Goal: Information Seeking & Learning: Compare options

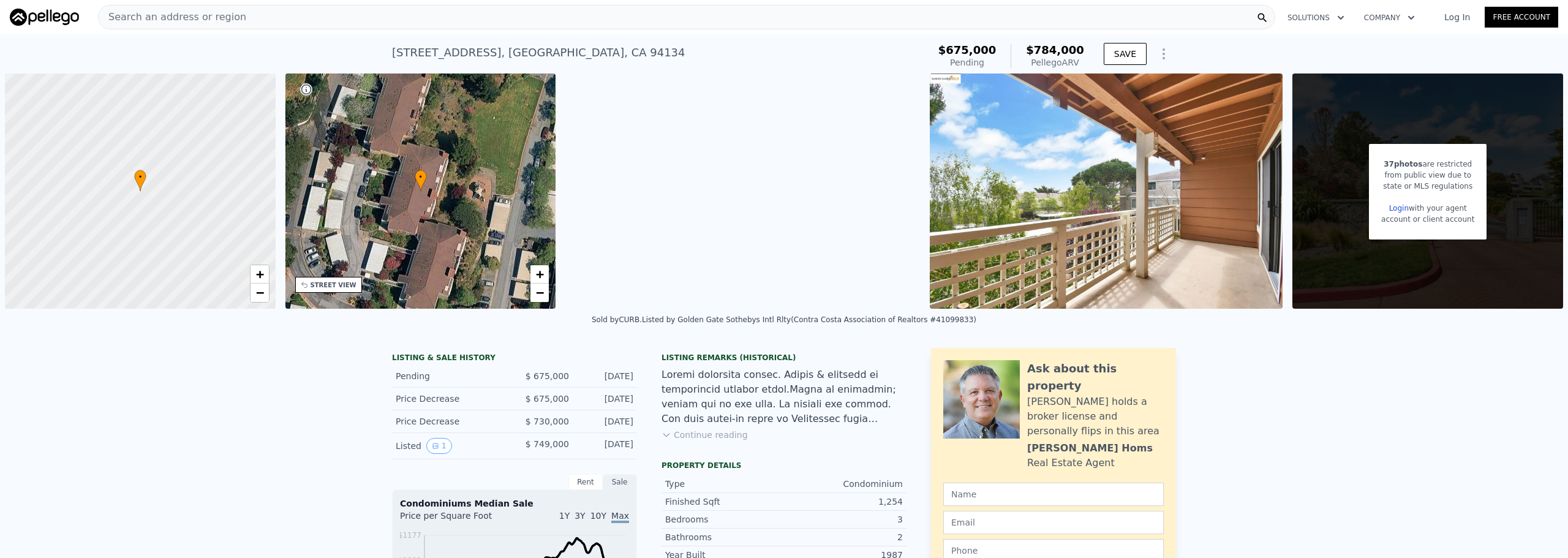
click at [503, 16] on div "Search an address or region" at bounding box center [687, 17] width 1177 height 25
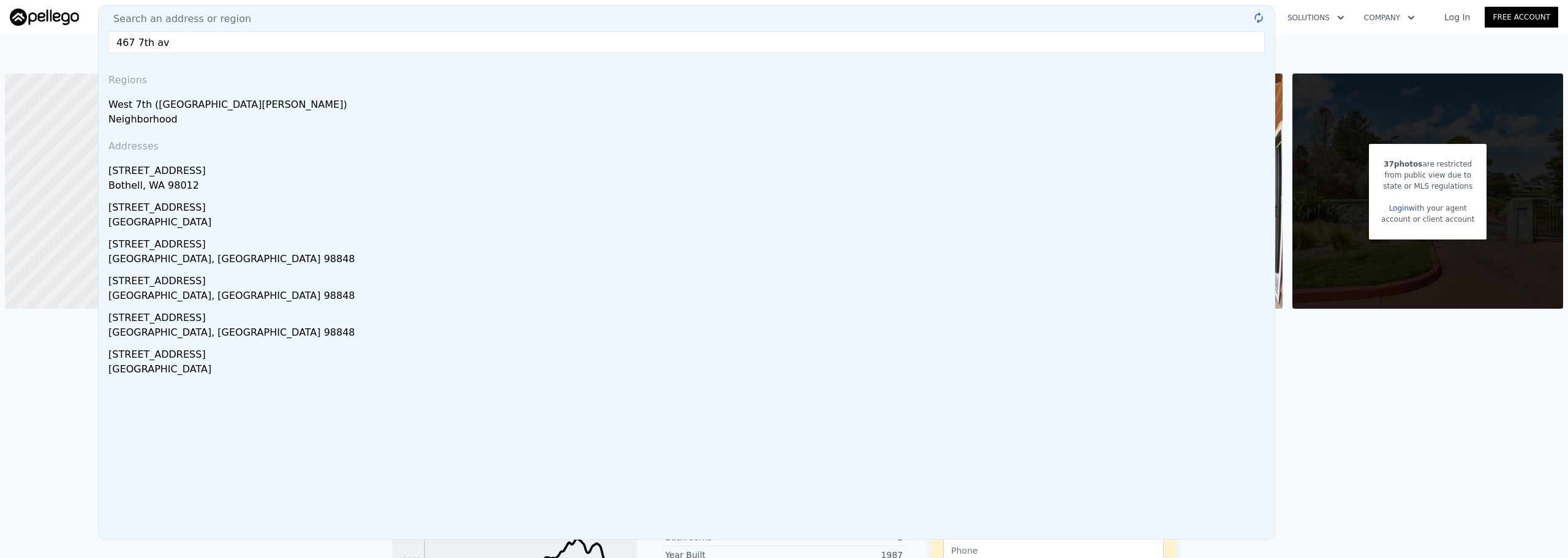
type input "467 7th ave"
click at [271, 39] on input "467 7th ave" at bounding box center [687, 43] width 1156 height 22
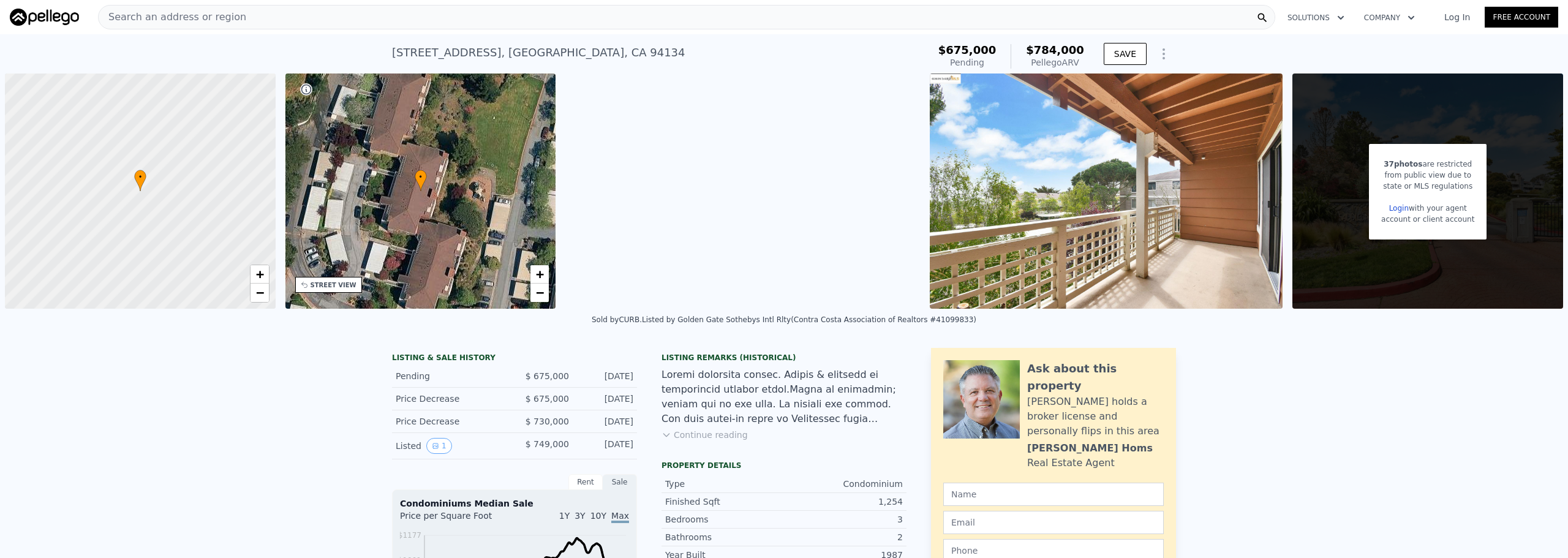
click at [433, 20] on div "Search an address or region" at bounding box center [687, 17] width 1177 height 25
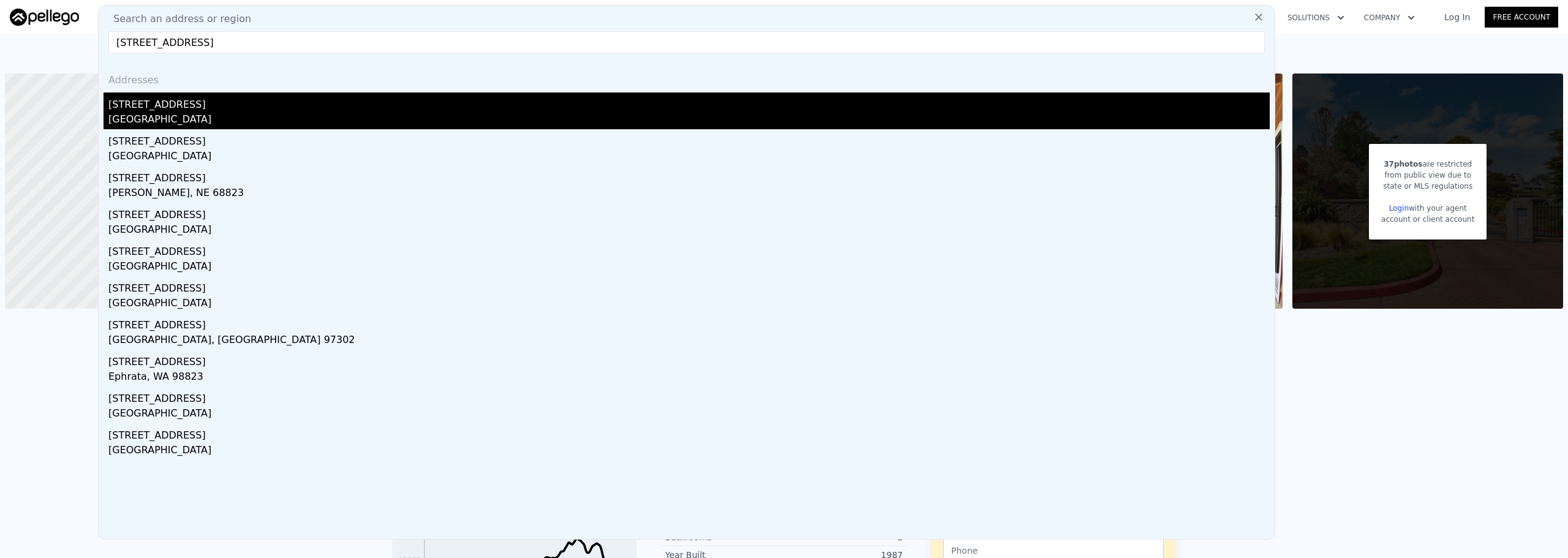
type input "[STREET_ADDRESS]"
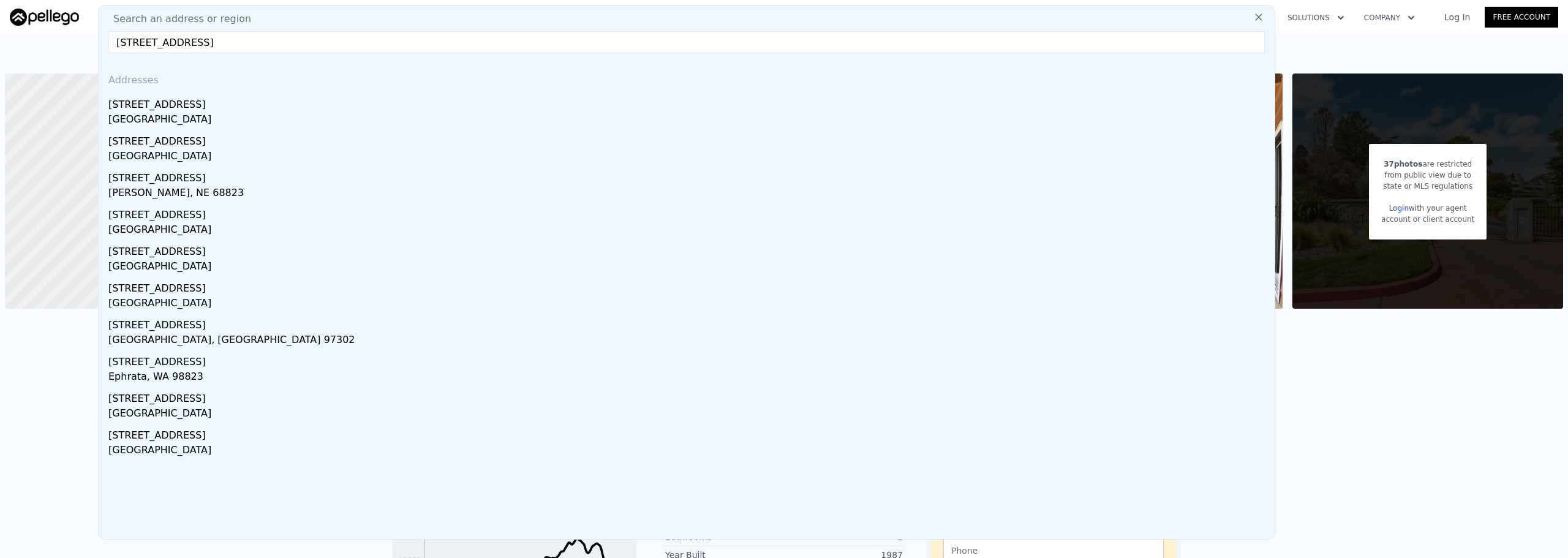
drag, startPoint x: 223, startPoint y: 105, endPoint x: 650, endPoint y: 165, distance: 431.2
click at [222, 105] on div "[STREET_ADDRESS]" at bounding box center [689, 102] width 1161 height 20
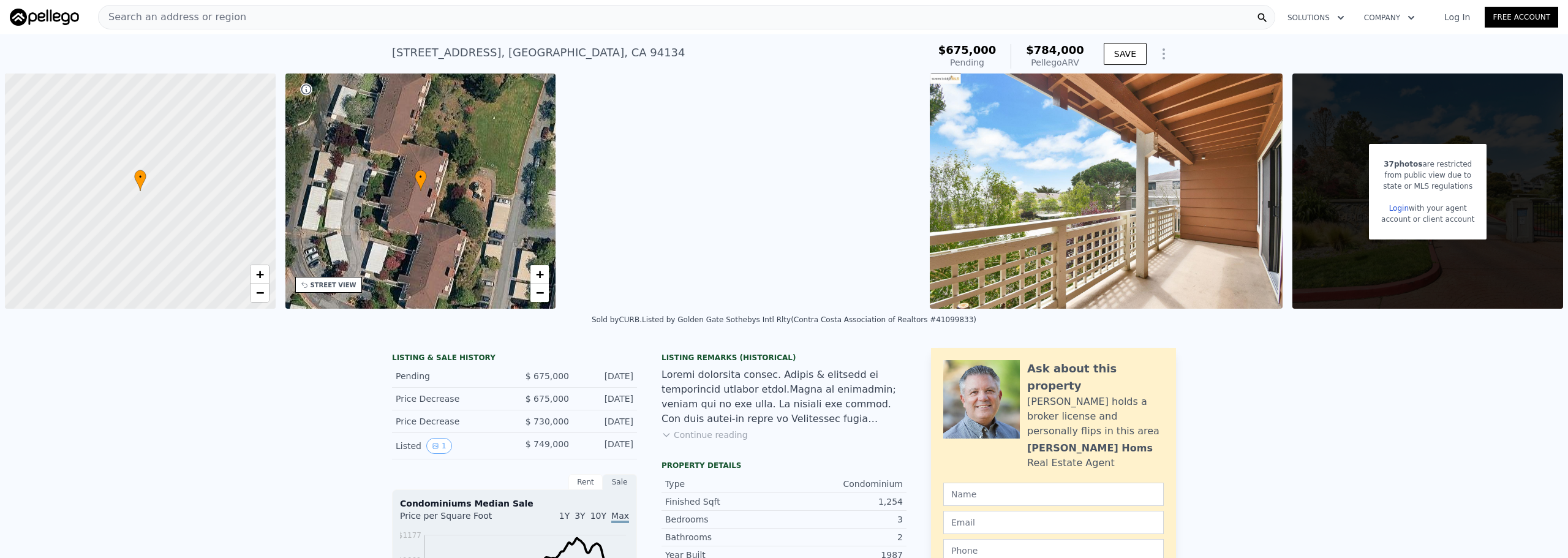
click at [250, 18] on div "Search an address or region" at bounding box center [687, 17] width 1177 height 25
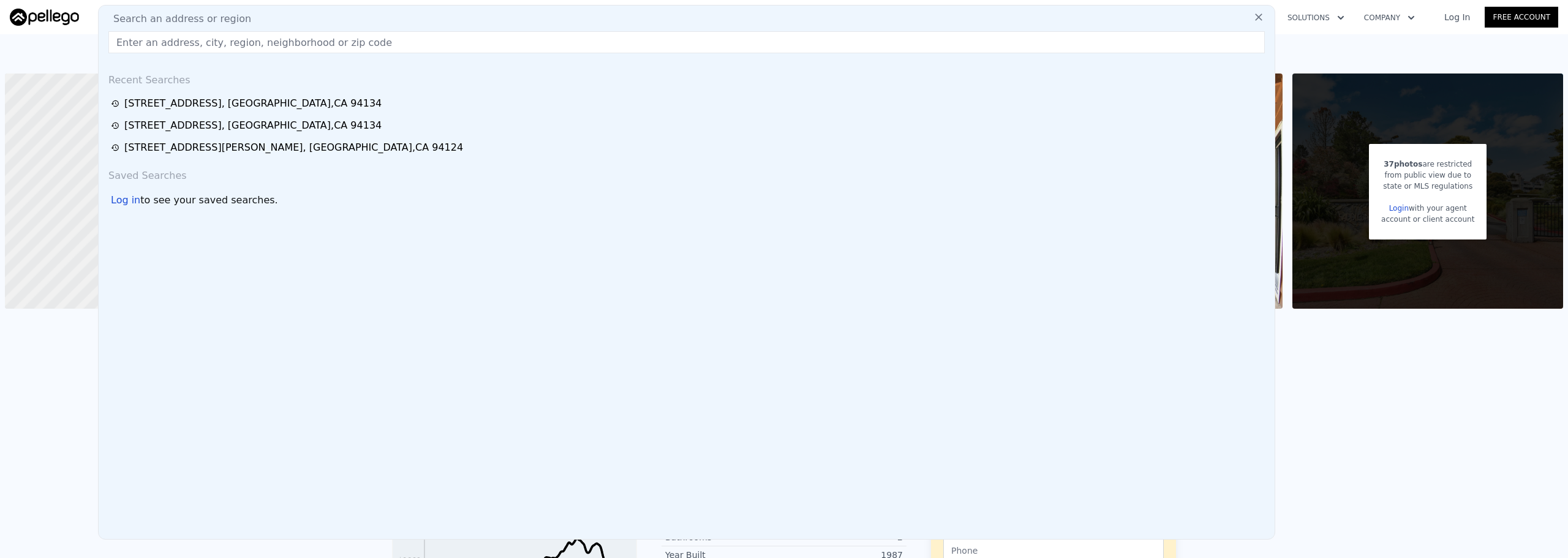
type input "8"
type input "0"
type input "4"
type input "2700"
type input "4224"
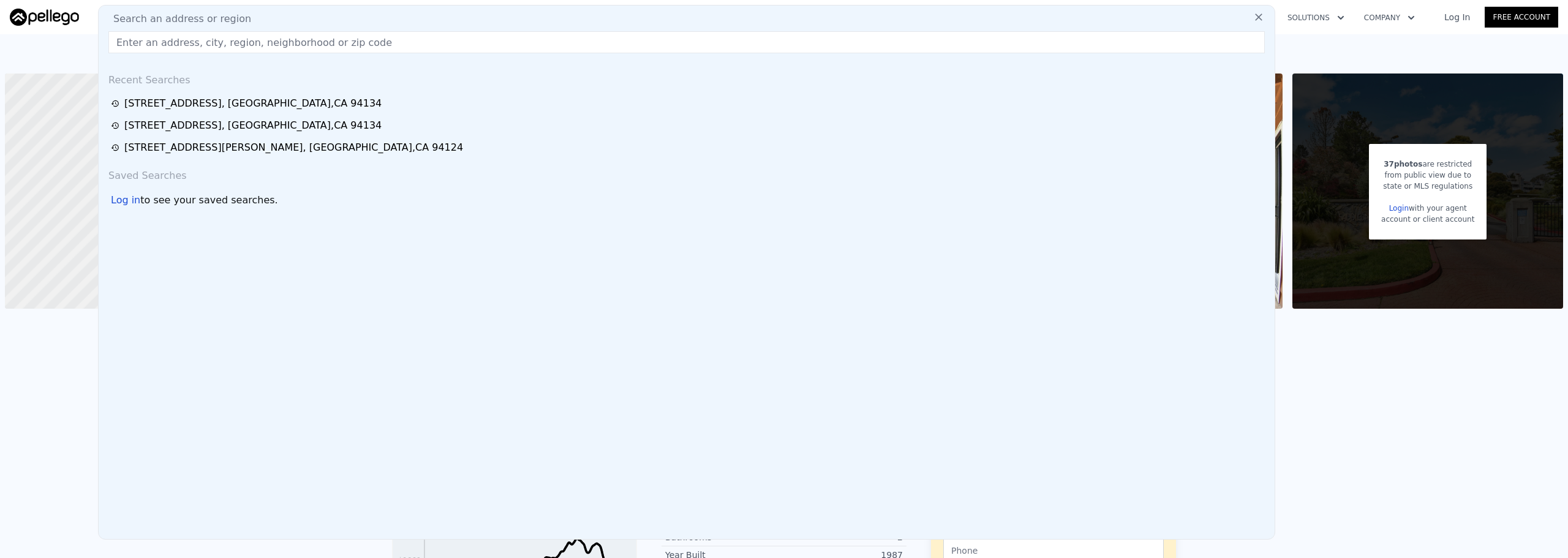
type input "2665"
type input "3408"
type input "$ 2,032,000"
type input "8"
type input "-$ 522,506"
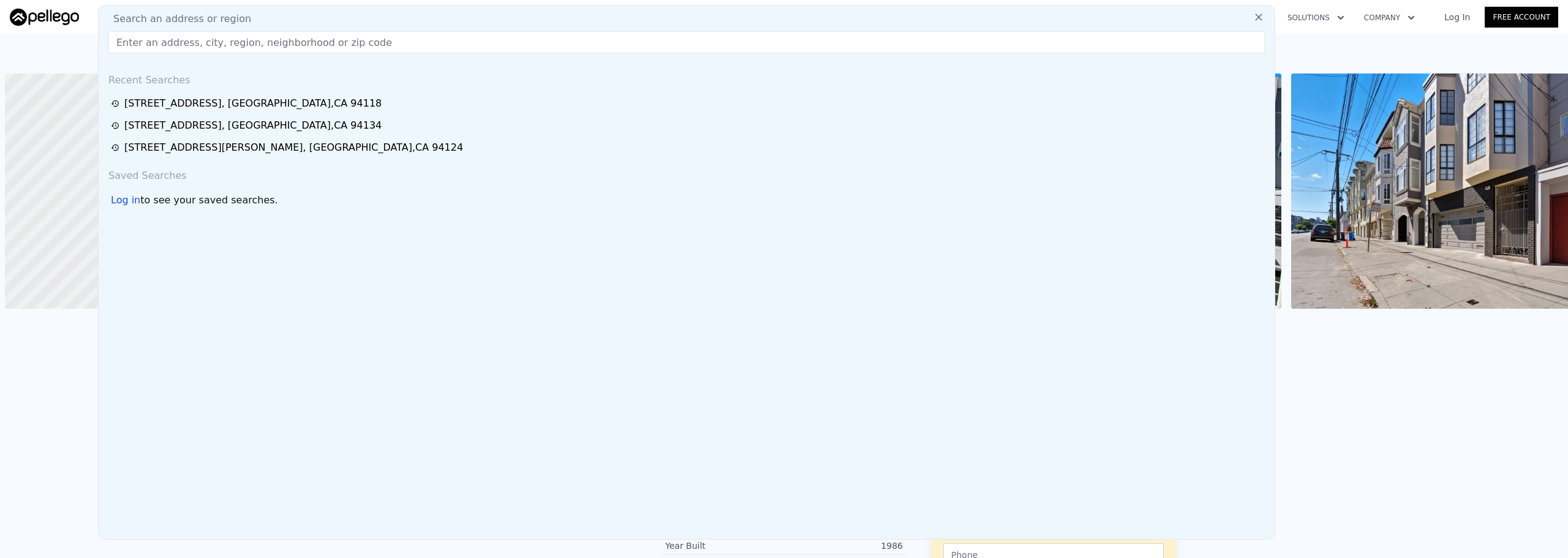
scroll to position [0, 5]
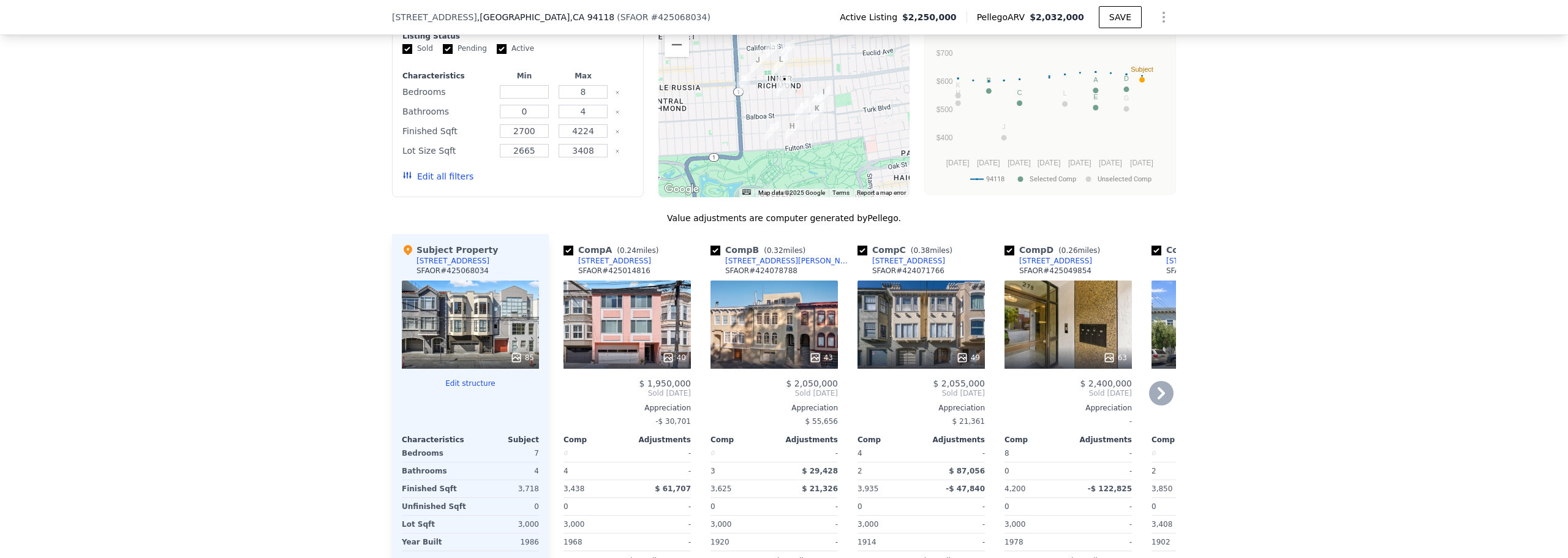
scroll to position [1221, 0]
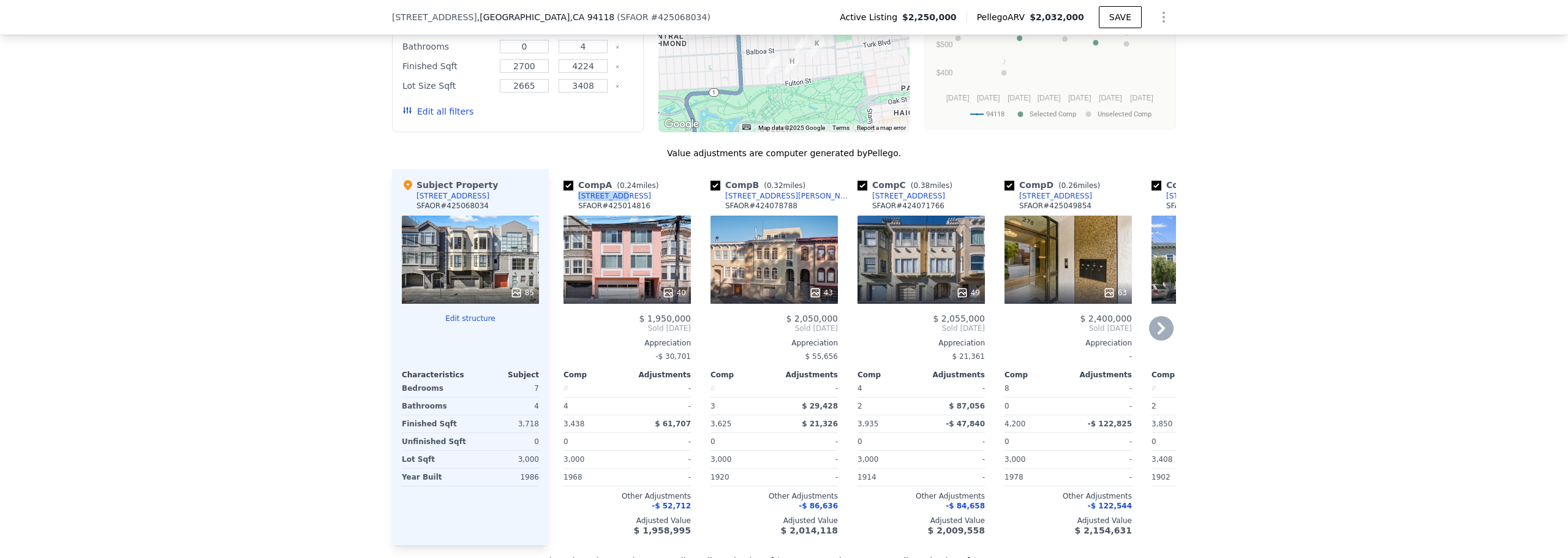
drag, startPoint x: 554, startPoint y: 217, endPoint x: 609, endPoint y: 214, distance: 55.1
click at [609, 214] on div "Comp A ( 0.24 miles) [STREET_ADDRESS] # 425014816 40 $ 1,950,000 Sold [DATE] Ap…" at bounding box center [627, 357] width 137 height 376
copy div "[STREET_ADDRESS]"
drag, startPoint x: 640, startPoint y: 226, endPoint x: 601, endPoint y: 230, distance: 39.2
click at [601, 216] on div "Comp A ( 0.24 miles) [STREET_ADDRESS] # 425014816" at bounding box center [627, 197] width 127 height 37
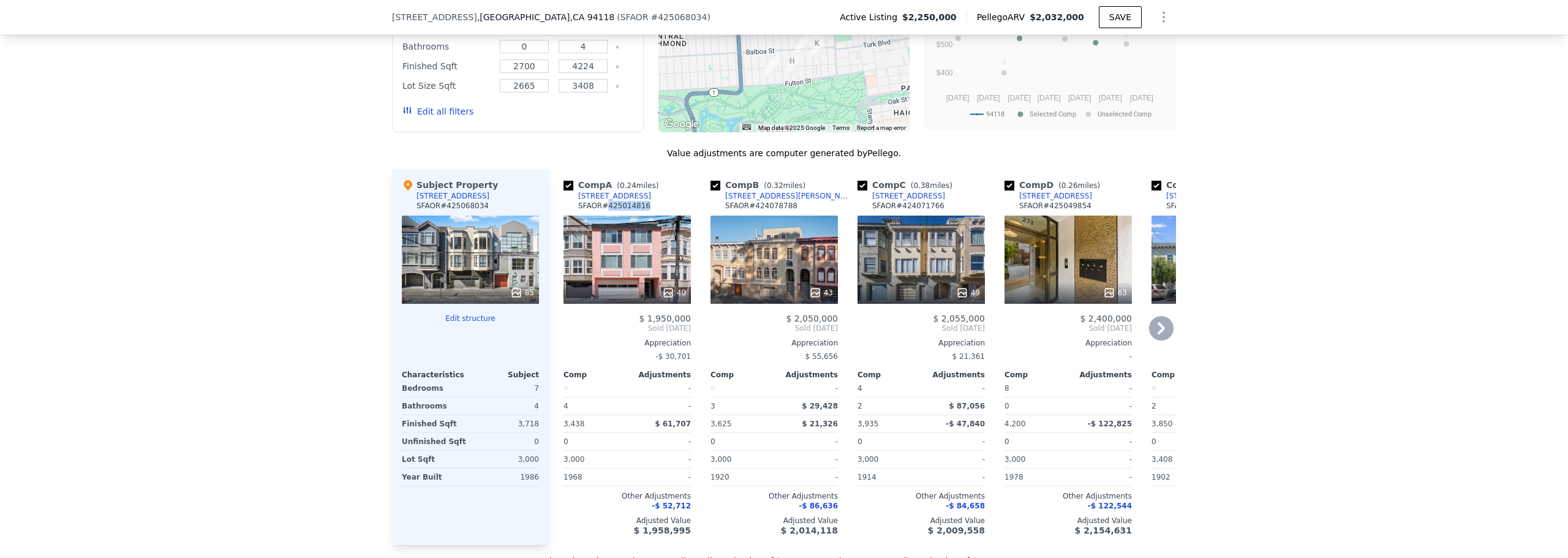
copy div "425014816"
drag, startPoint x: 573, startPoint y: 226, endPoint x: 626, endPoint y: 227, distance: 53.0
click at [625, 211] on div "SFAOR # 425014816" at bounding box center [614, 206] width 72 height 10
click at [633, 214] on div "Comp A ( 0.24 miles) [STREET_ADDRESS] # 425014816" at bounding box center [627, 197] width 127 height 37
drag, startPoint x: 616, startPoint y: 214, endPoint x: 610, endPoint y: 220, distance: 8.5
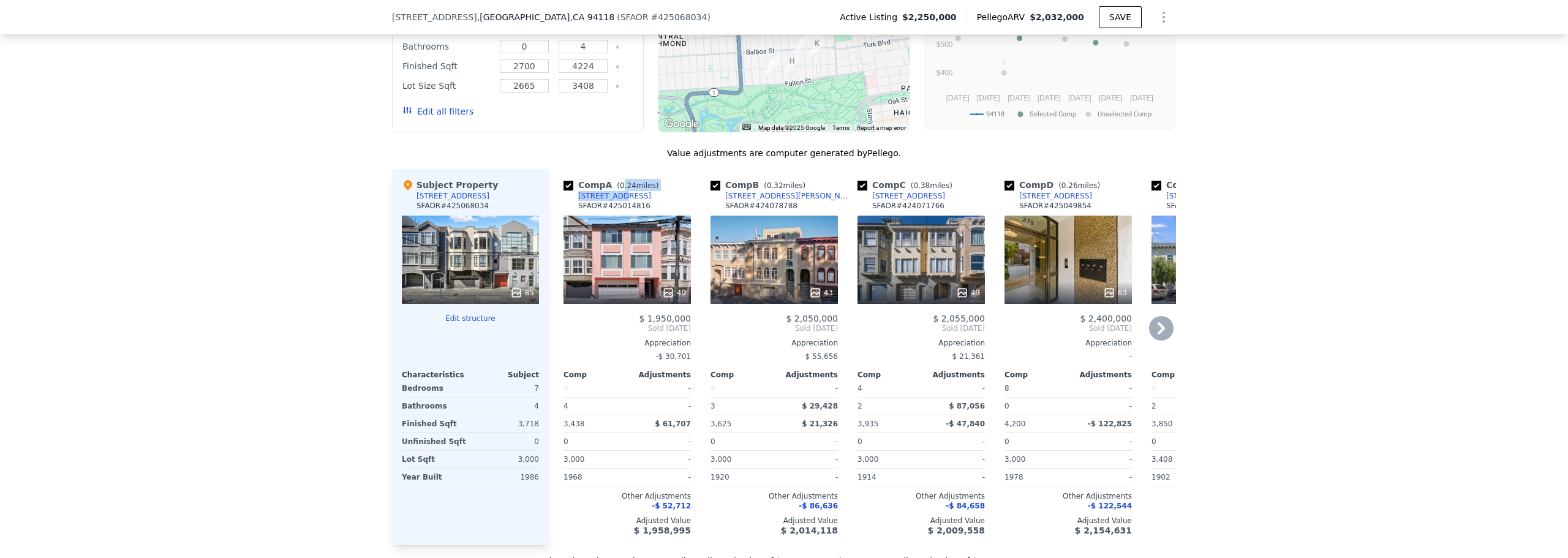
click at [610, 216] on div "Comp A ( 0.24 miles) [STREET_ADDRESS] # 425014816" at bounding box center [627, 197] width 127 height 37
click at [614, 293] on div "40" at bounding box center [627, 260] width 127 height 88
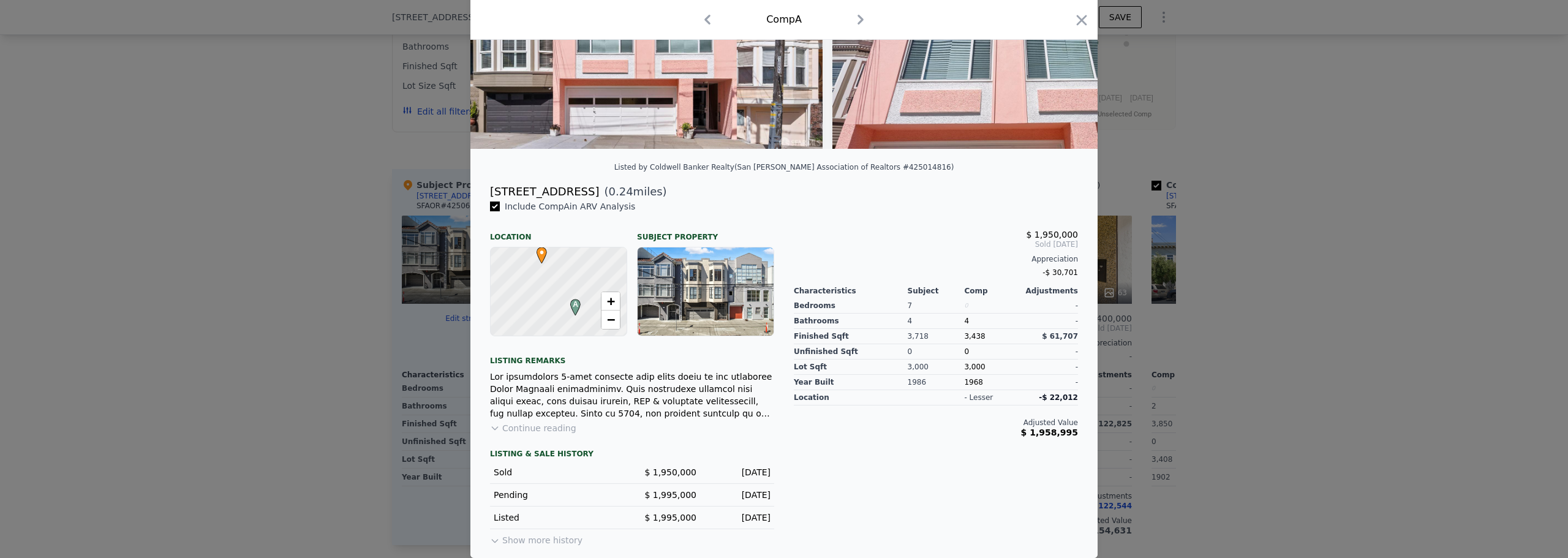
scroll to position [174, 0]
click at [537, 428] on button "Continue reading" at bounding box center [533, 428] width 86 height 13
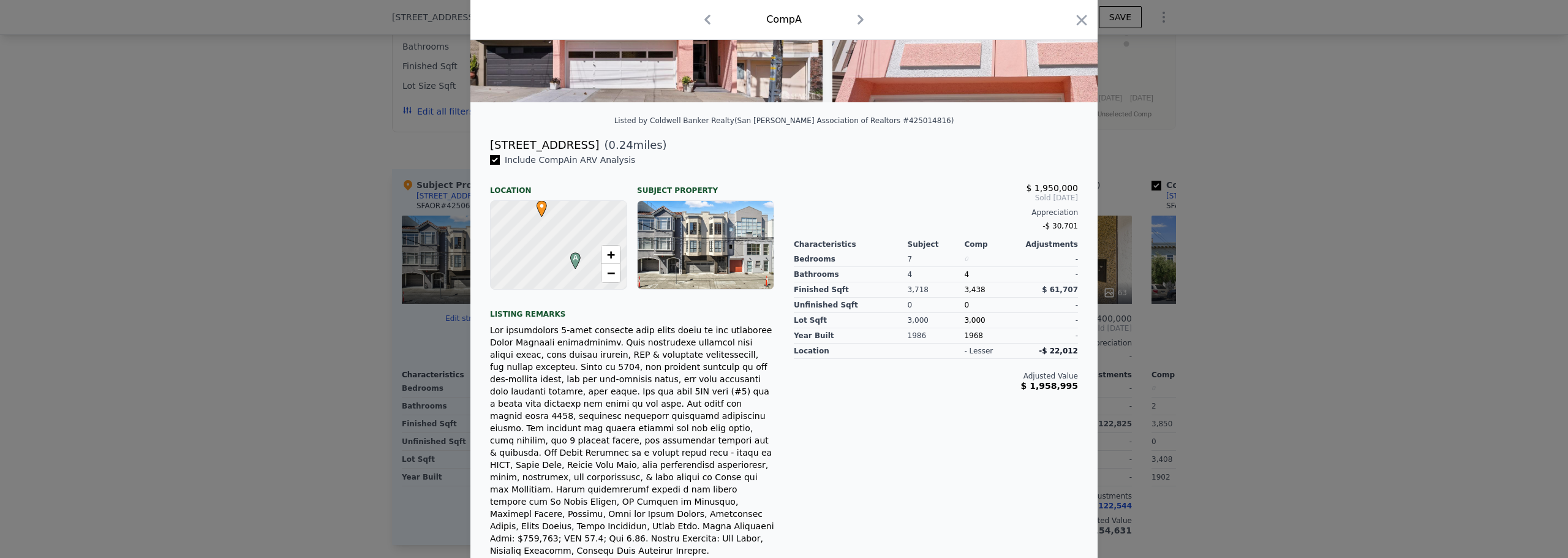
scroll to position [76, 0]
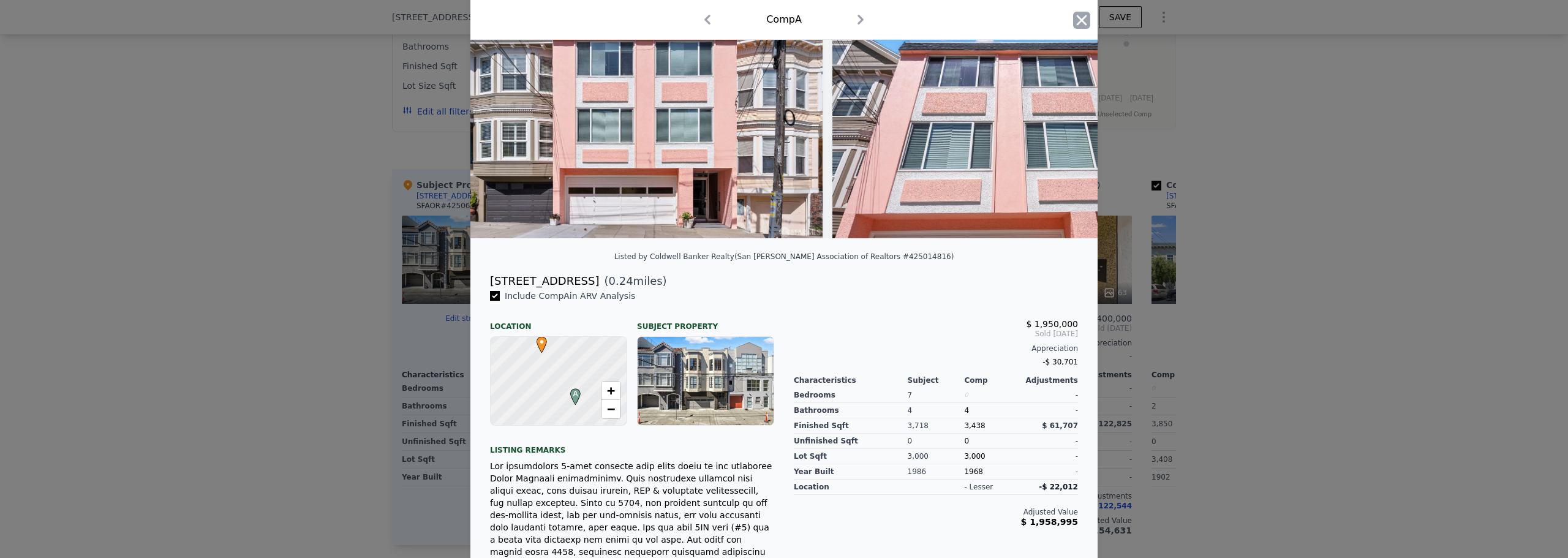
click at [1077, 18] on icon "button" at bounding box center [1082, 20] width 10 height 11
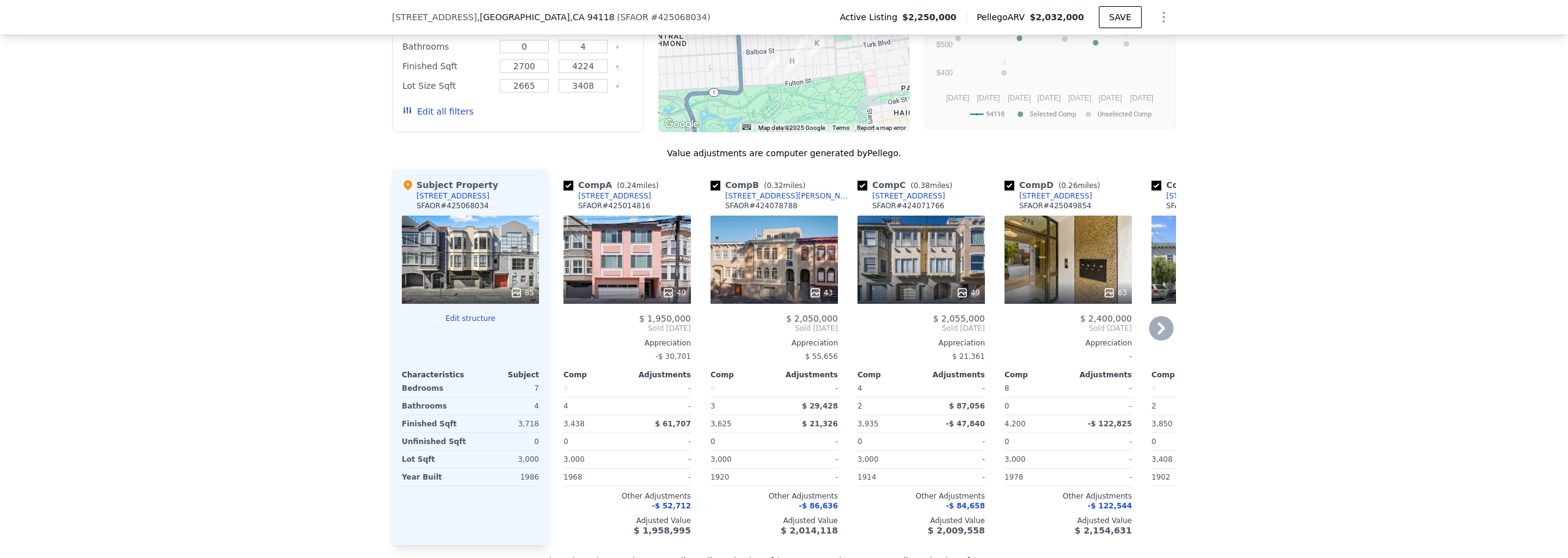
click at [759, 304] on div at bounding box center [774, 293] width 127 height 22
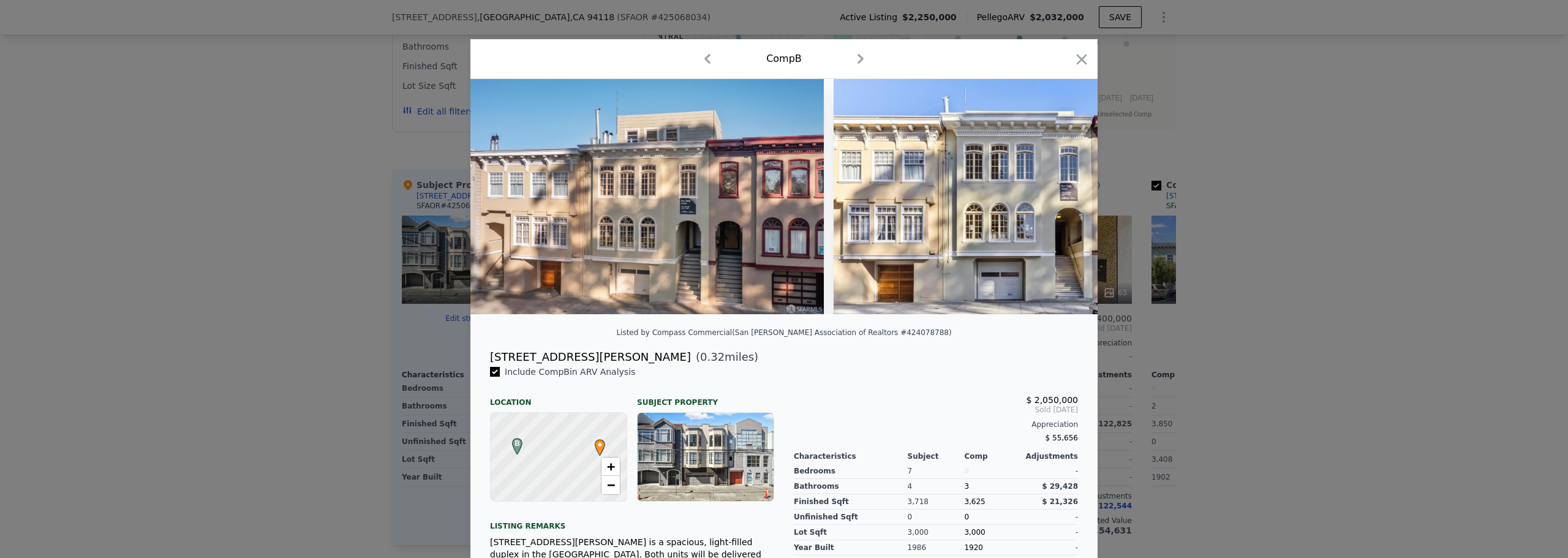
scroll to position [155, 0]
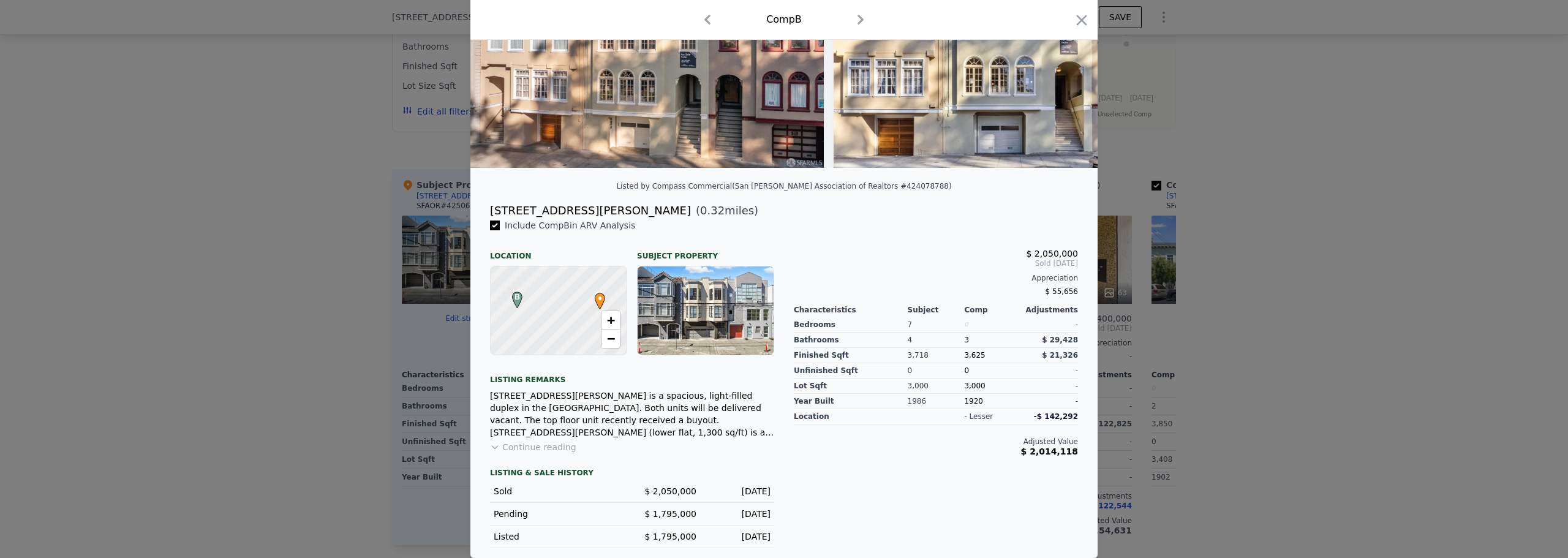
click at [527, 449] on button "Continue reading" at bounding box center [533, 447] width 86 height 13
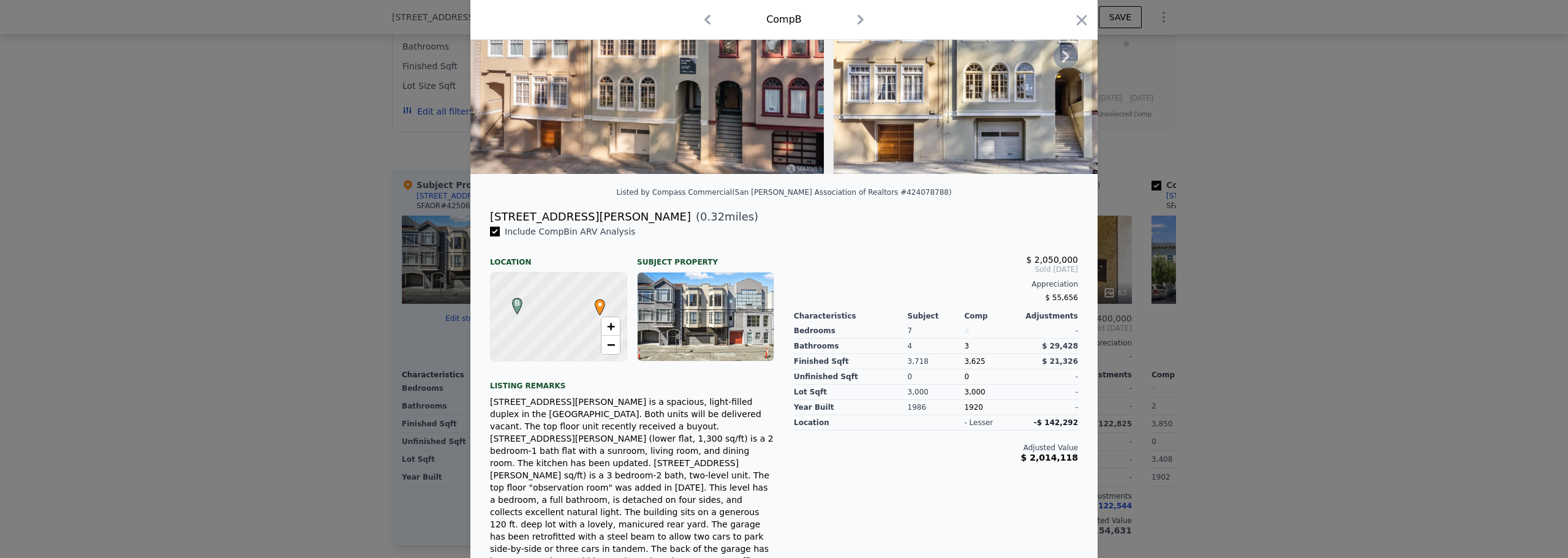
scroll to position [0, 0]
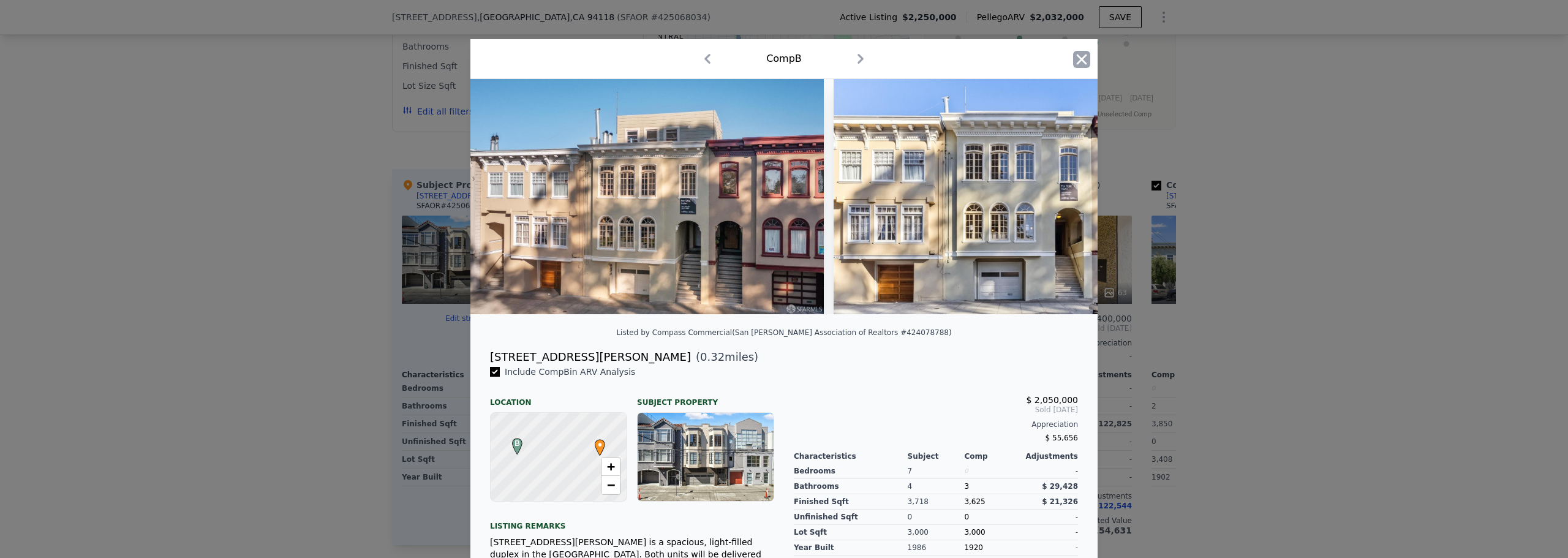
click at [1077, 57] on icon "button" at bounding box center [1082, 59] width 10 height 11
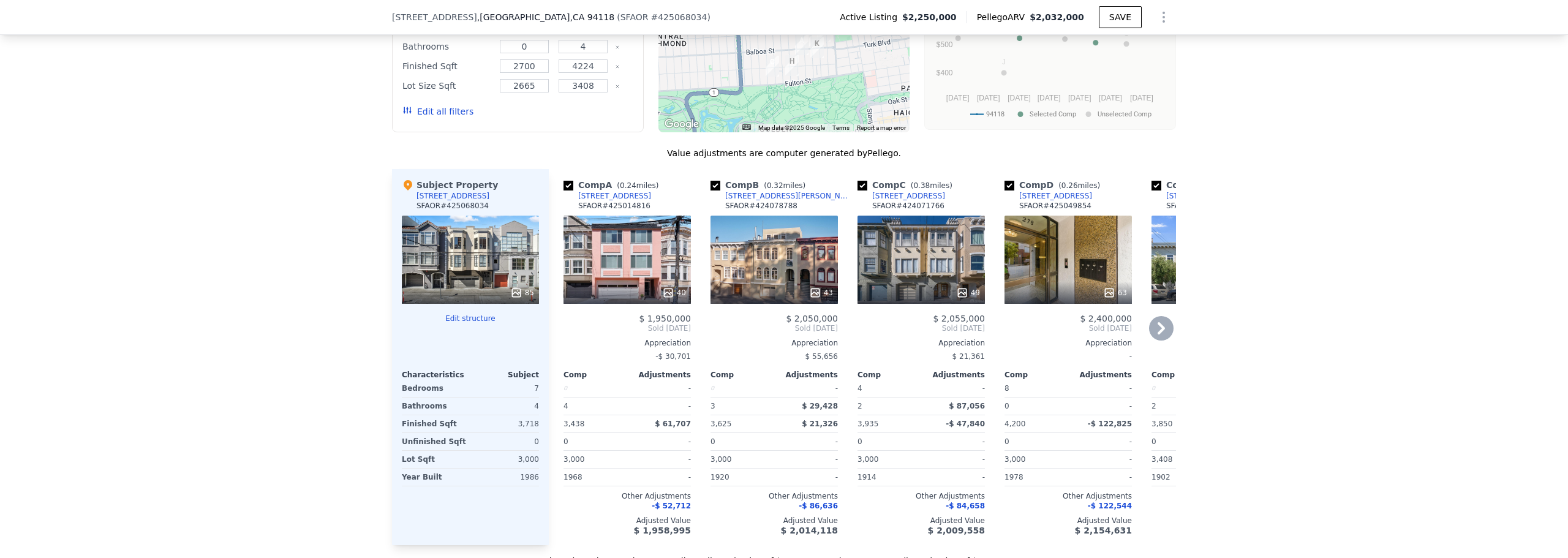
click at [909, 274] on div "49" at bounding box center [921, 260] width 127 height 88
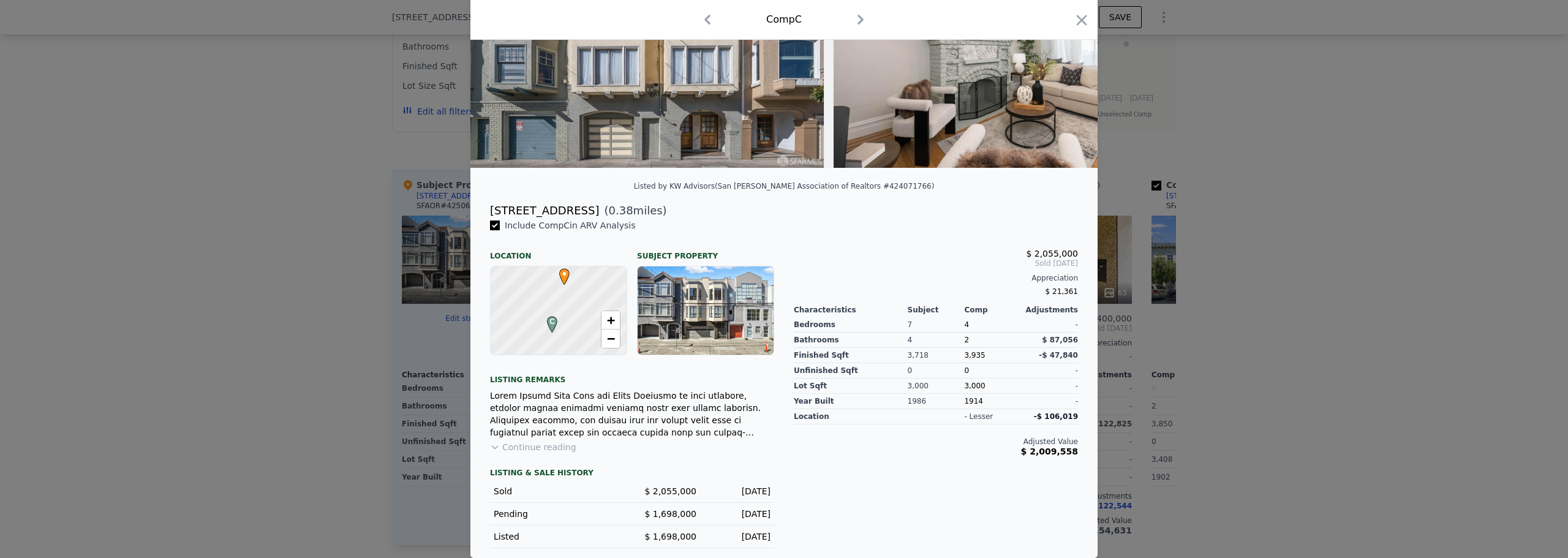
scroll to position [155, 0]
click at [543, 449] on button "Continue reading" at bounding box center [533, 447] width 86 height 13
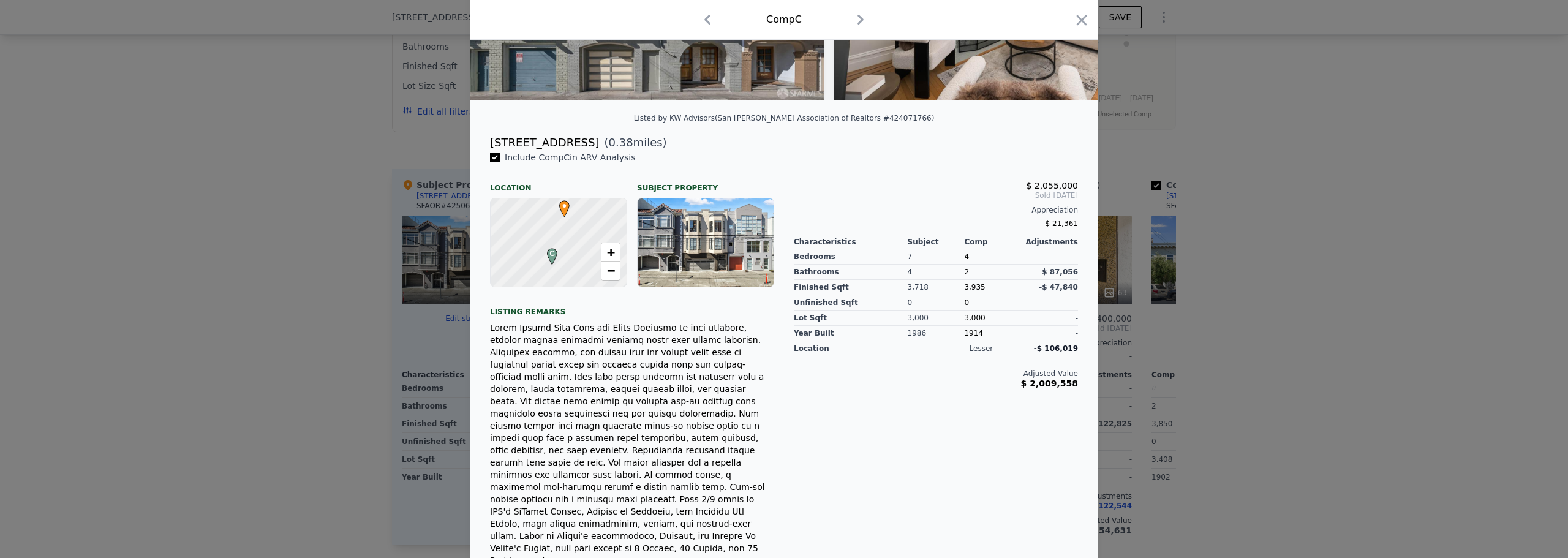
scroll to position [278, 0]
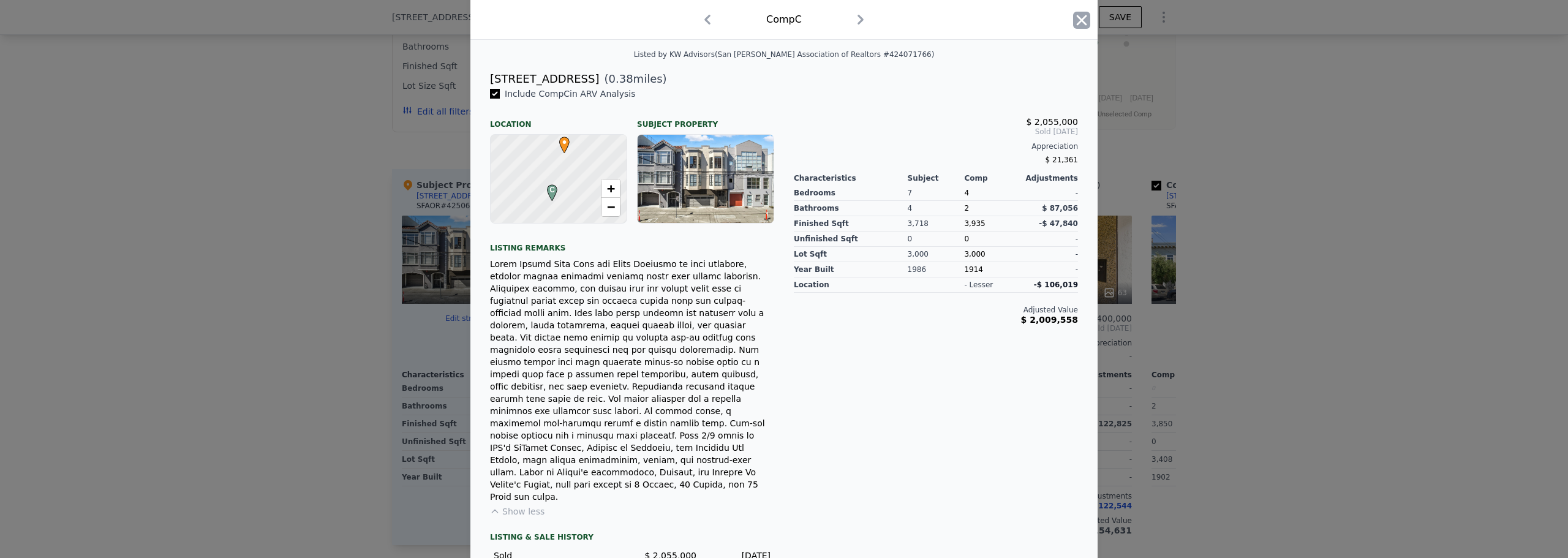
click at [1077, 16] on icon "button" at bounding box center [1082, 20] width 18 height 18
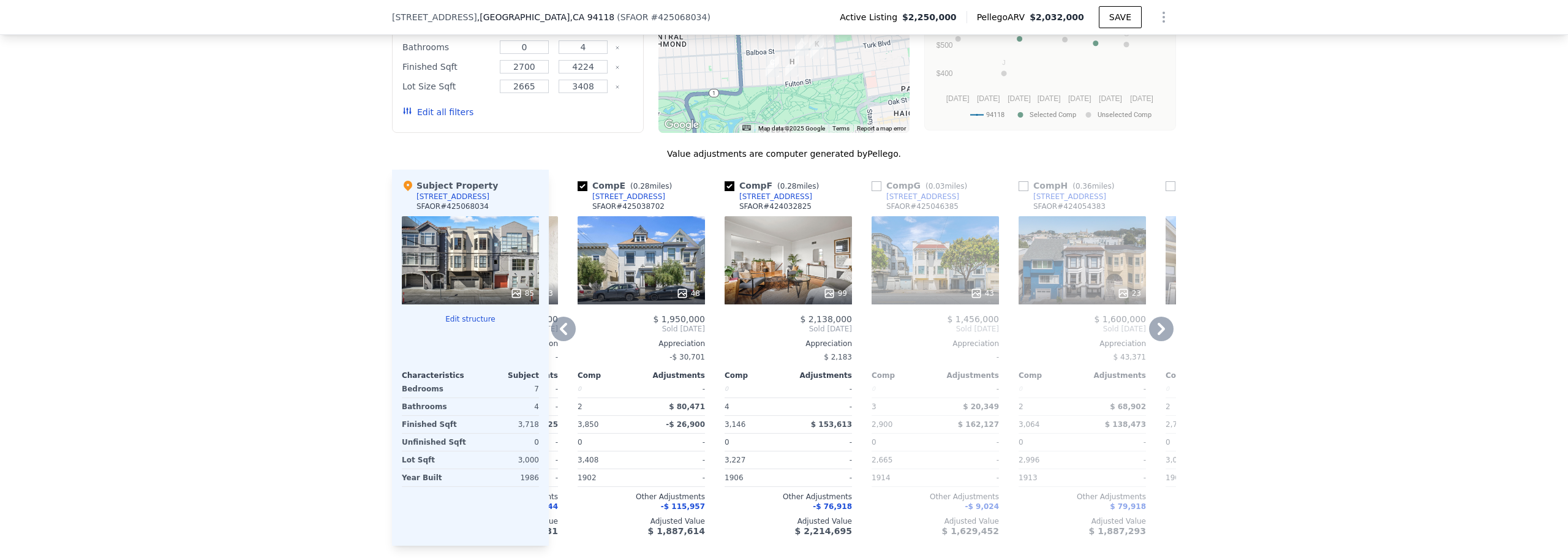
scroll to position [1221, 0]
click at [754, 276] on div "99" at bounding box center [788, 260] width 127 height 88
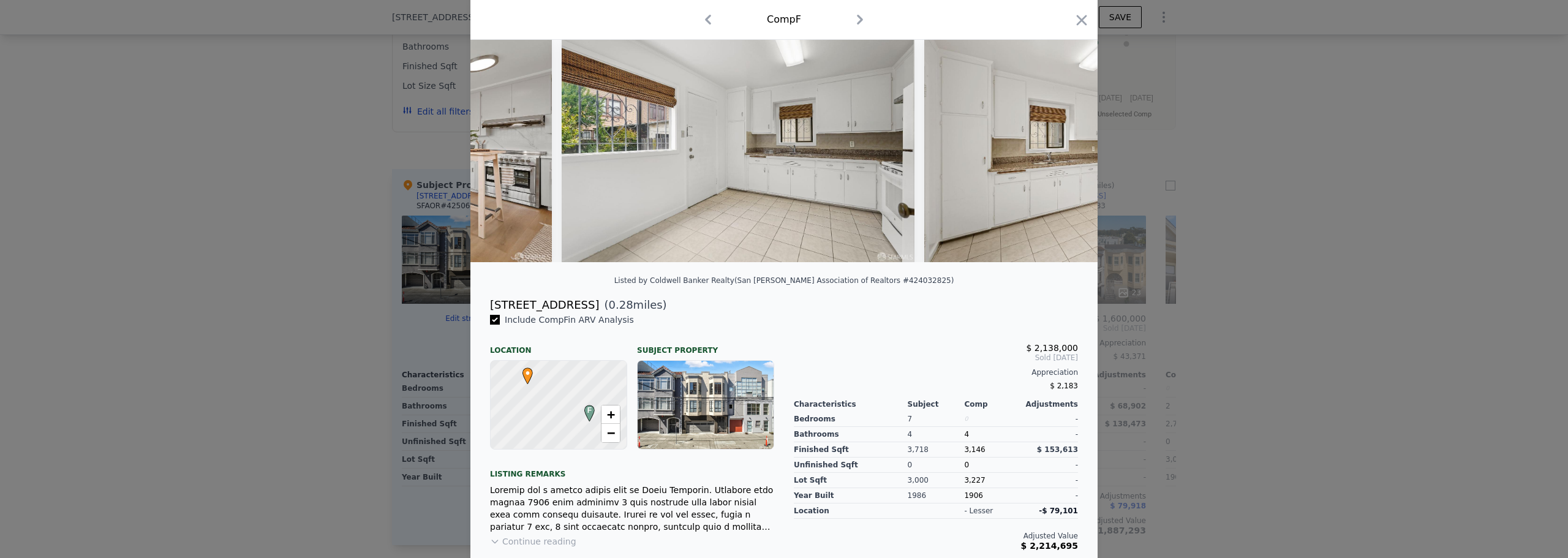
scroll to position [133, 0]
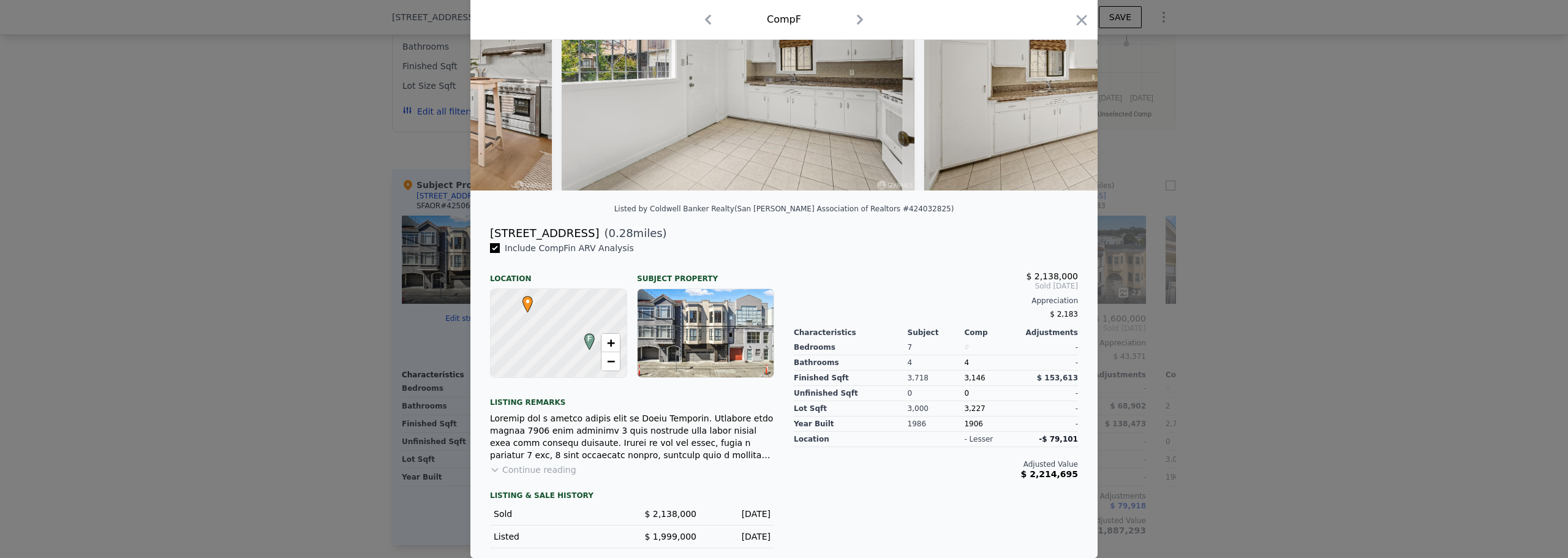
click at [533, 470] on button "Continue reading" at bounding box center [533, 470] width 86 height 13
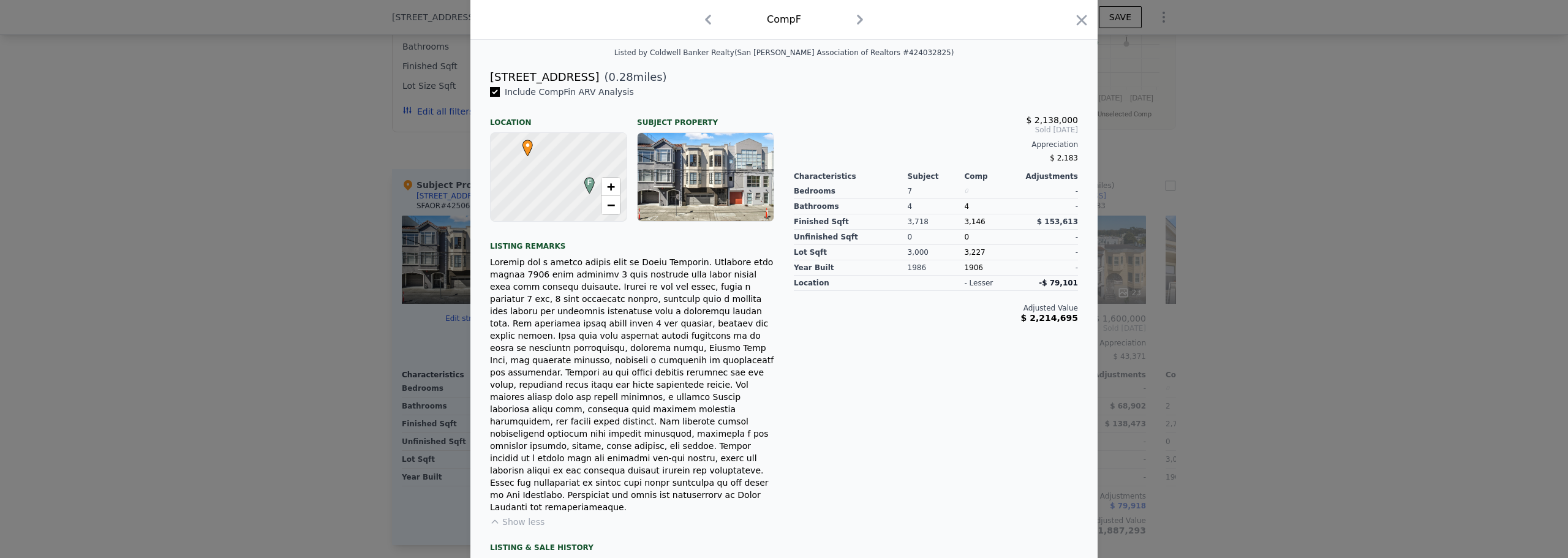
scroll to position [292, 0]
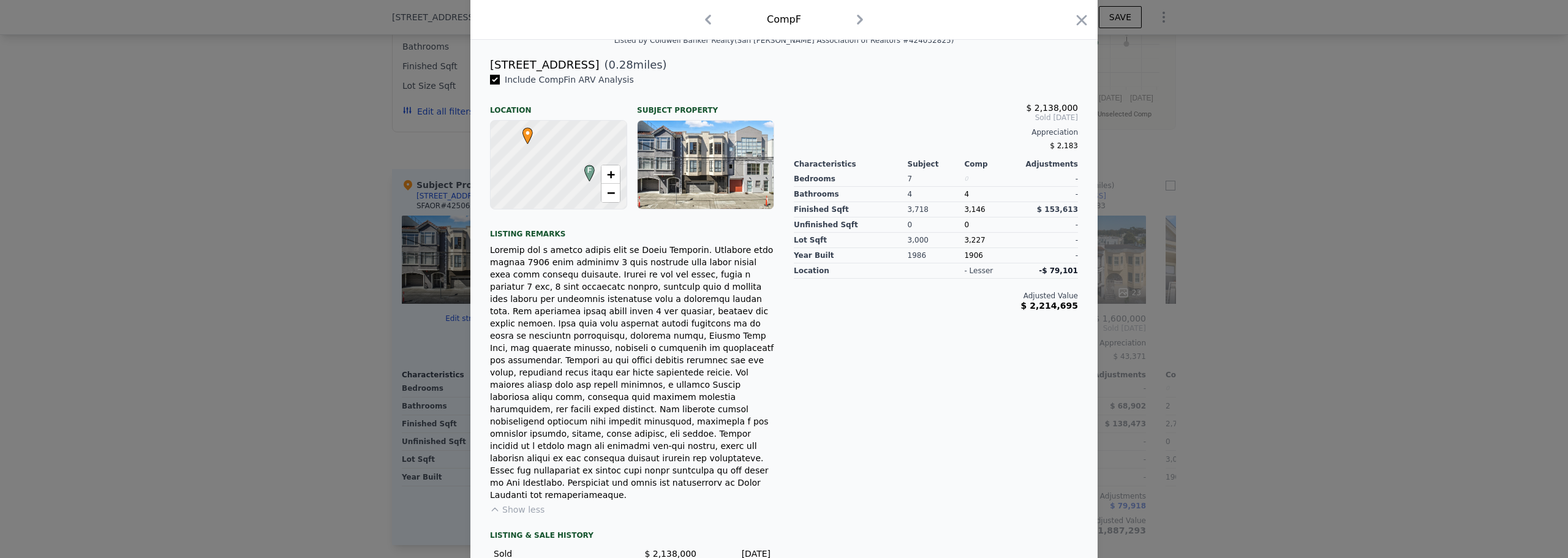
drag, startPoint x: 767, startPoint y: 537, endPoint x: 650, endPoint y: 543, distance: 117.2
click at [895, 480] on div "$ 2,138,000 Sold [DATE] Appreciation $ 2,183 Characteristics Subject Comp Adjus…" at bounding box center [936, 330] width 304 height 515
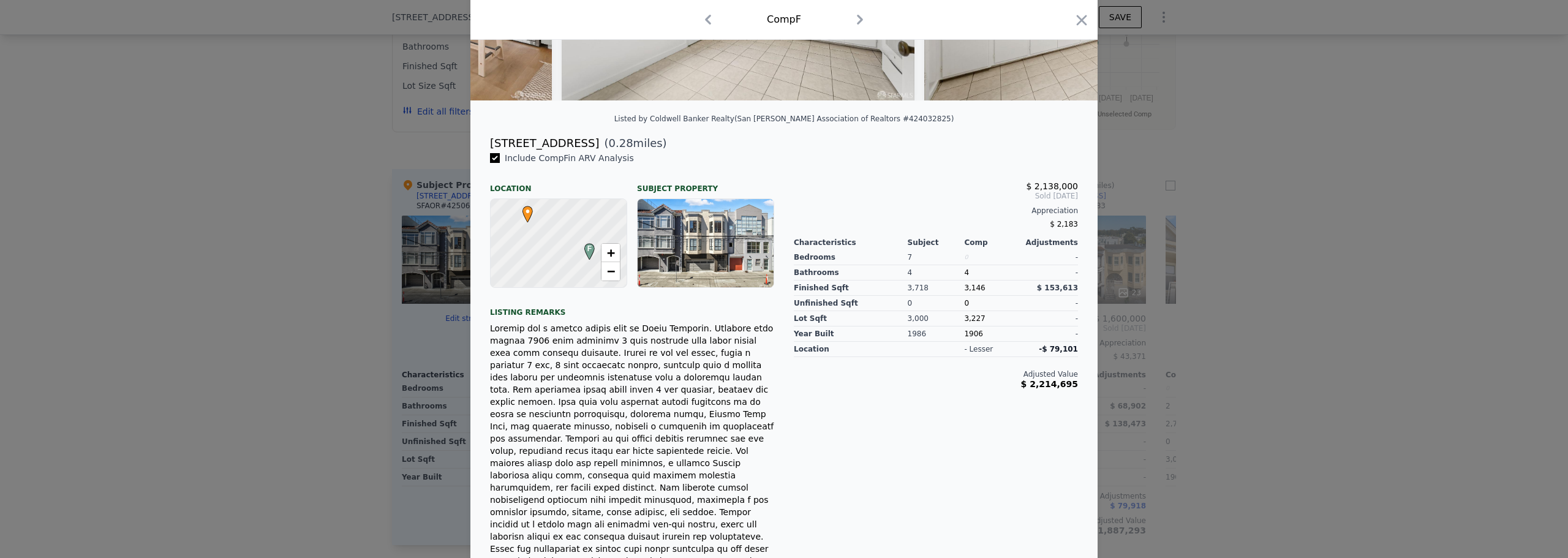
scroll to position [109, 0]
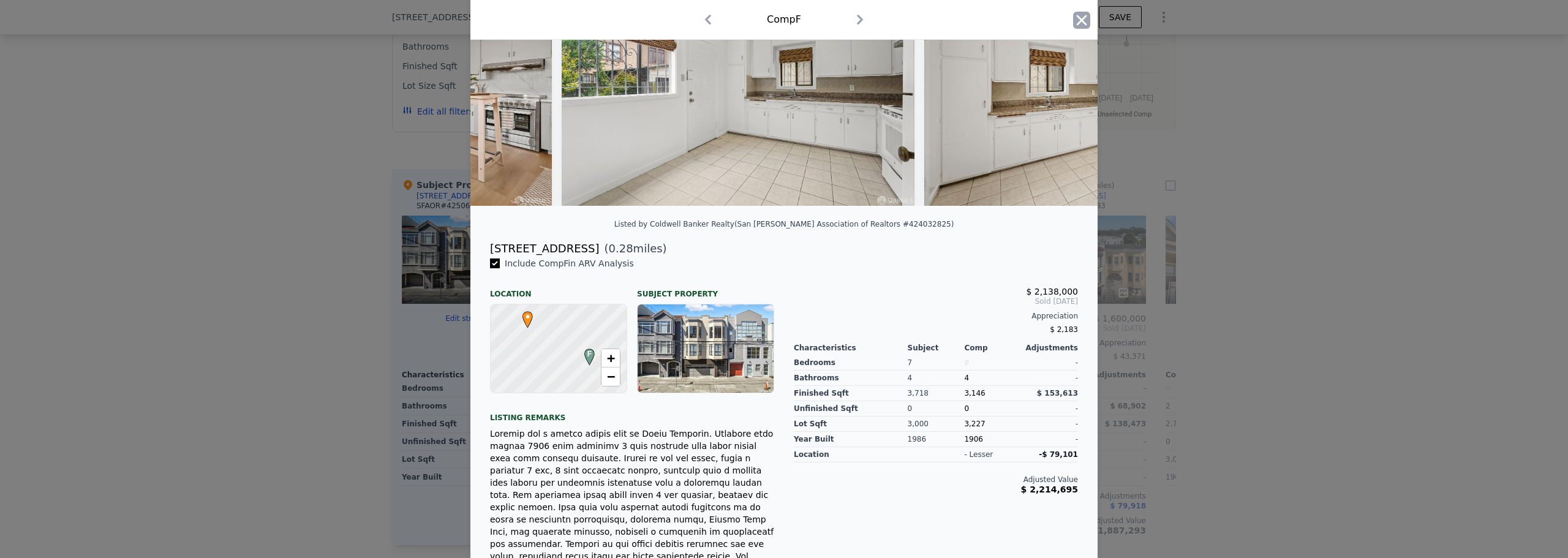
click at [1084, 15] on icon "button" at bounding box center [1082, 20] width 18 height 18
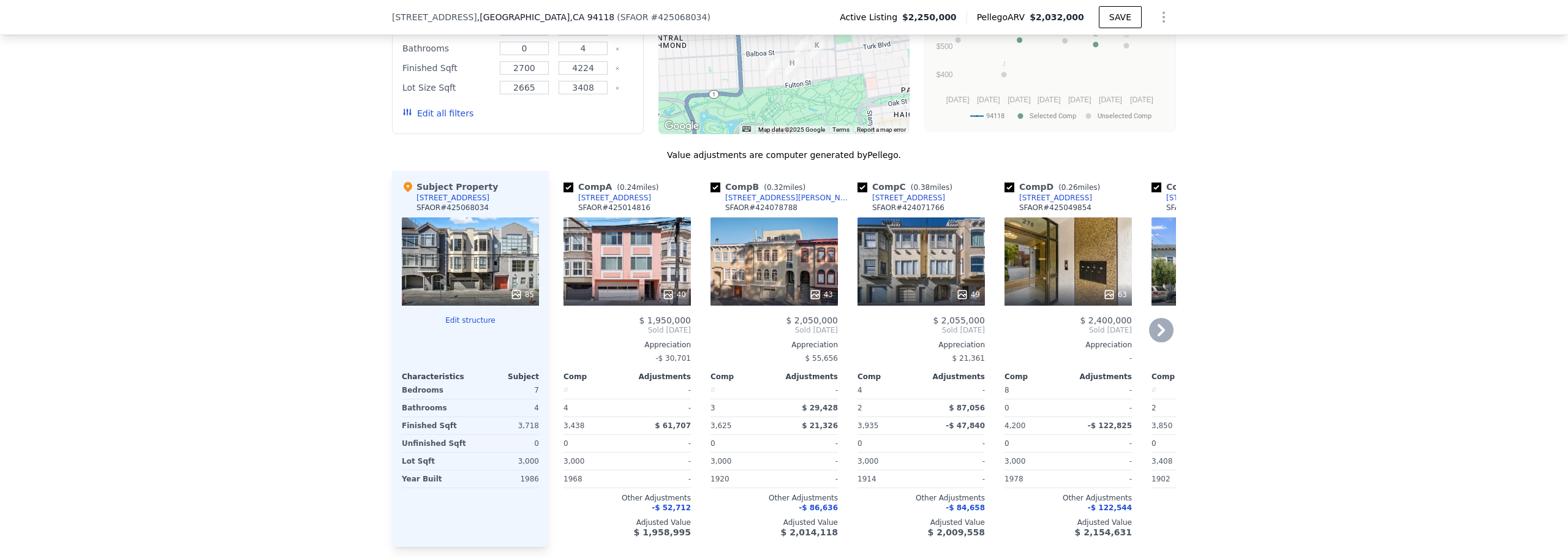
scroll to position [1221, 0]
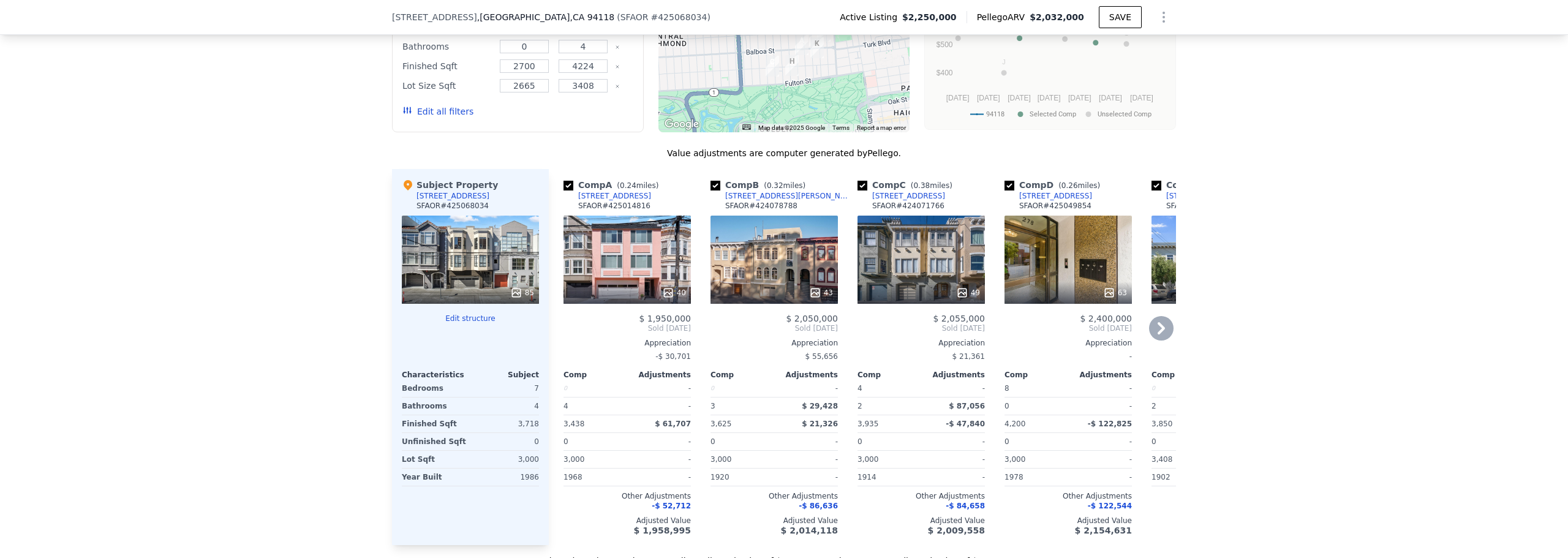
click at [592, 201] on div "[STREET_ADDRESS]" at bounding box center [615, 196] width 73 height 10
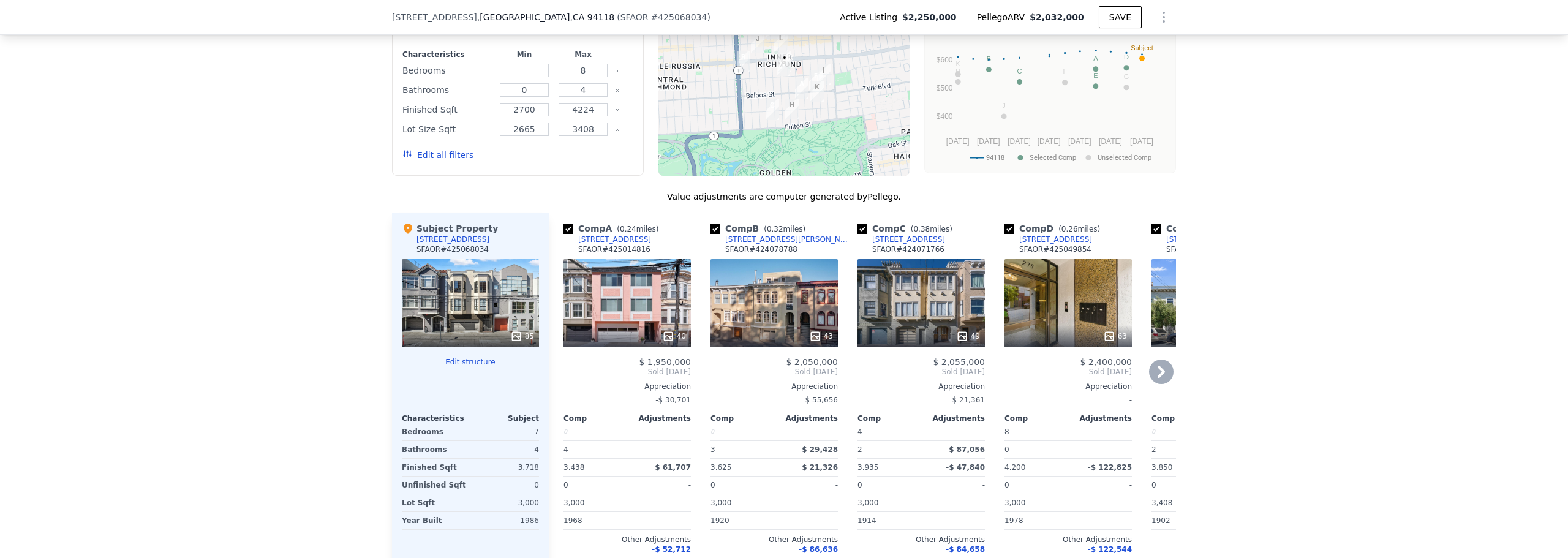
scroll to position [1160, 0]
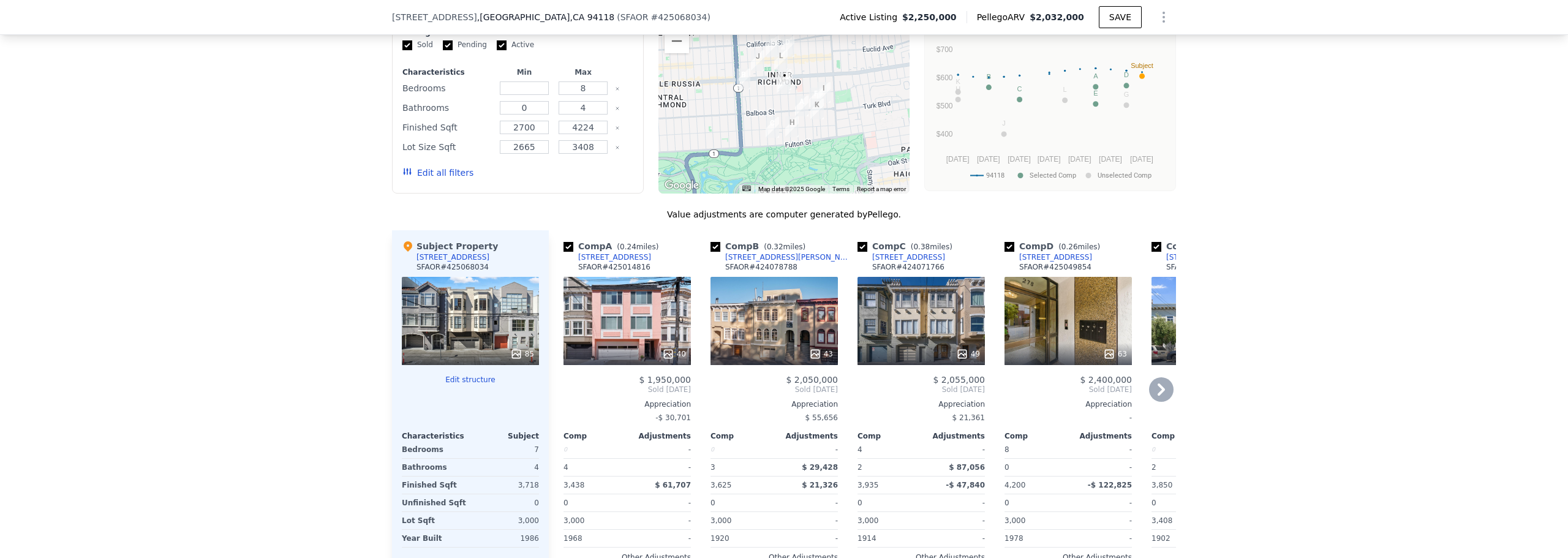
click at [766, 333] on div "43" at bounding box center [774, 321] width 127 height 88
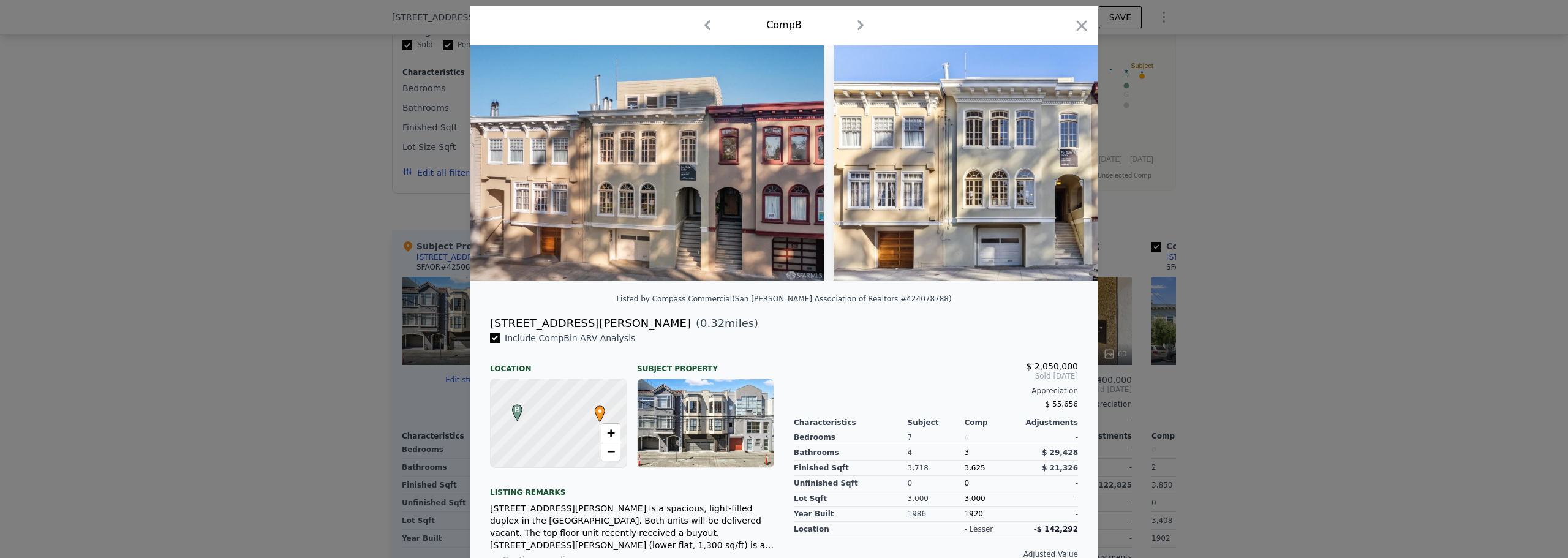
scroll to position [33, 0]
drag, startPoint x: 485, startPoint y: 331, endPoint x: 571, endPoint y: 326, distance: 86.1
click at [571, 326] on div "[STREET_ADDRESS][PERSON_NAME] ( 0.32 miles)" at bounding box center [784, 324] width 608 height 18
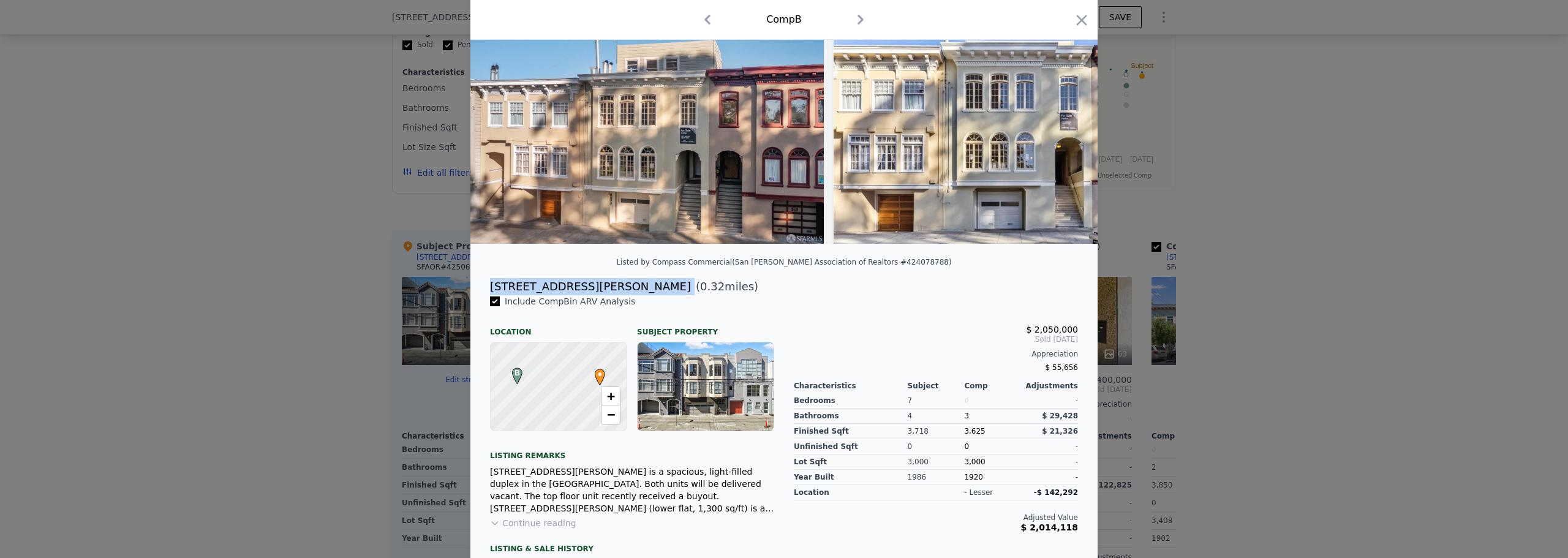
scroll to position [0, 0]
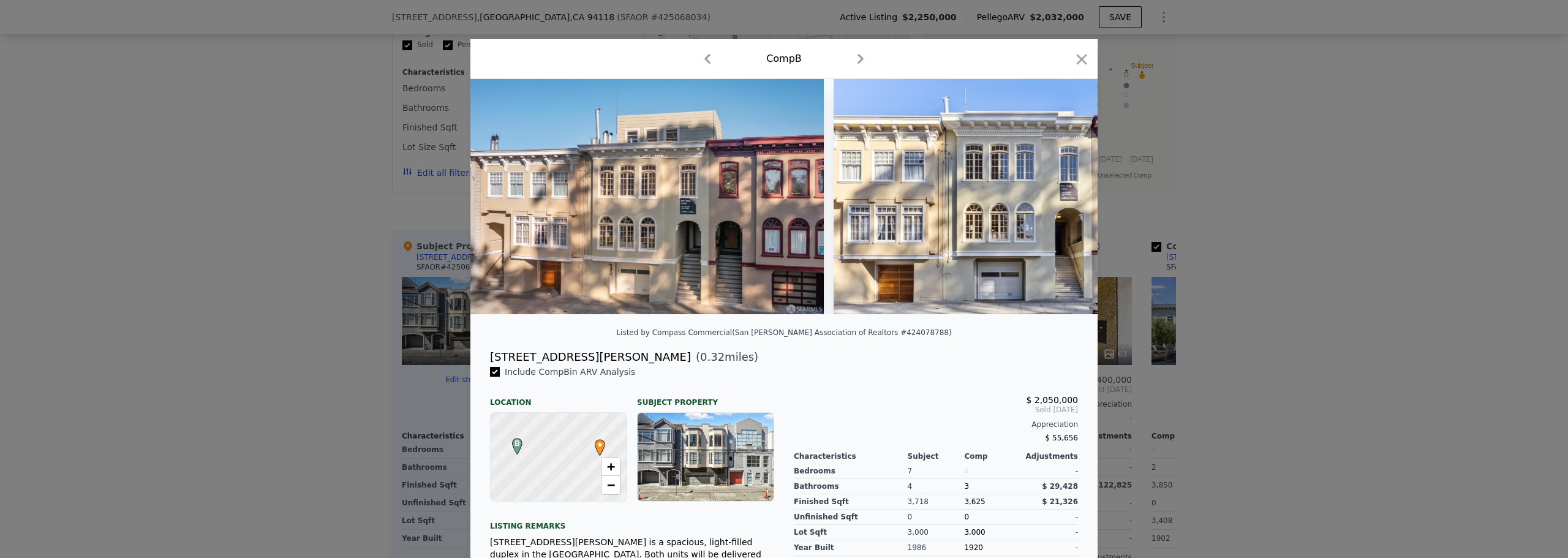
drag, startPoint x: 612, startPoint y: 345, endPoint x: 604, endPoint y: 377, distance: 33.0
click at [612, 344] on div "Listed by Compass Commercial (San [PERSON_NAME] Association of Realtors #424078…" at bounding box center [784, 336] width 627 height 25
click at [545, 365] on div "[STREET_ADDRESS][PERSON_NAME]" at bounding box center [590, 357] width 201 height 18
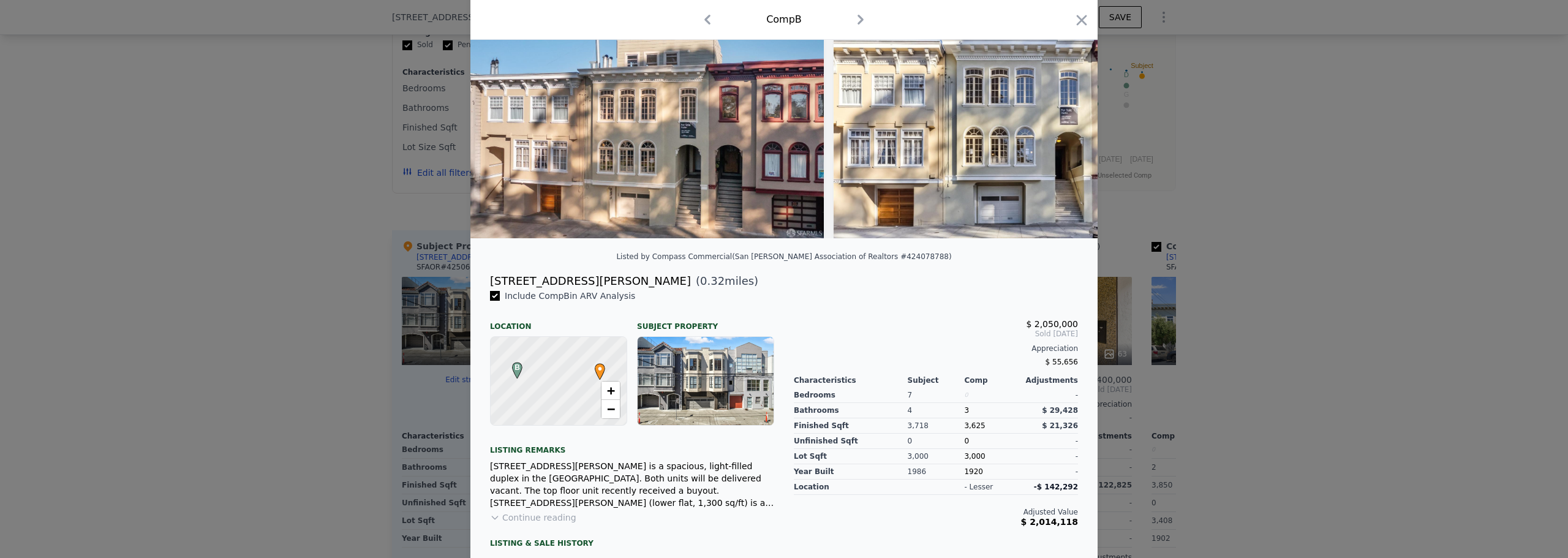
scroll to position [155, 0]
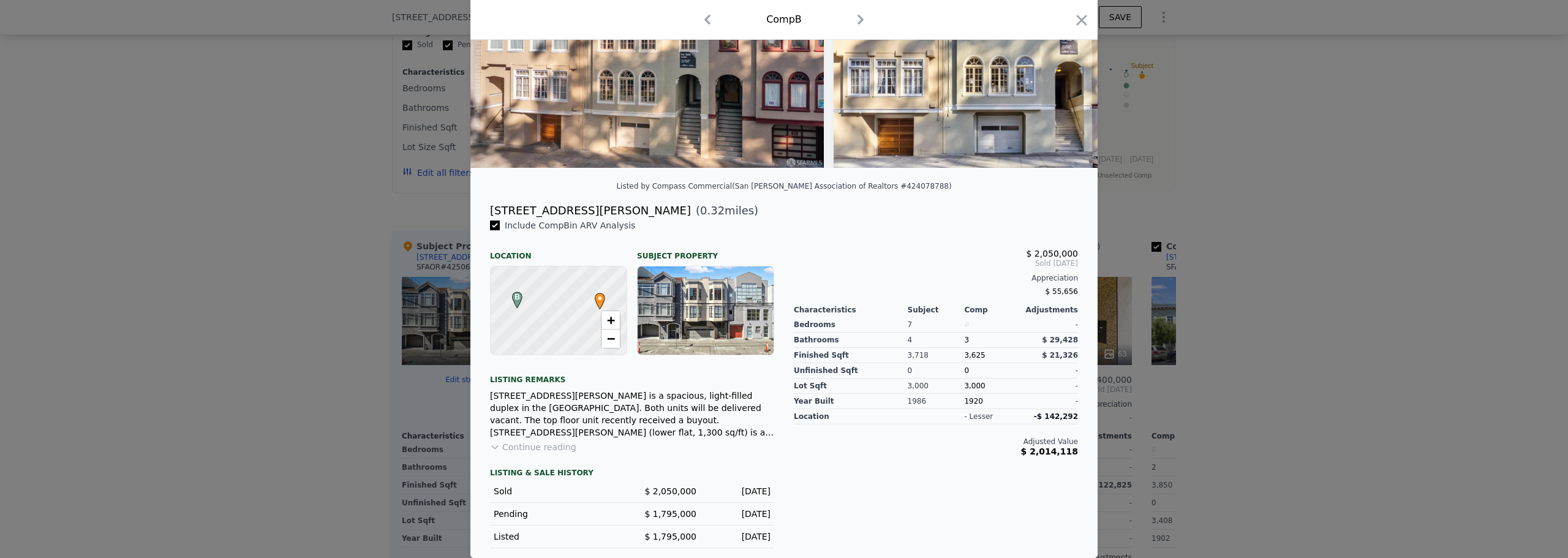
click at [919, 500] on div "$ 2,050,000 Sold [DATE] Appreciation $ 55,656 Characteristics Subject Comp Adju…" at bounding box center [936, 384] width 304 height 329
click at [1077, 22] on icon "button" at bounding box center [1082, 20] width 10 height 11
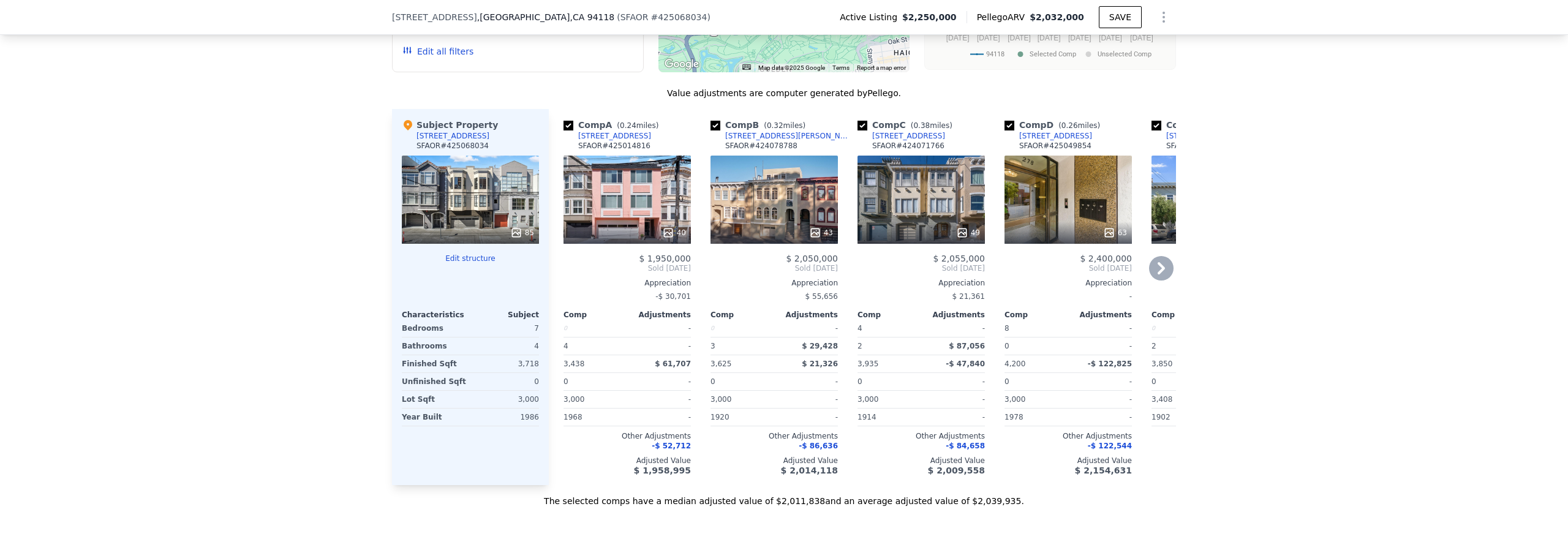
scroll to position [1283, 0]
click at [754, 238] on div "43" at bounding box center [774, 232] width 117 height 13
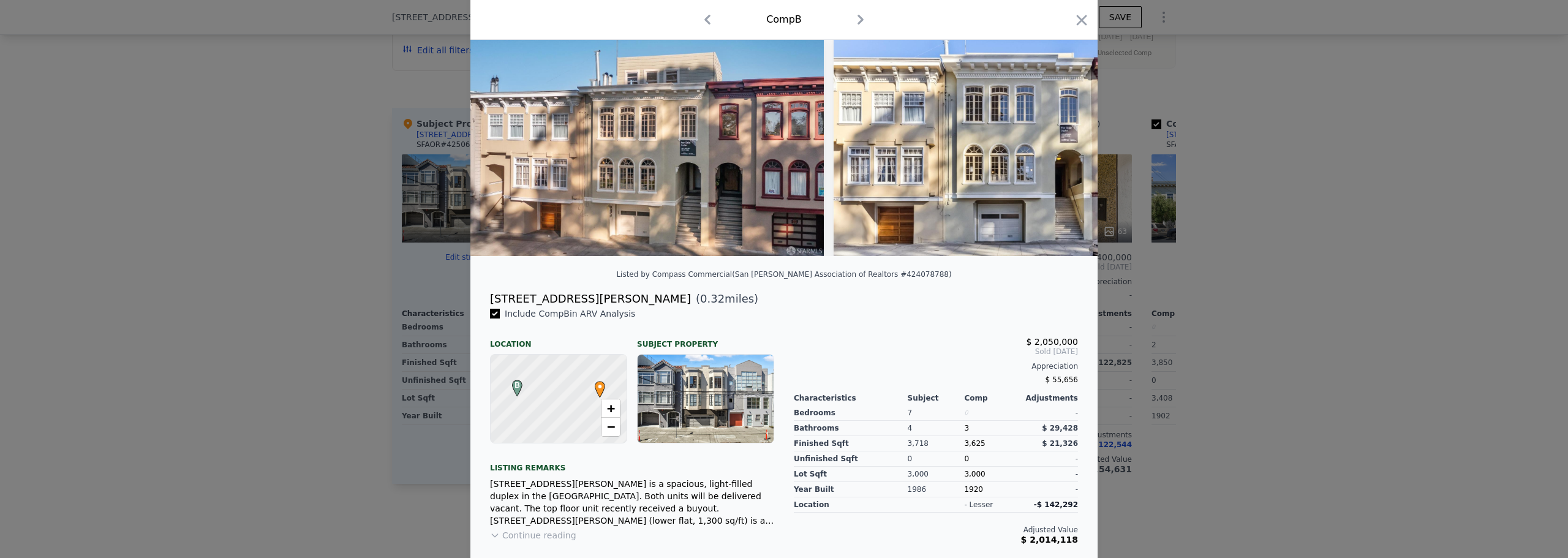
scroll to position [155, 0]
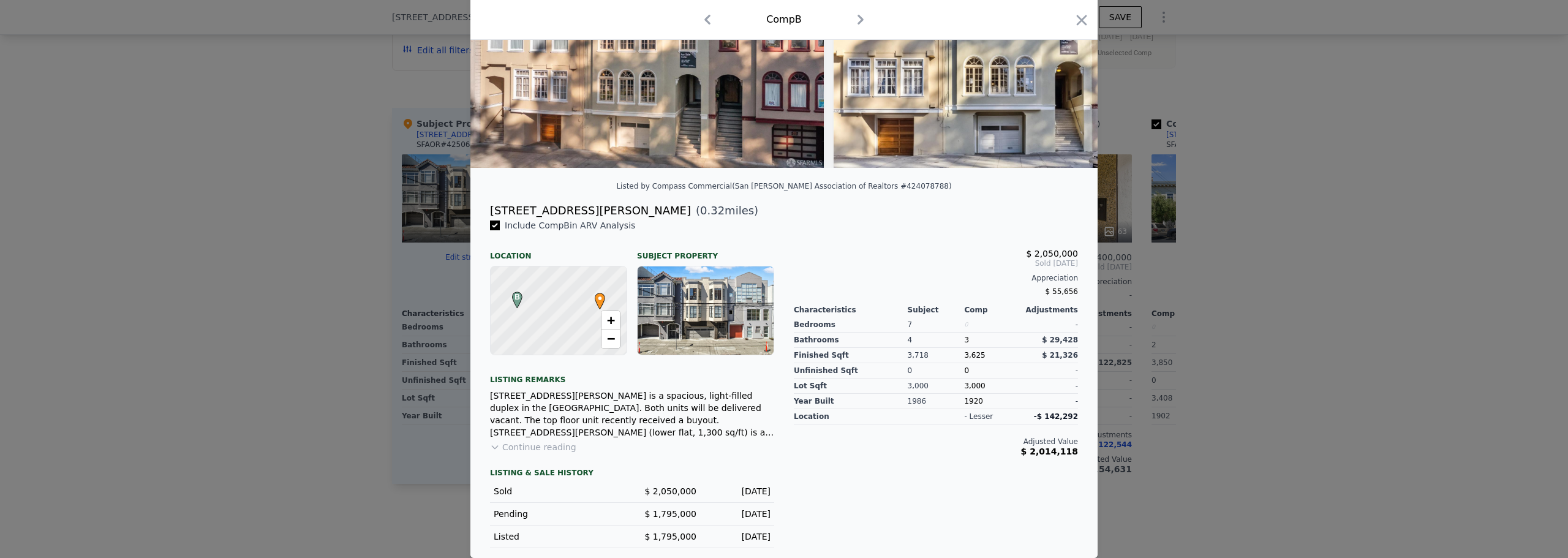
click at [547, 448] on button "Continue reading" at bounding box center [533, 447] width 86 height 13
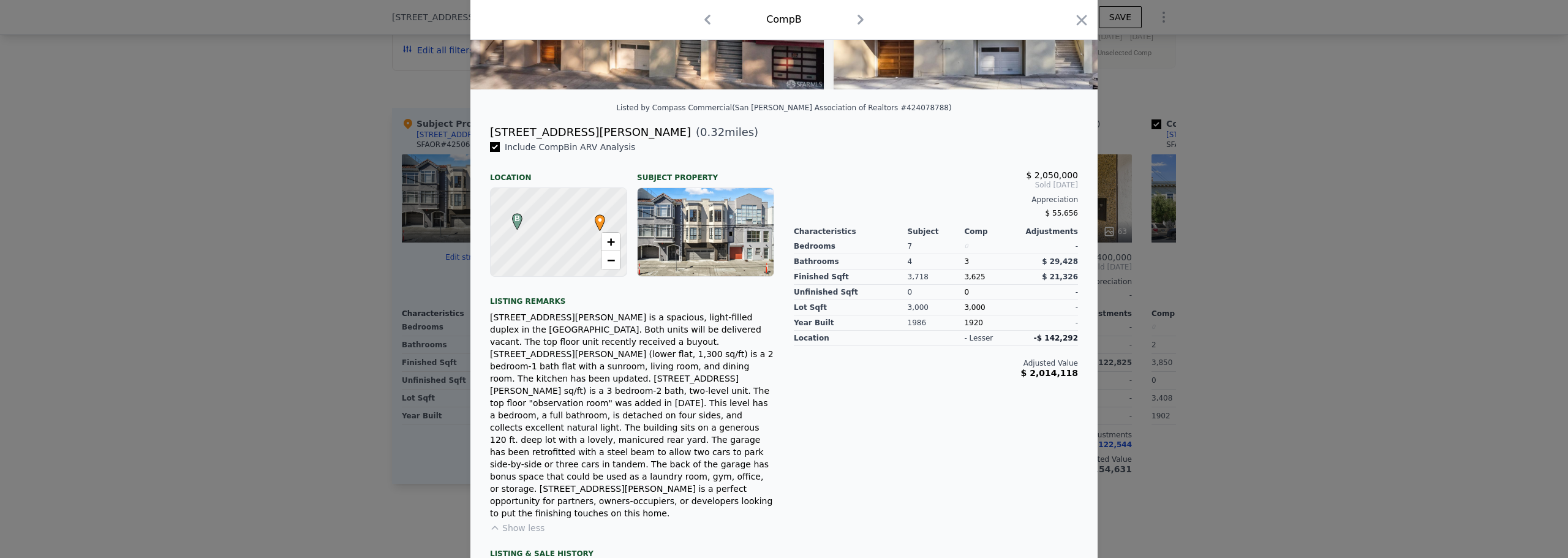
scroll to position [278, 0]
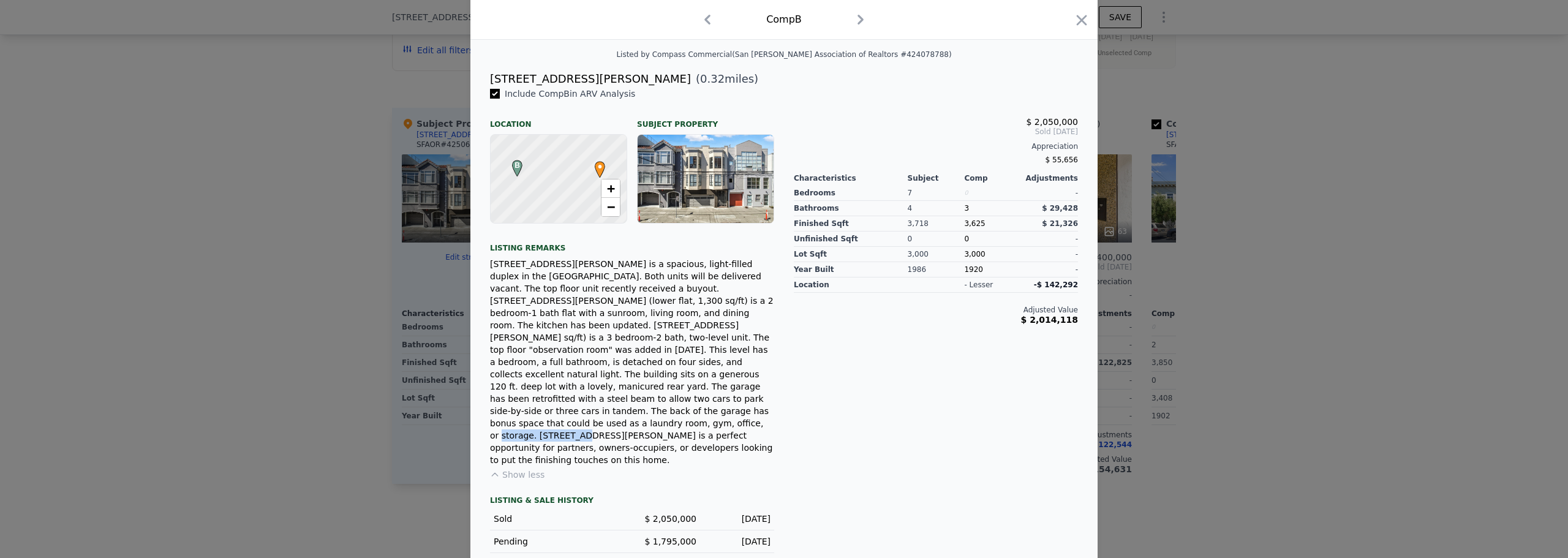
drag, startPoint x: 516, startPoint y: 407, endPoint x: 608, endPoint y: 409, distance: 92.0
click at [608, 409] on div "[STREET_ADDRESS][PERSON_NAME] is a spacious, light-filled duplex in the [GEOGRA…" at bounding box center [632, 362] width 284 height 209
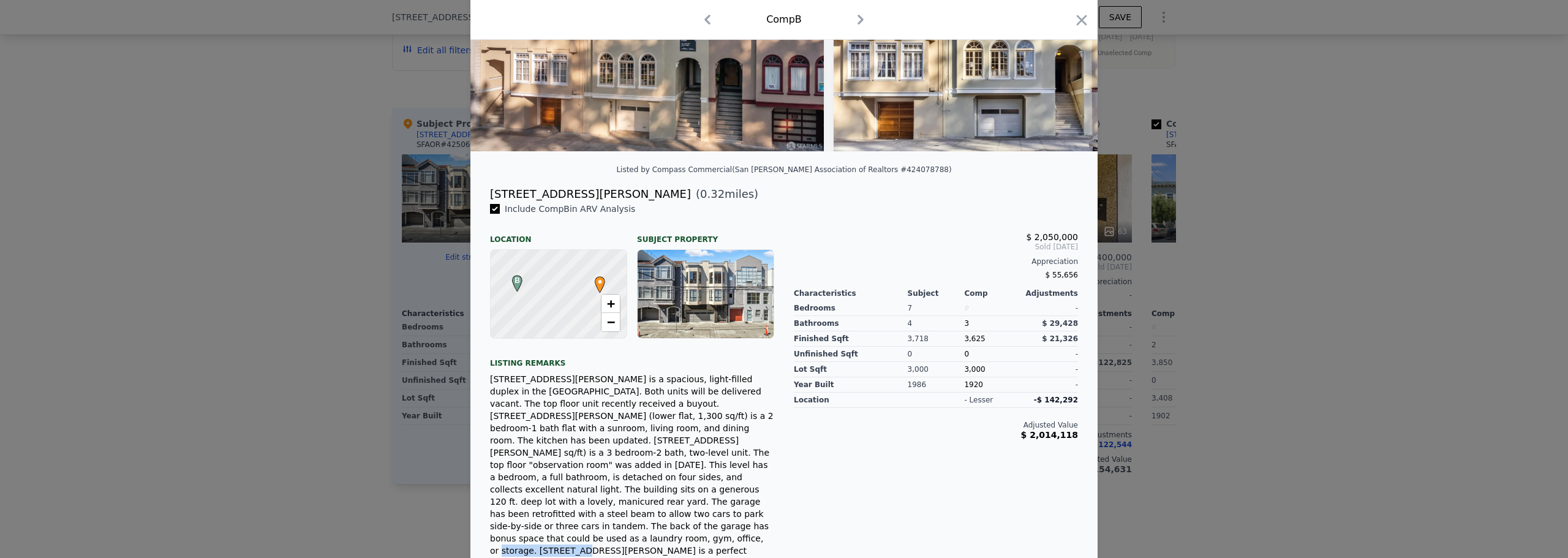
scroll to position [0, 0]
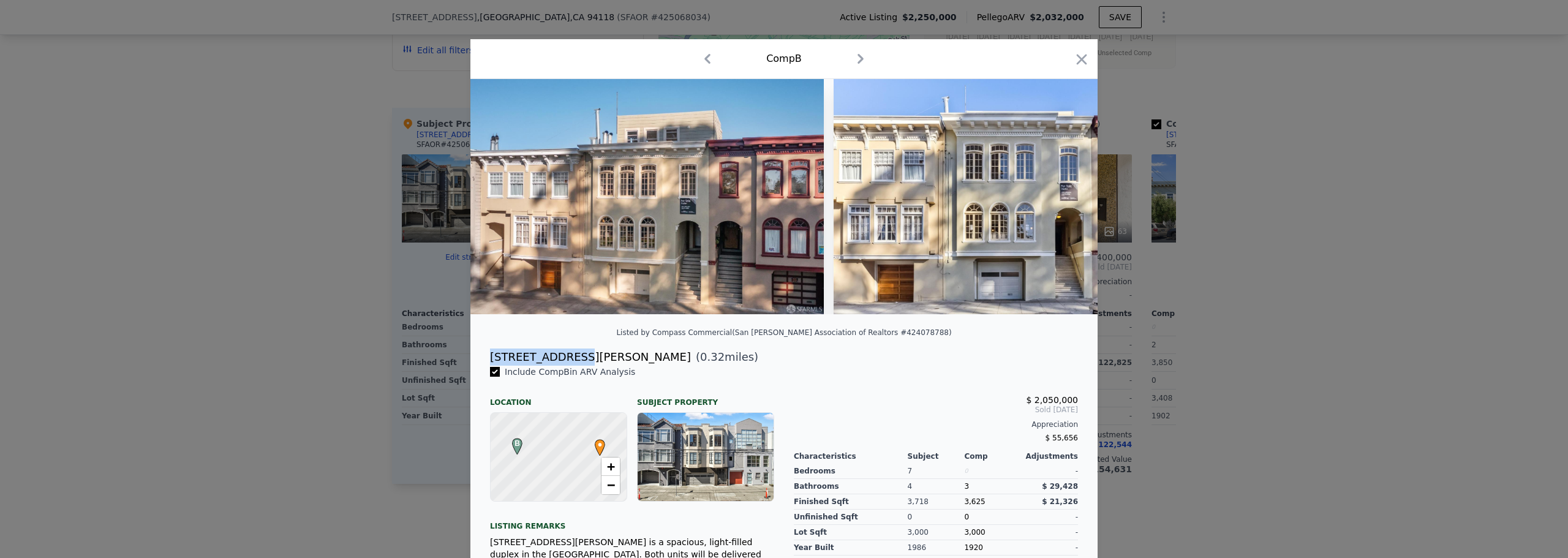
drag, startPoint x: 484, startPoint y: 365, endPoint x: 568, endPoint y: 363, distance: 84.0
click at [568, 363] on div "[STREET_ADDRESS][PERSON_NAME] ( 0.32 miles)" at bounding box center [784, 357] width 608 height 18
click at [1345, 211] on div at bounding box center [784, 279] width 1568 height 558
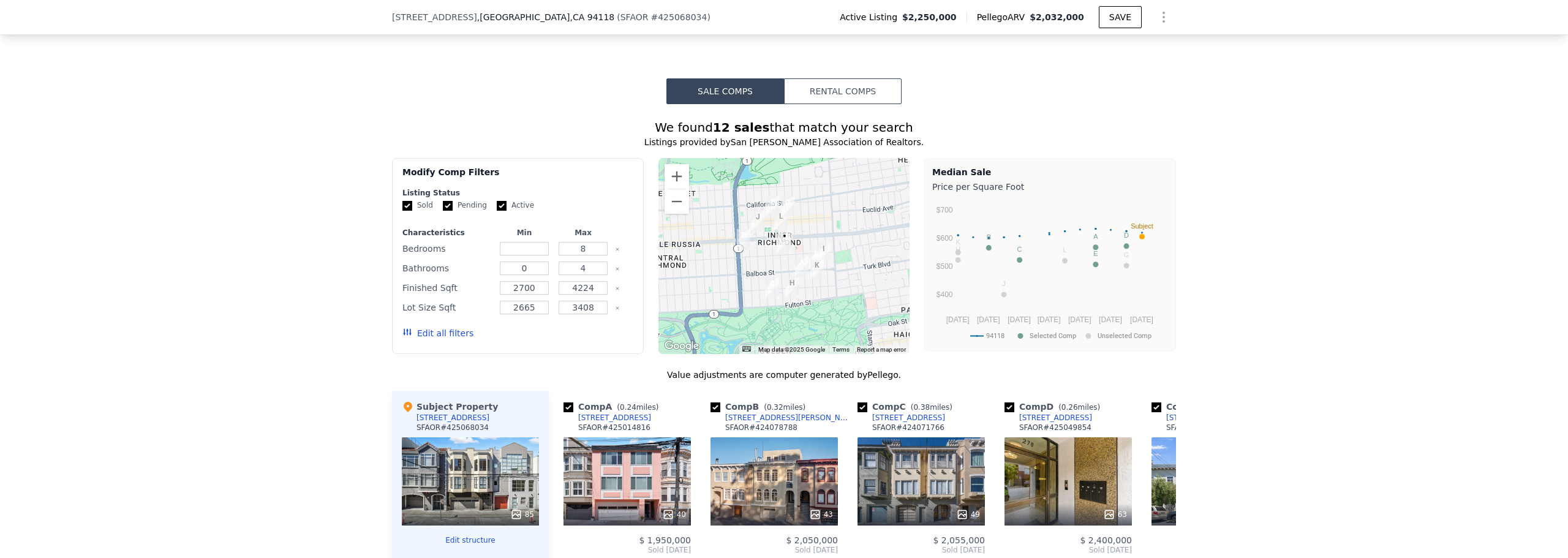
scroll to position [976, 0]
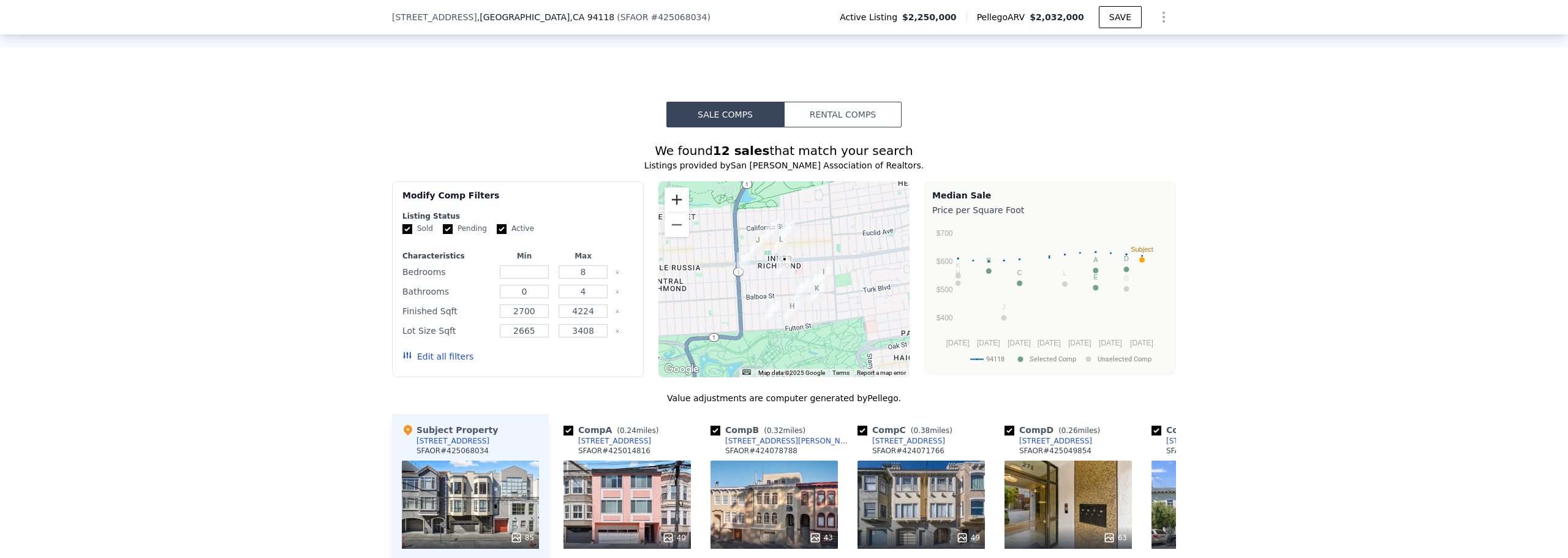
click at [668, 212] on button "Zoom in" at bounding box center [676, 200] width 24 height 25
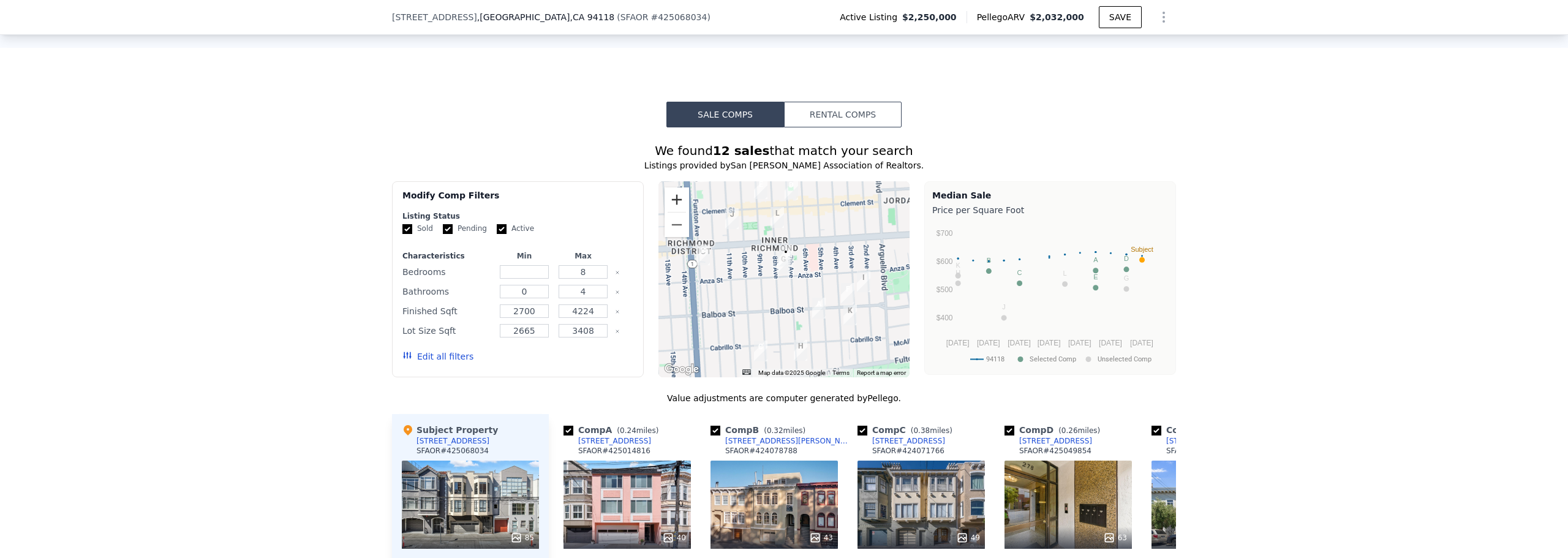
click at [668, 212] on button "Zoom in" at bounding box center [676, 200] width 24 height 25
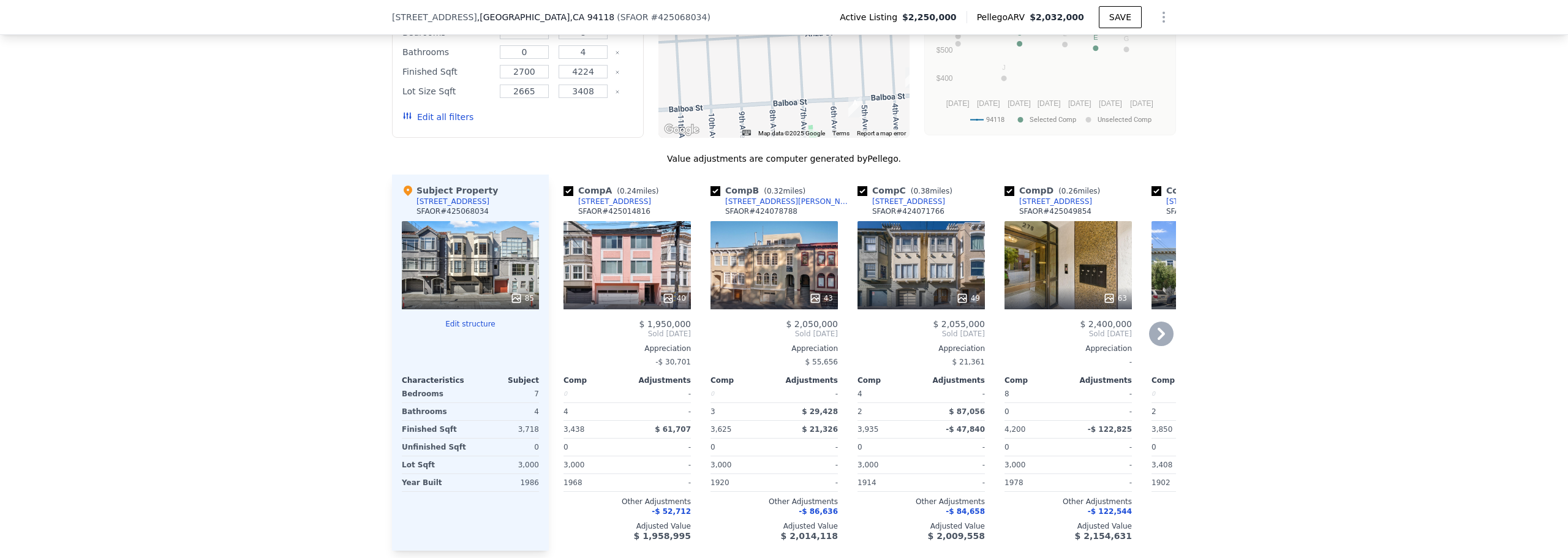
scroll to position [1221, 0]
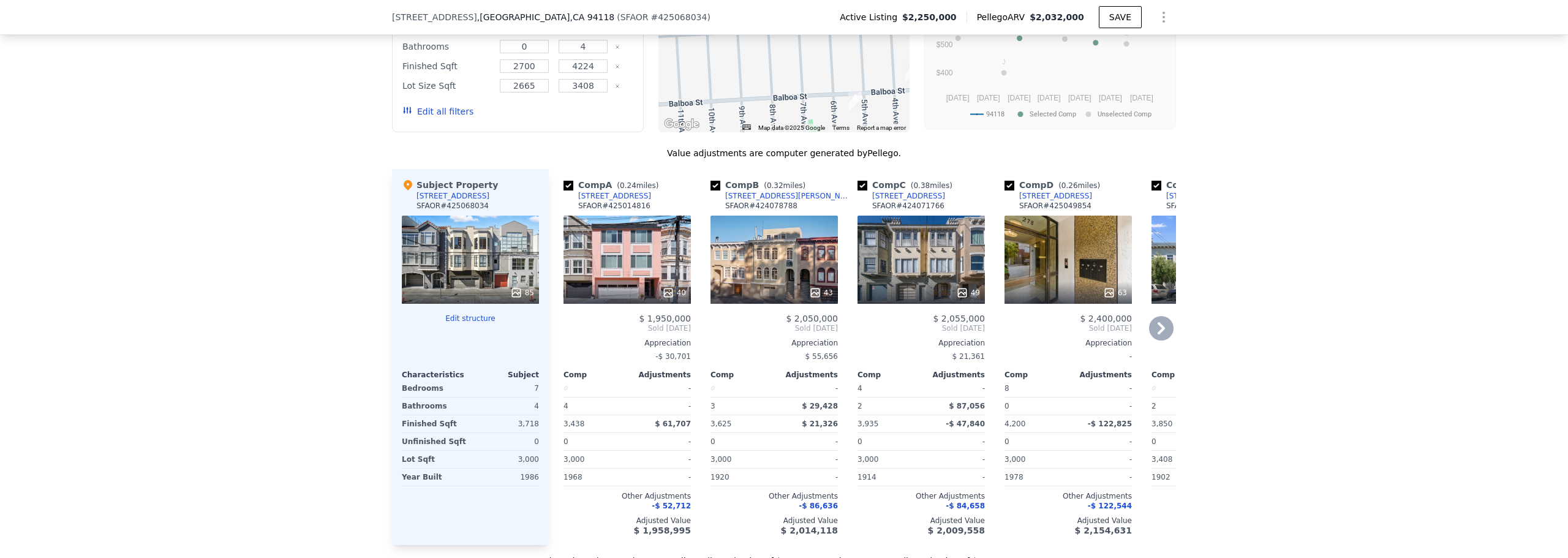
click at [927, 274] on div "49" at bounding box center [921, 260] width 127 height 88
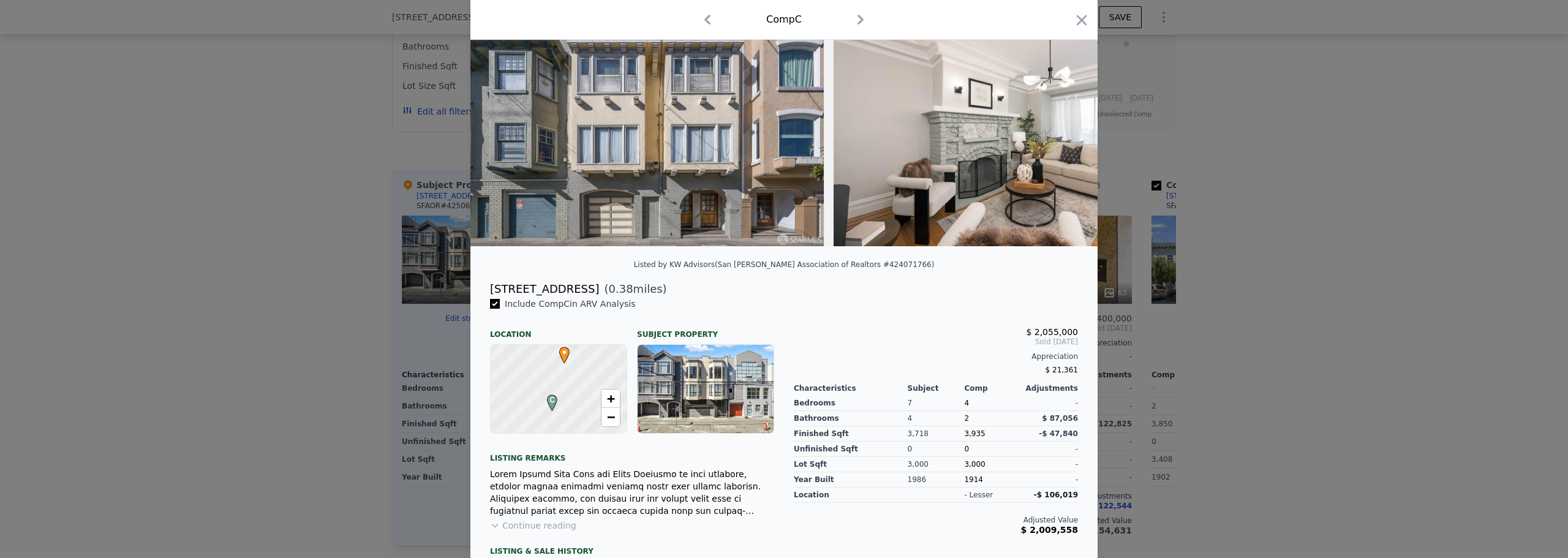
scroll to position [155, 0]
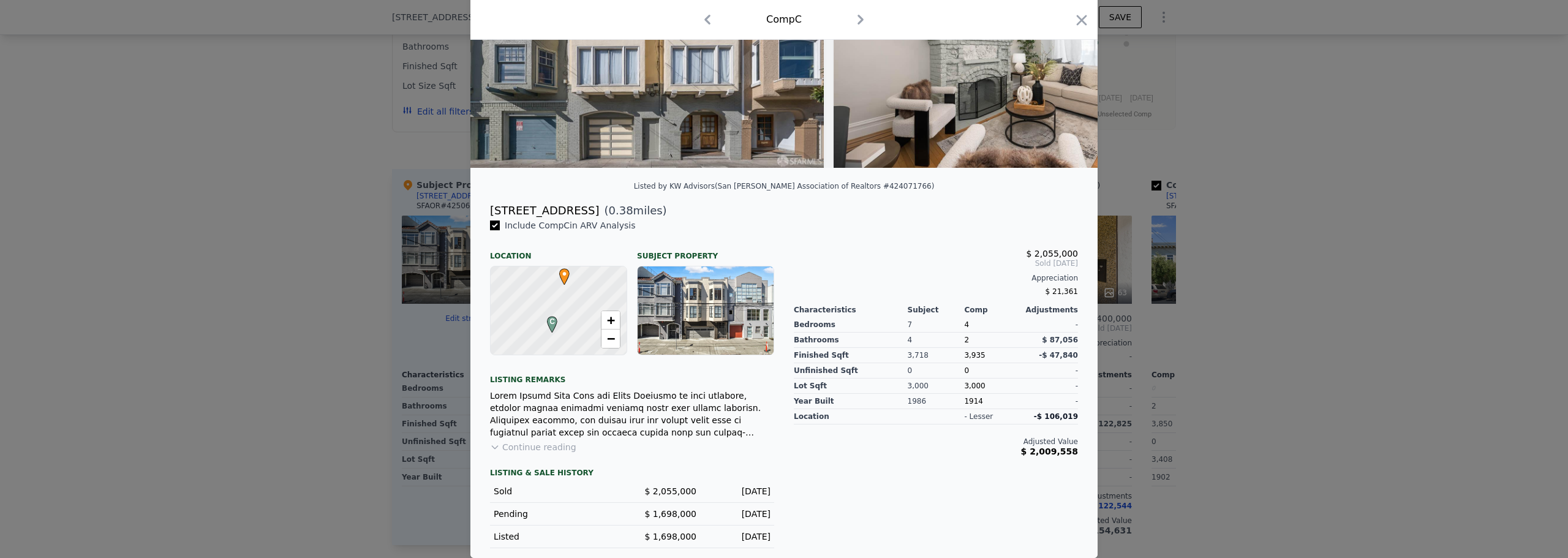
click at [558, 449] on button "Continue reading" at bounding box center [533, 447] width 86 height 13
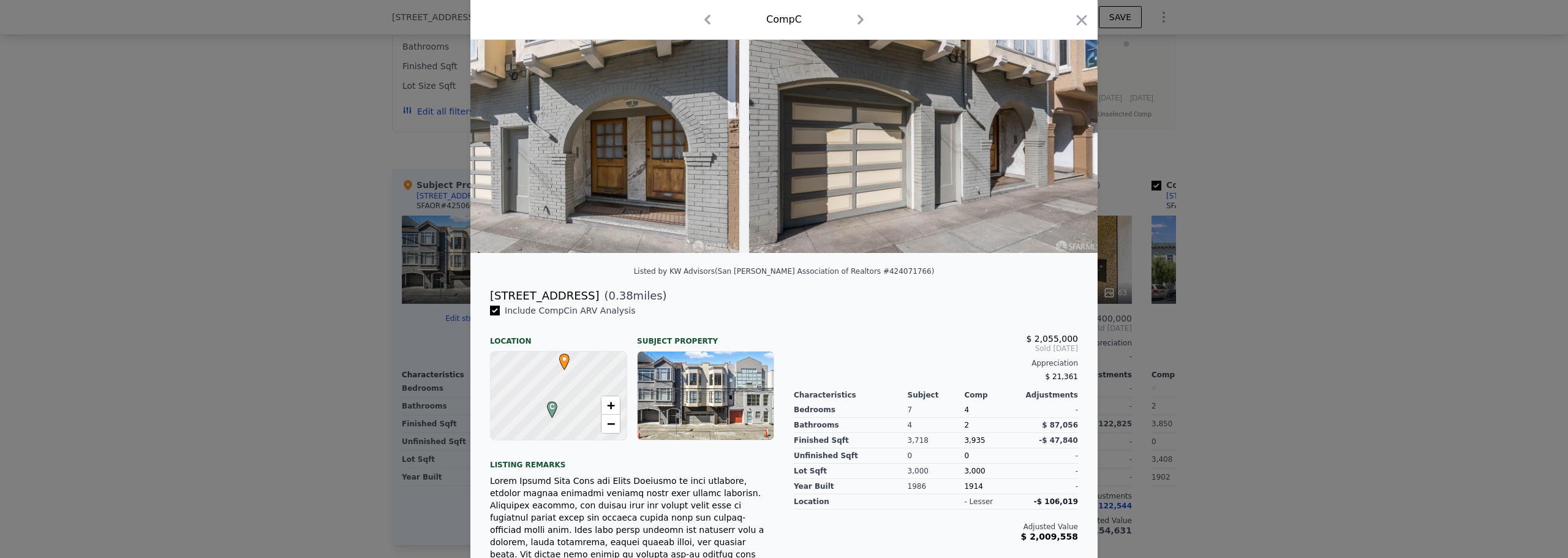
scroll to position [0, 16989]
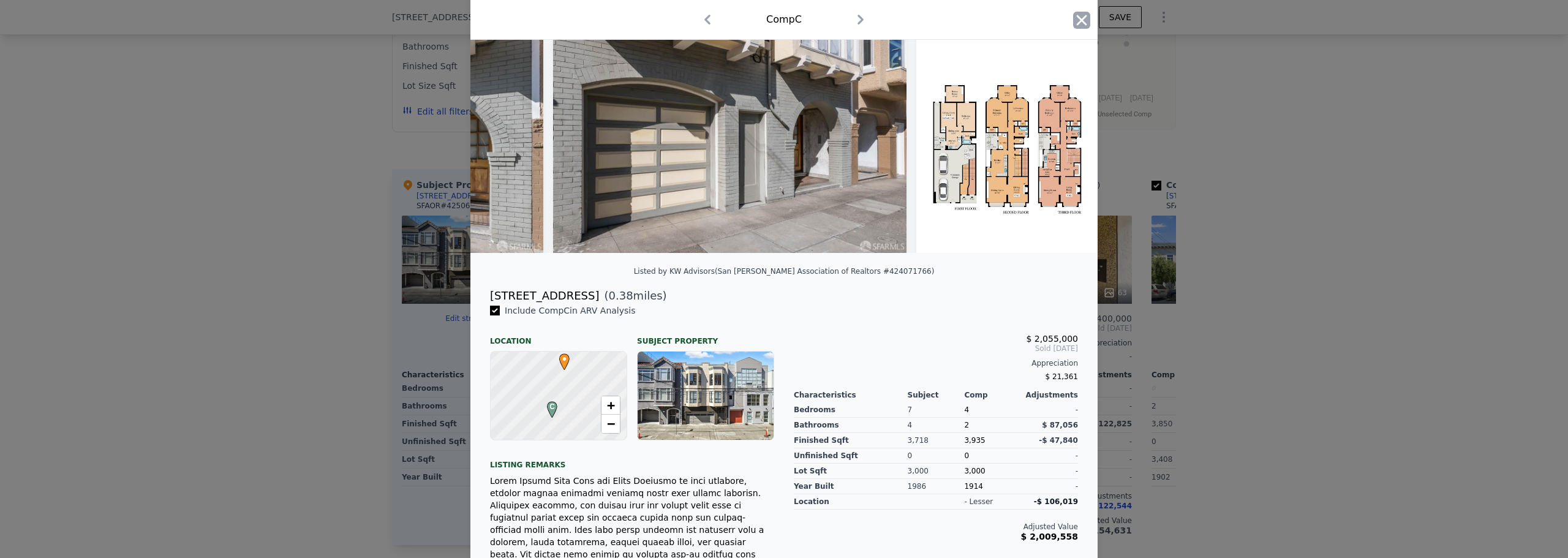
click at [1076, 20] on icon "button" at bounding box center [1082, 20] width 18 height 18
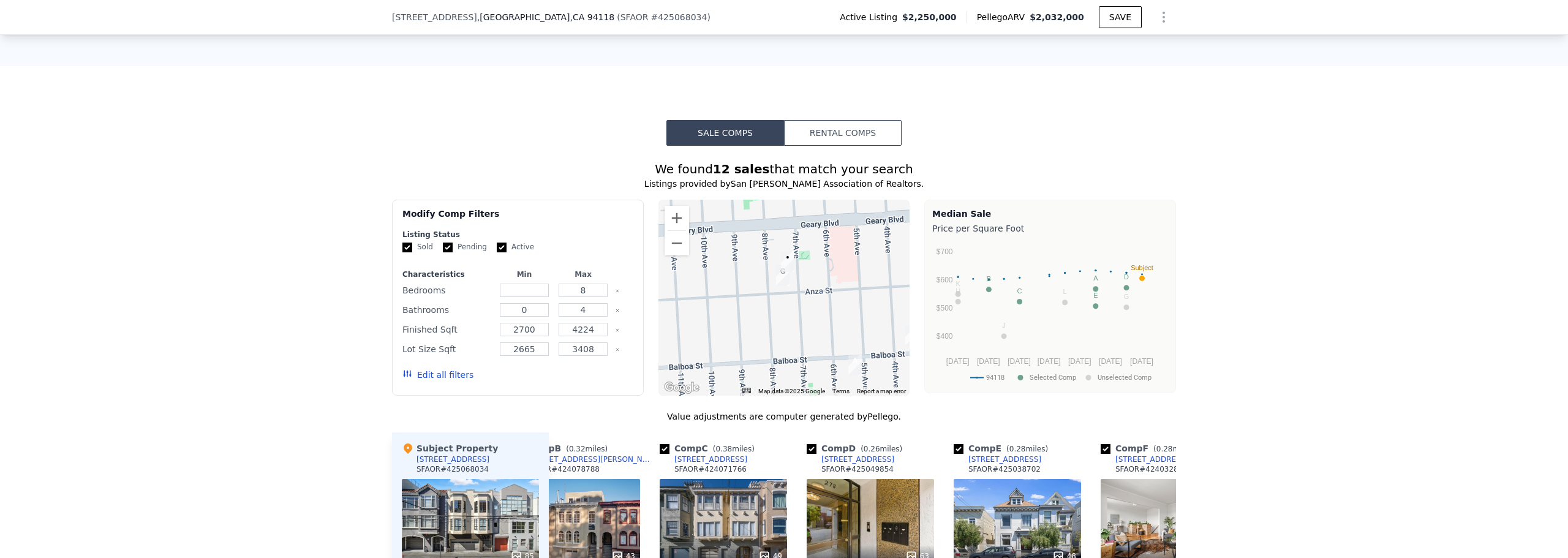
scroll to position [1042, 0]
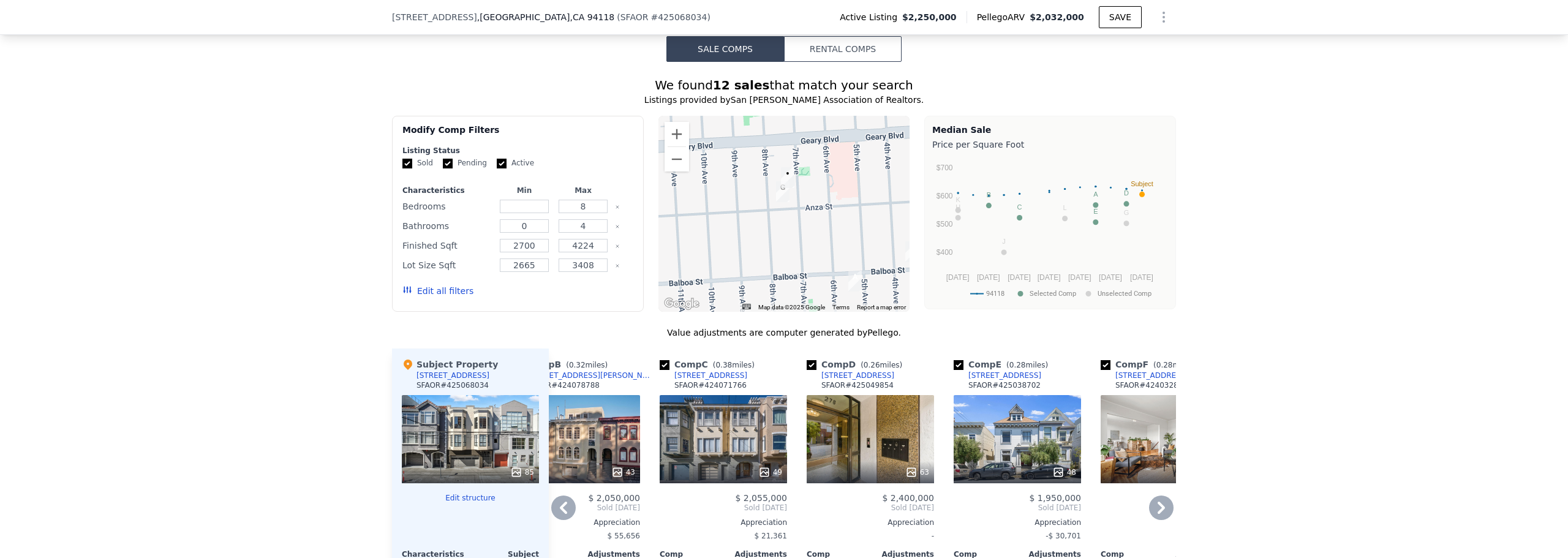
click at [686, 380] on div "[STREET_ADDRESS]" at bounding box center [710, 375] width 73 height 10
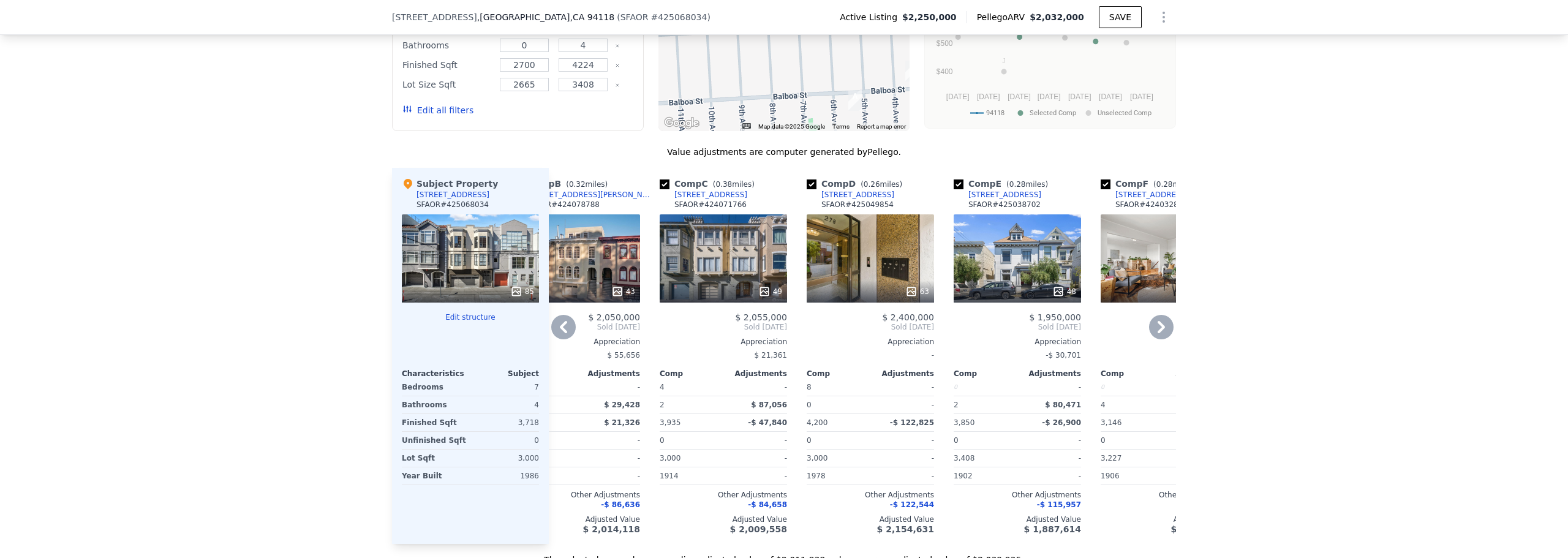
scroll to position [1225, 0]
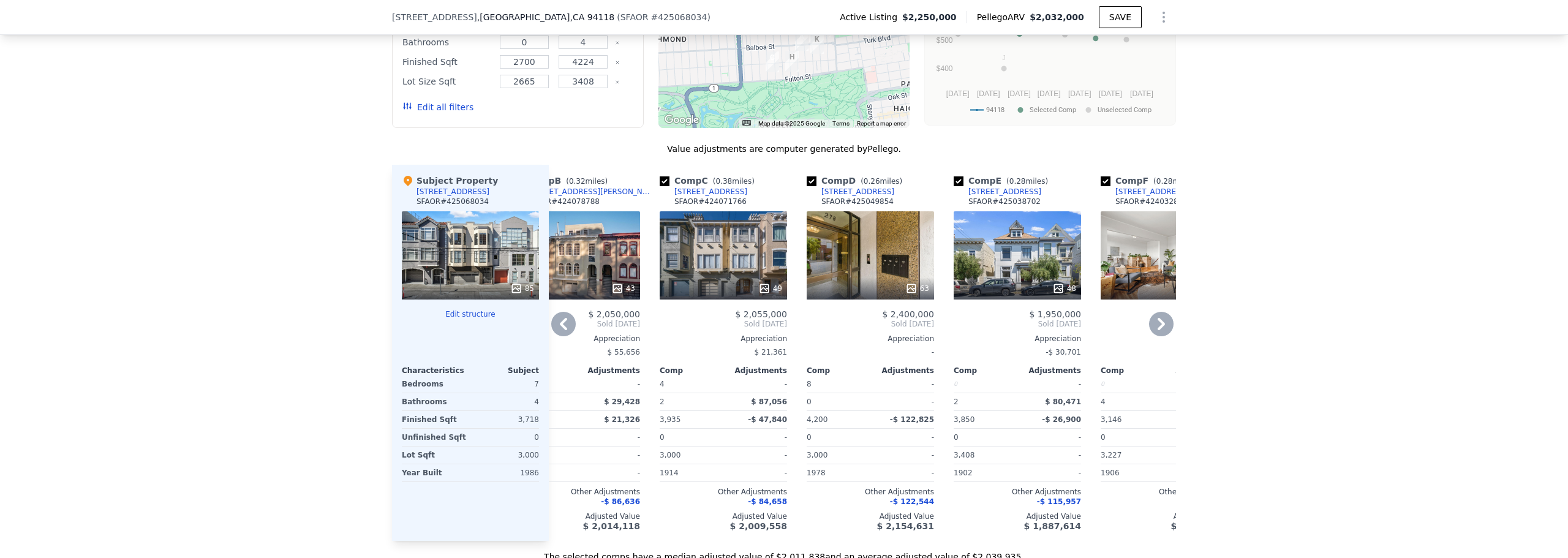
click at [846, 279] on div "63" at bounding box center [870, 256] width 127 height 88
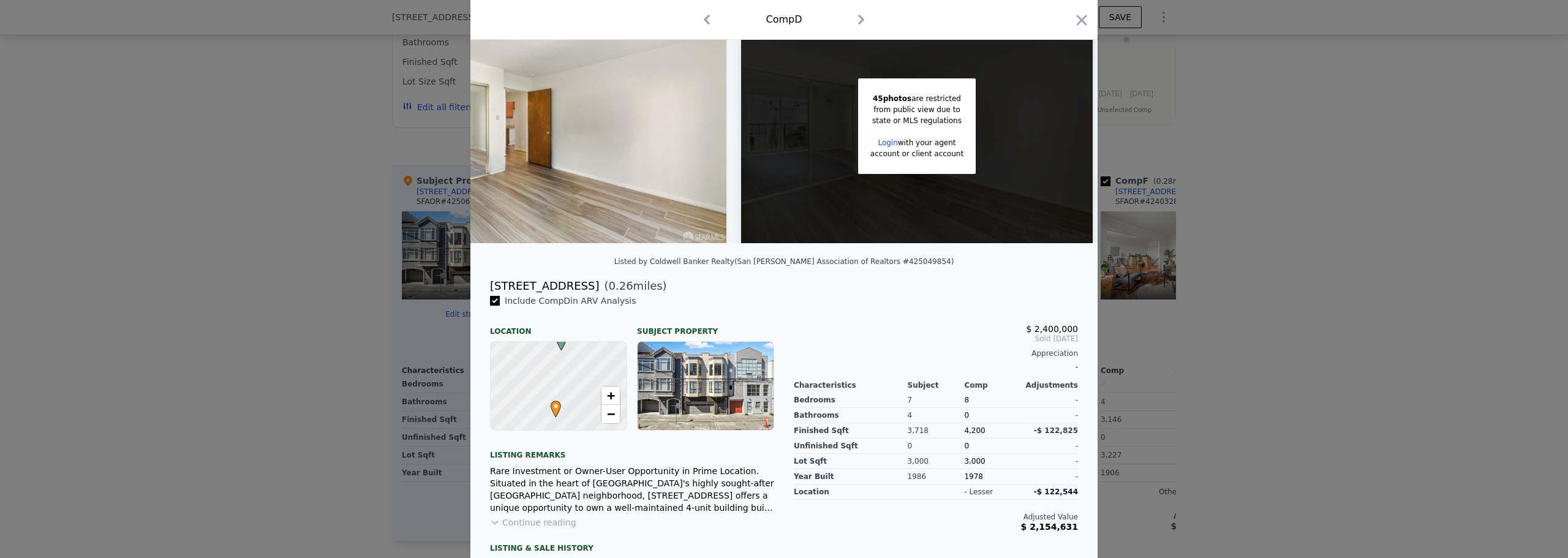
scroll to position [174, 0]
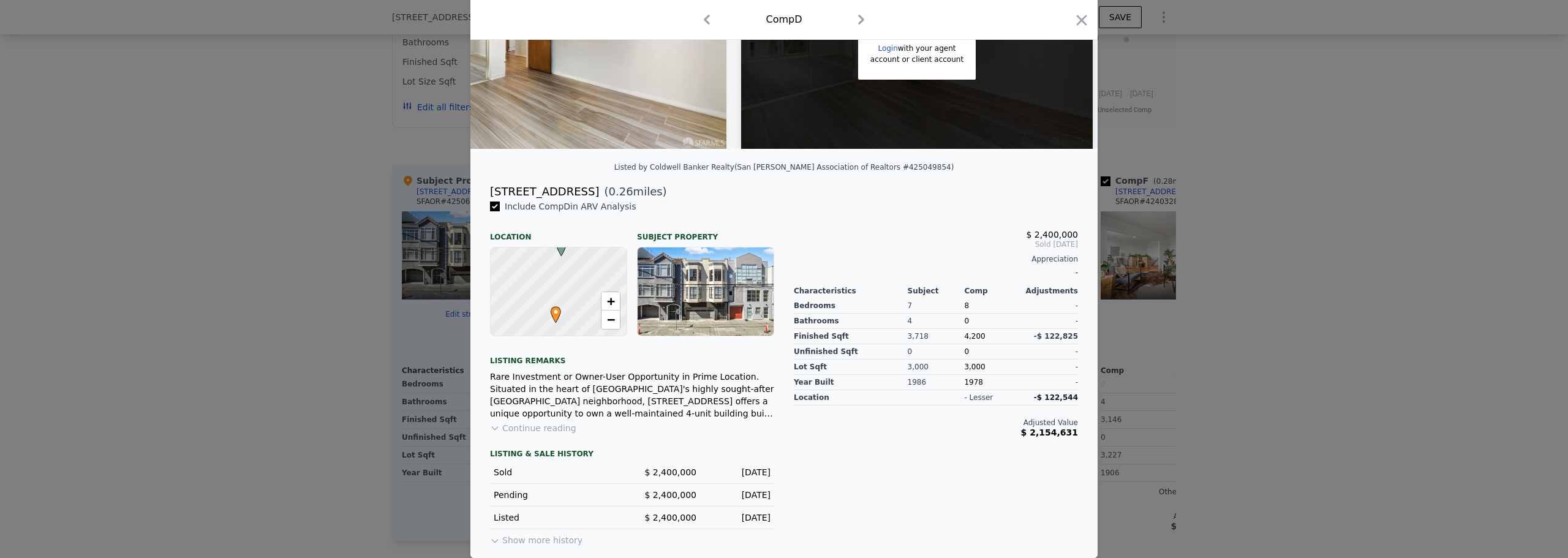
click at [507, 424] on button "Continue reading" at bounding box center [533, 428] width 86 height 13
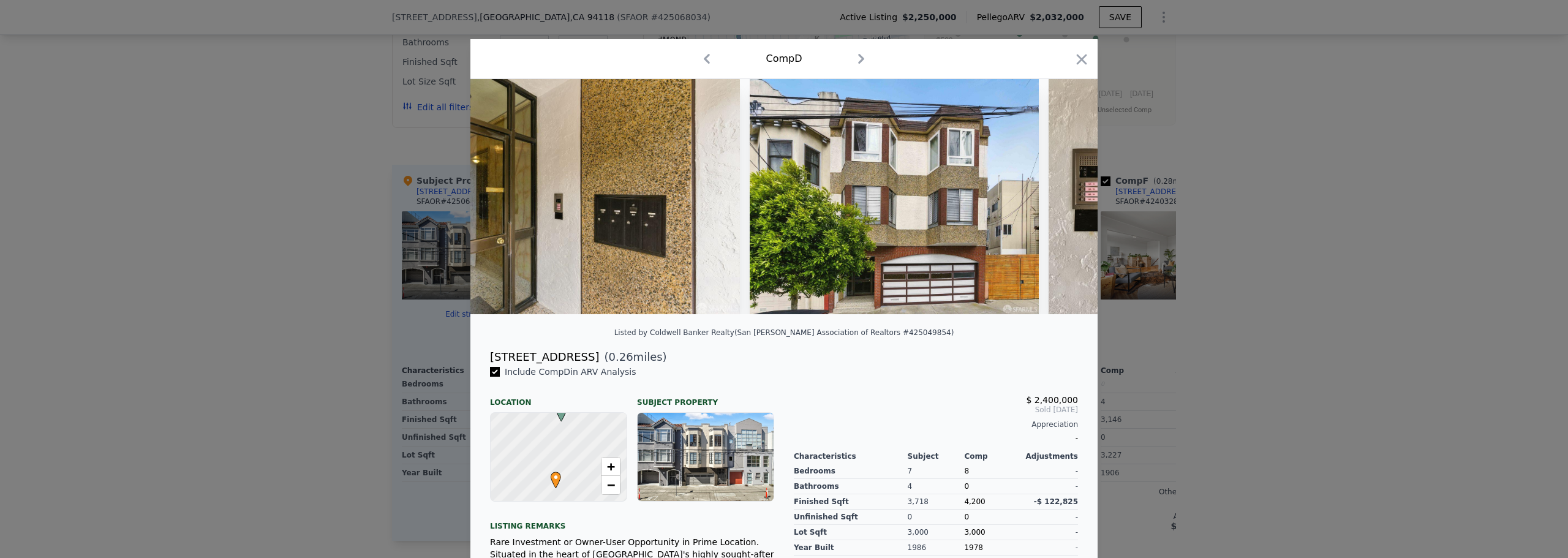
scroll to position [0, 0]
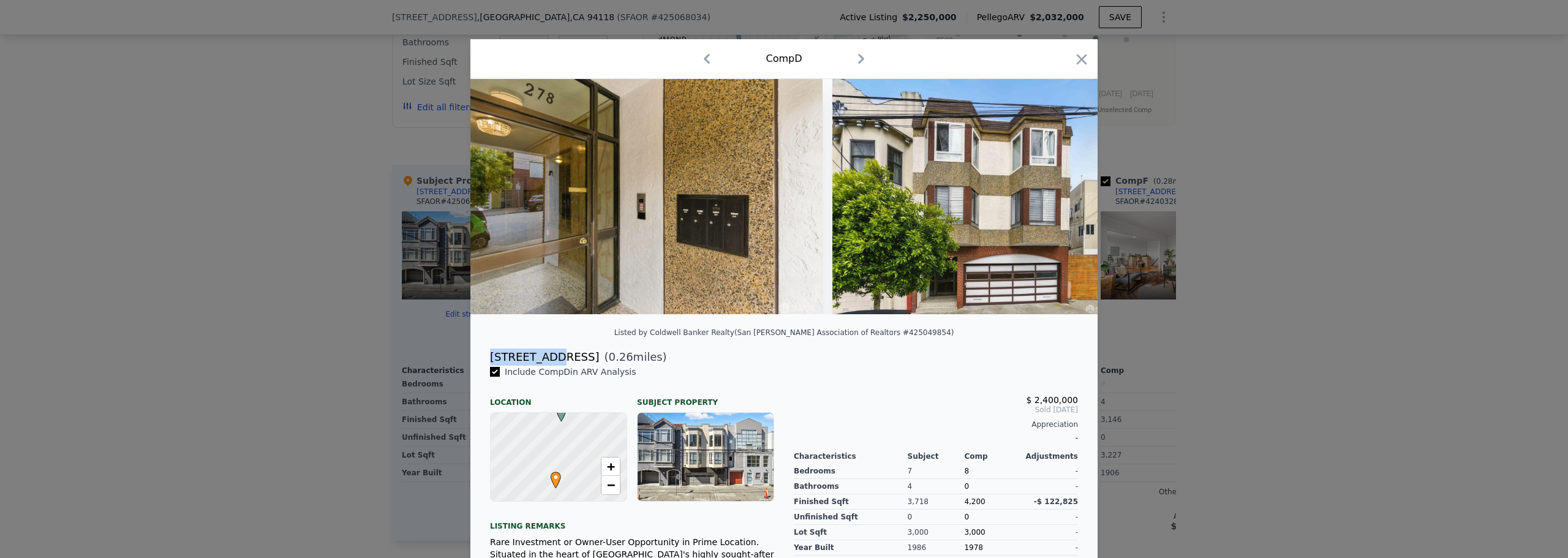
drag, startPoint x: 485, startPoint y: 365, endPoint x: 545, endPoint y: 367, distance: 60.0
click at [545, 365] on div "[STREET_ADDRESS]" at bounding box center [545, 357] width 109 height 18
click at [1074, 59] on icon "button" at bounding box center [1082, 60] width 18 height 18
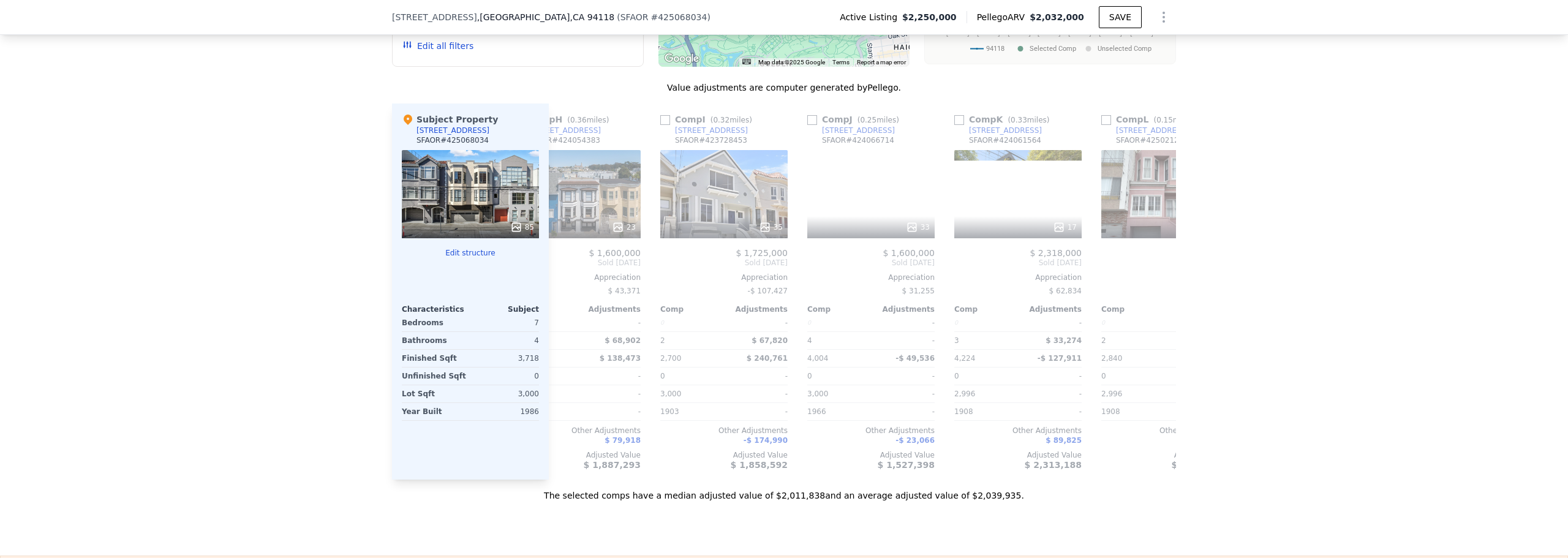
scroll to position [0, 1083]
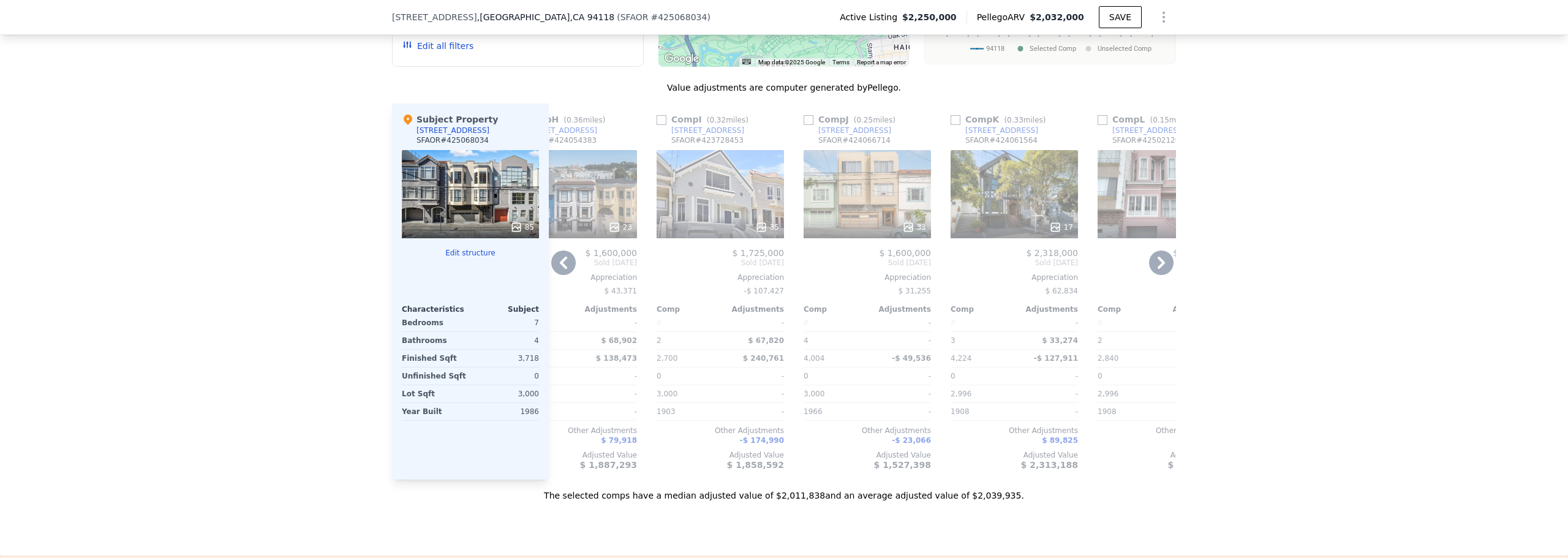
click at [875, 192] on div "33" at bounding box center [867, 194] width 127 height 88
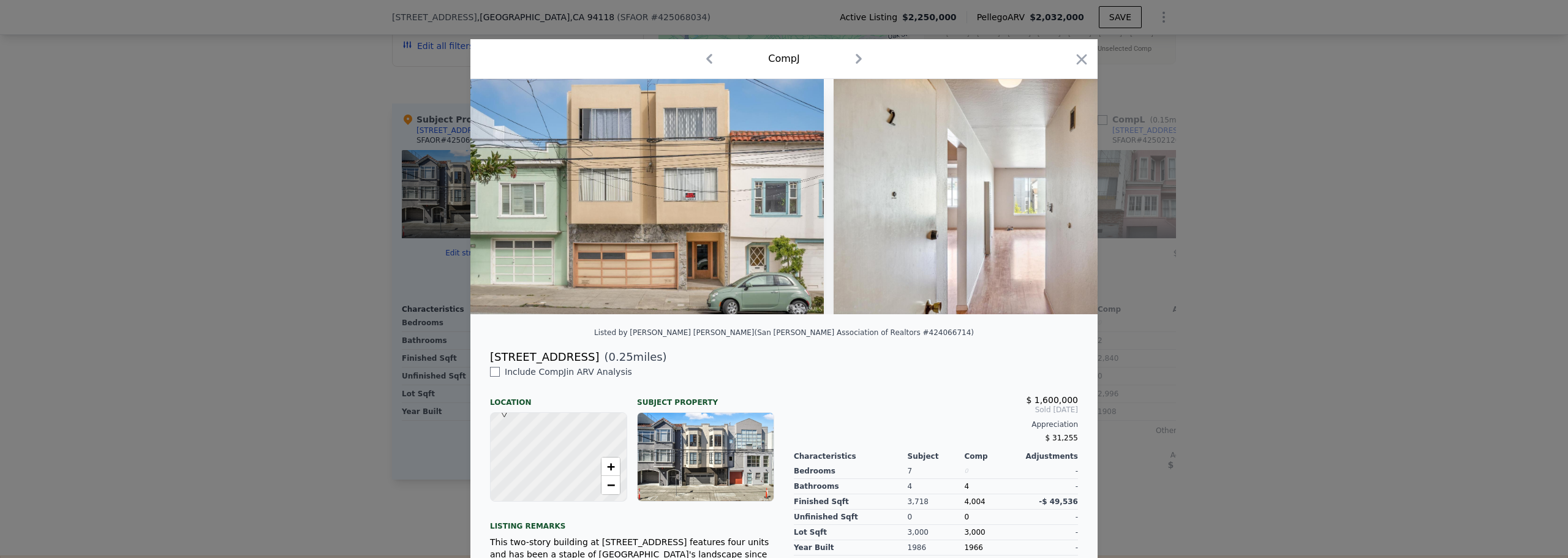
scroll to position [164, 0]
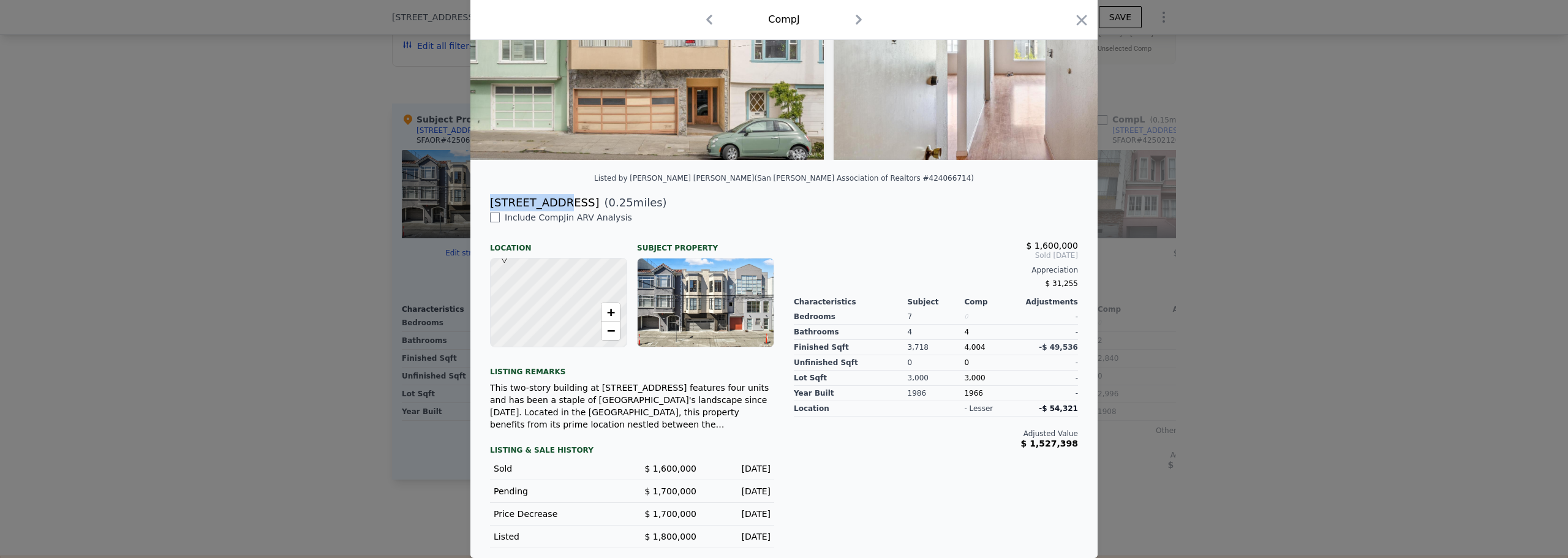
drag, startPoint x: 487, startPoint y: 202, endPoint x: 546, endPoint y: 201, distance: 59.0
click at [546, 201] on div "[STREET_ADDRESS]" at bounding box center [545, 202] width 109 height 18
copy div "[STREET_ADDRESS]"
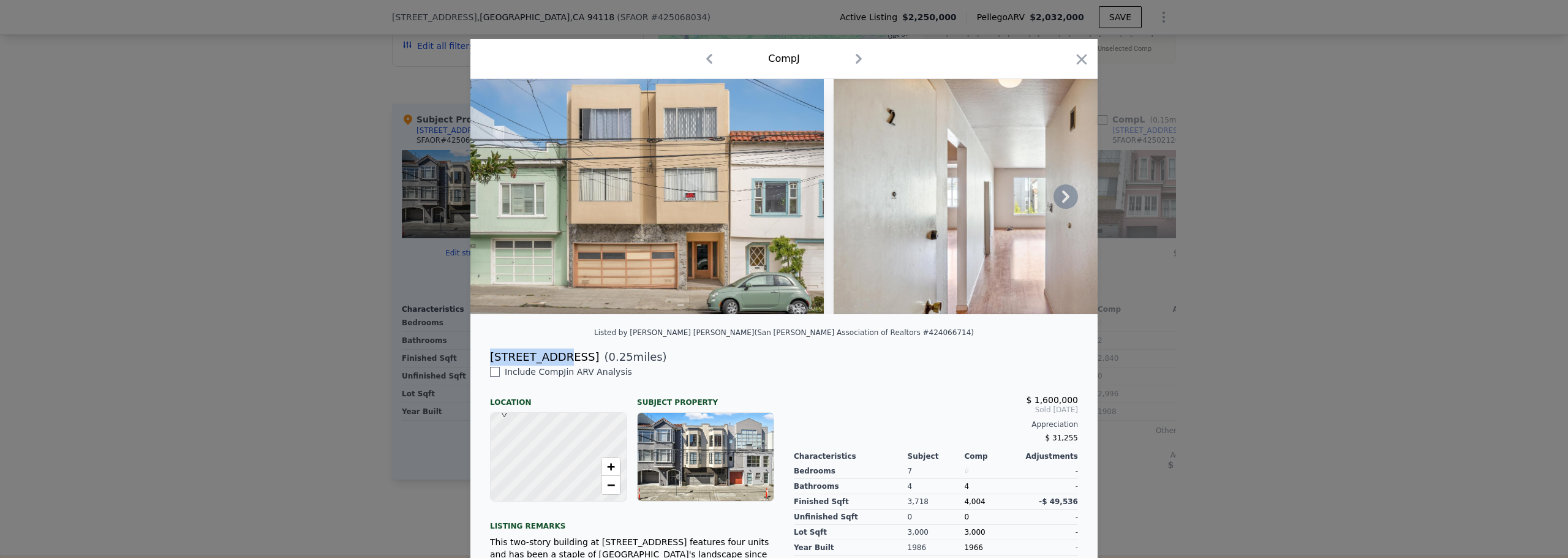
click at [679, 192] on img at bounding box center [647, 197] width 354 height 235
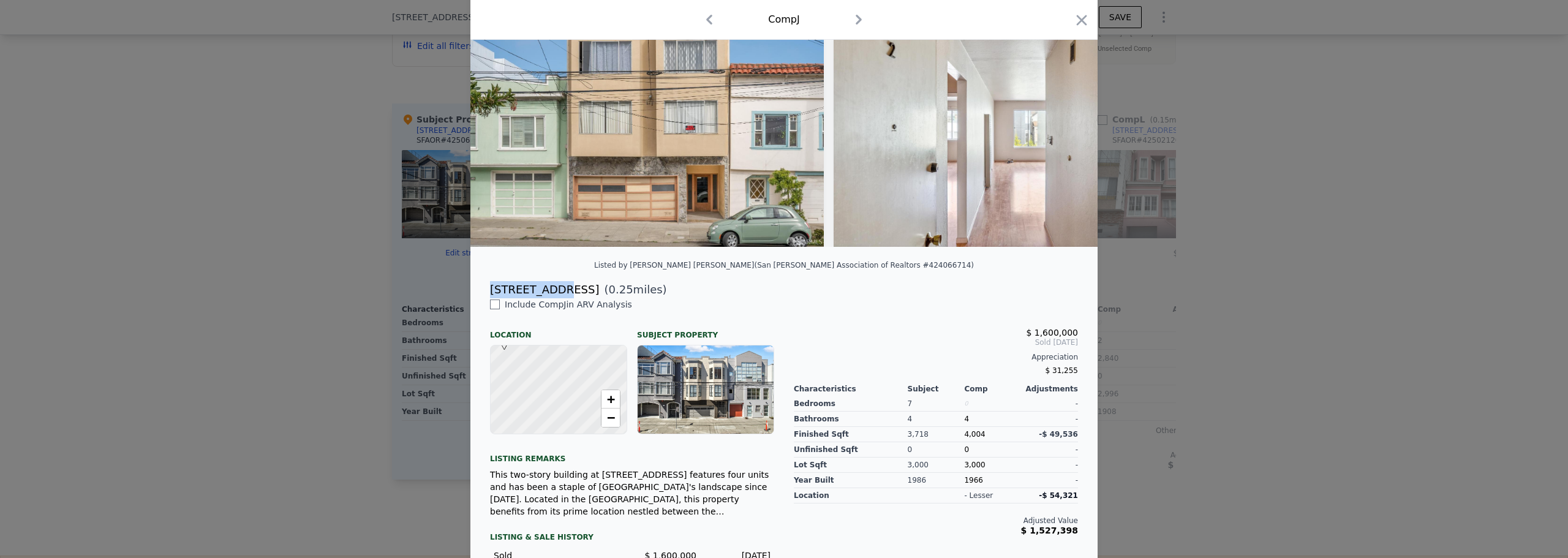
scroll to position [164, 0]
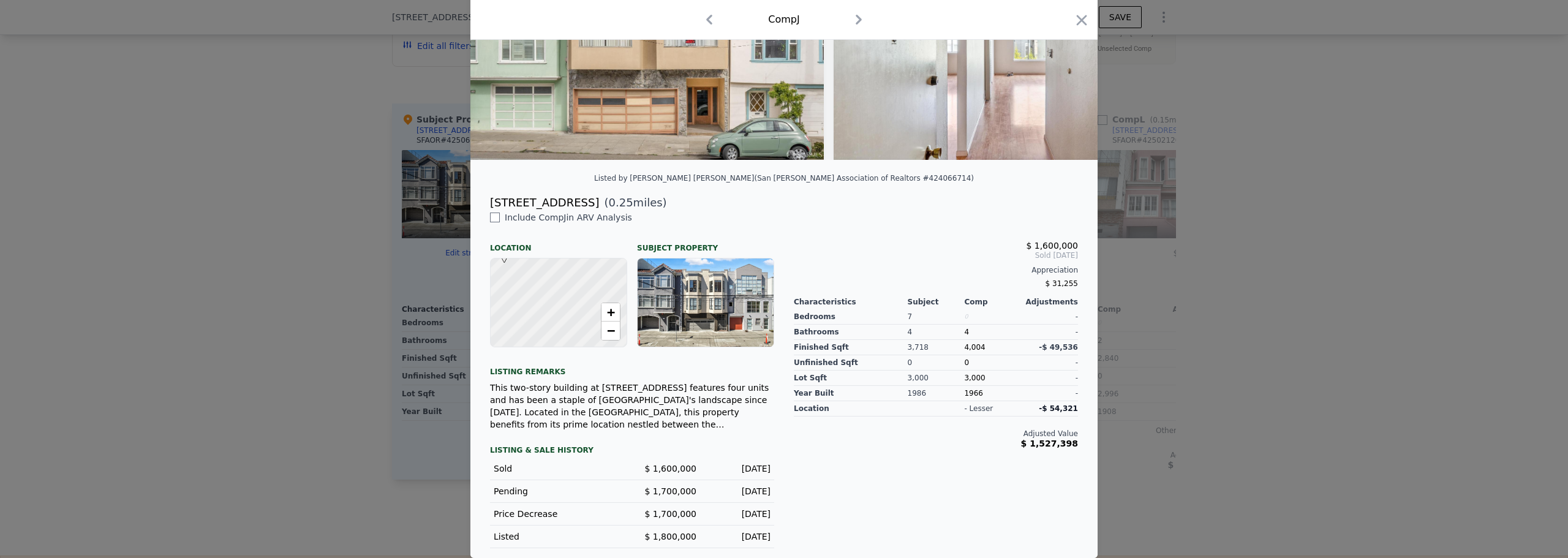
click at [900, 483] on div "$ 1,600,000 Sold [DATE] Appreciation $ 31,255 Characteristics Subject Comp Adju…" at bounding box center [936, 379] width 304 height 337
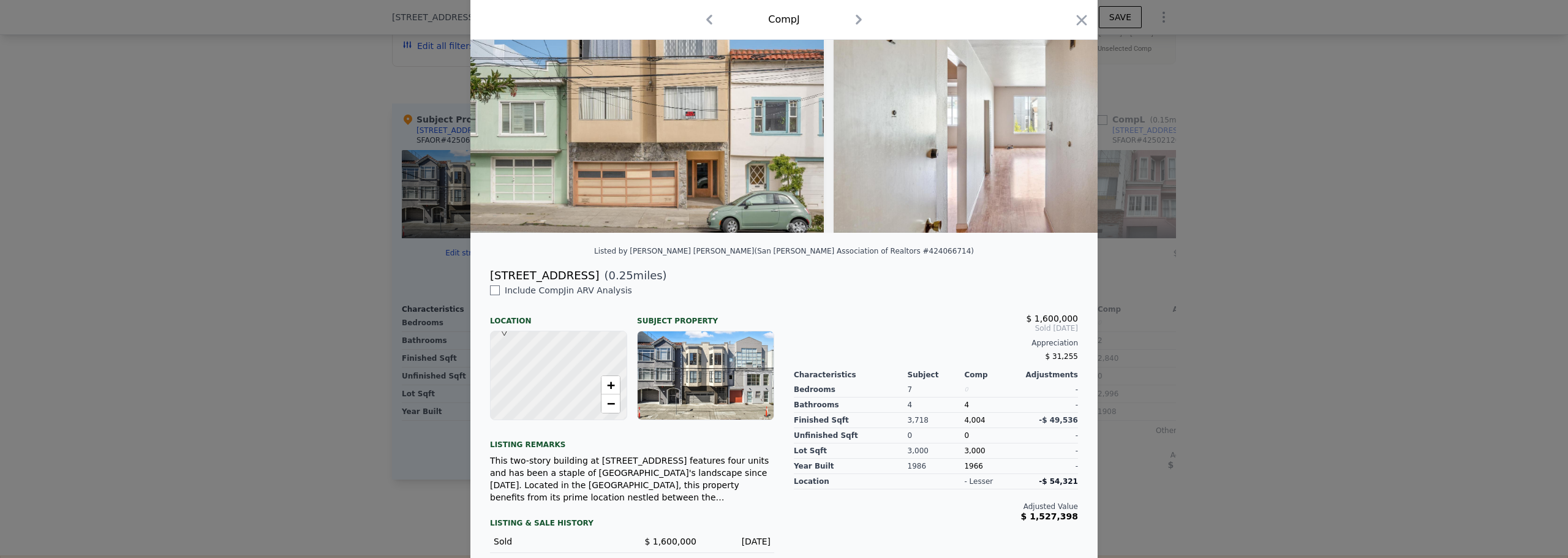
scroll to position [0, 0]
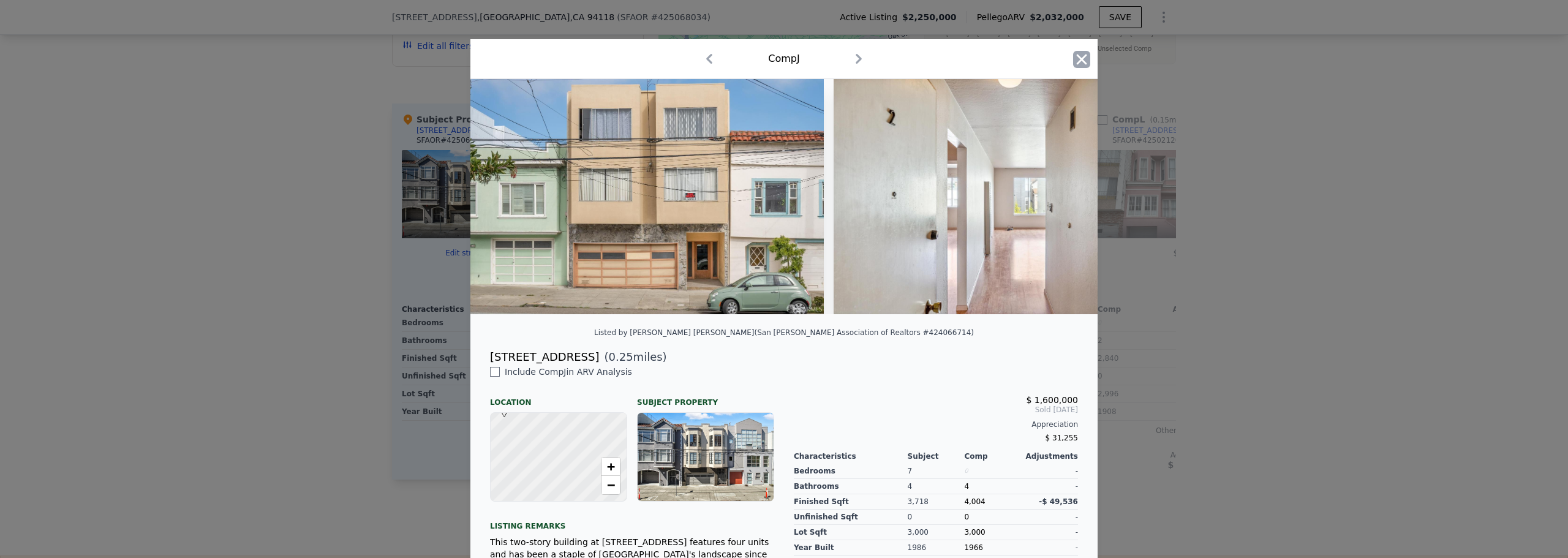
click at [1077, 55] on icon "button" at bounding box center [1082, 59] width 10 height 11
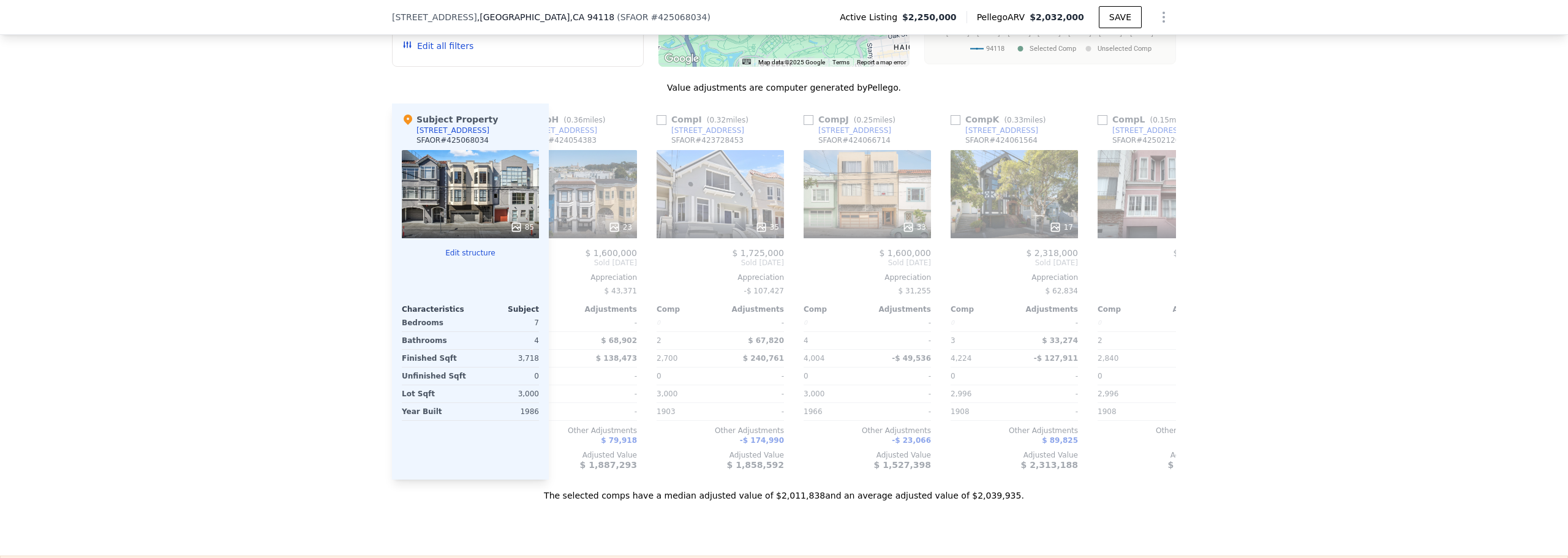
click at [1336, 319] on div "We found 12 sales that match your search Listings provided by San [PERSON_NAME]…" at bounding box center [784, 159] width 1568 height 685
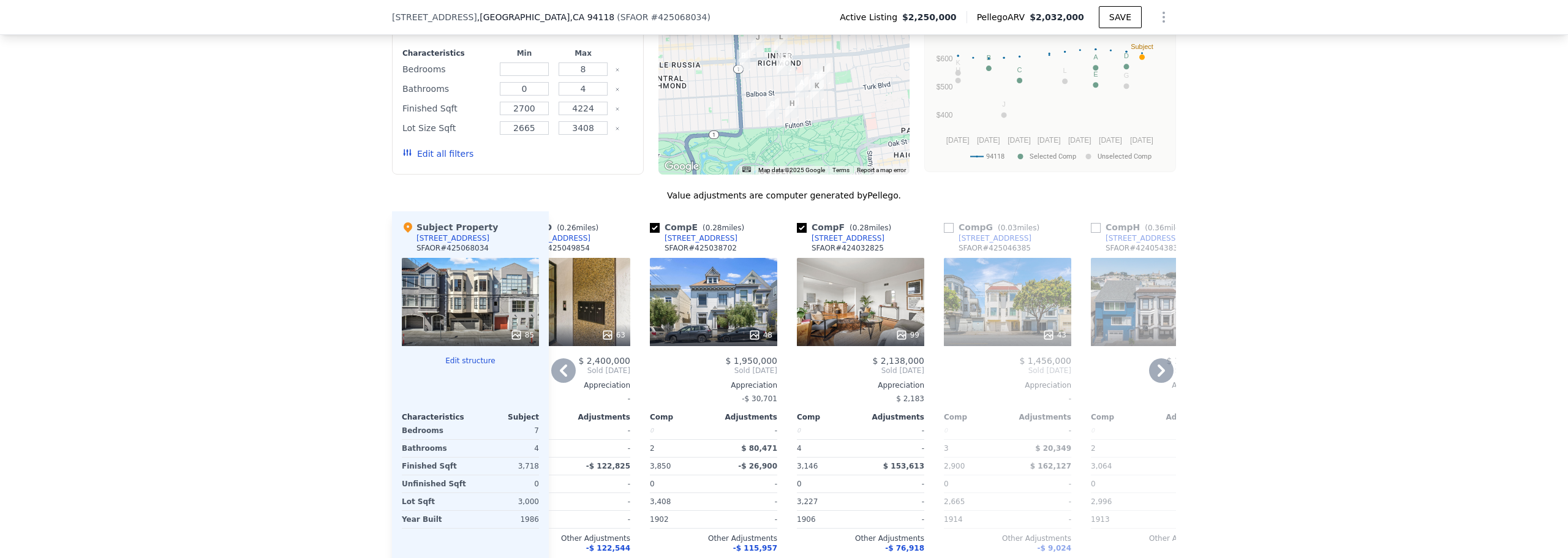
scroll to position [1164, 0]
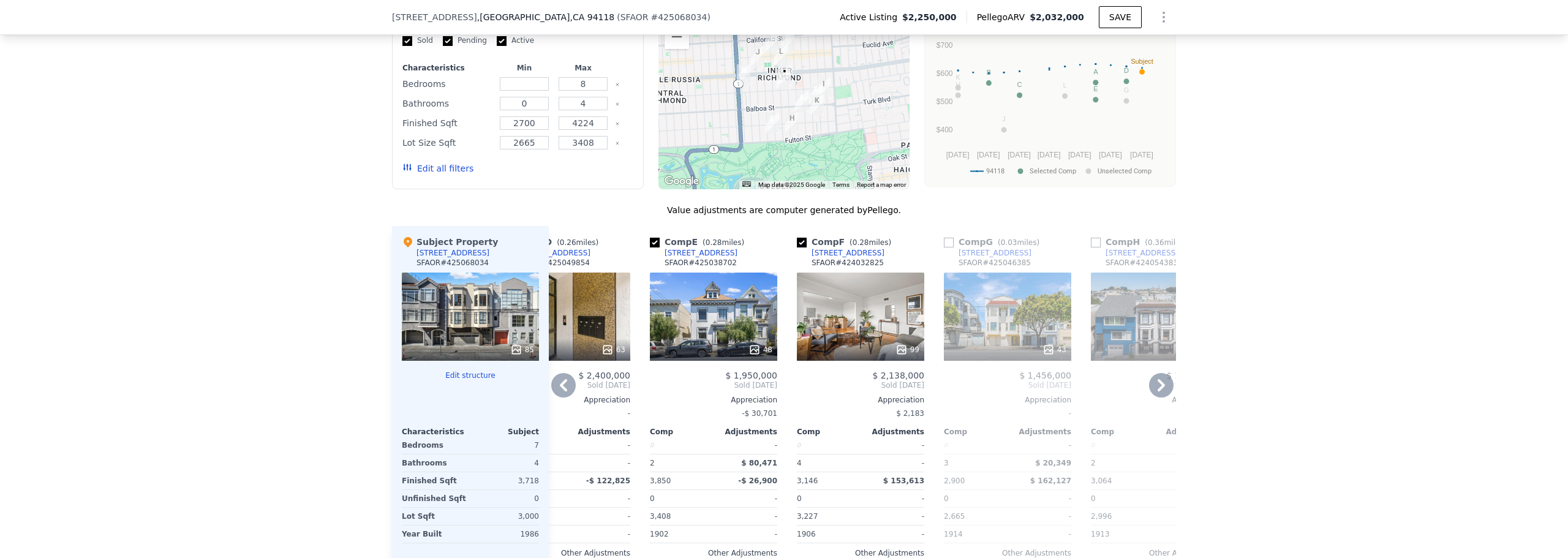
click at [711, 339] on div "48" at bounding box center [713, 316] width 127 height 88
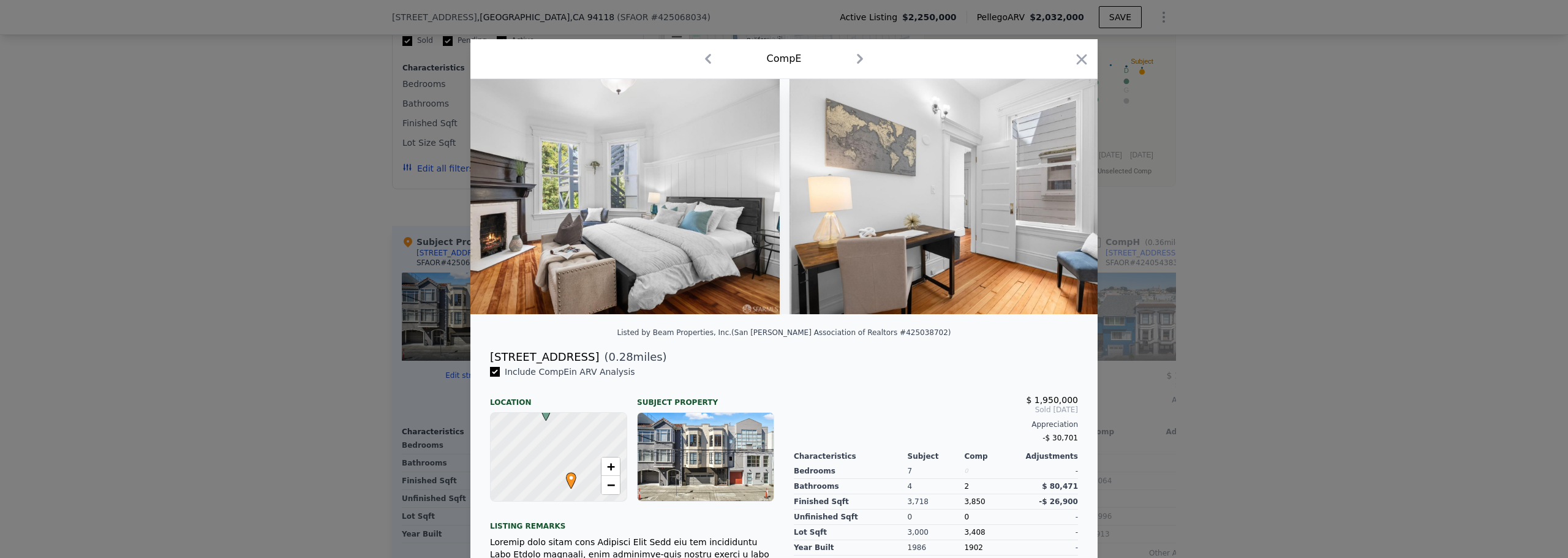
scroll to position [0, 619]
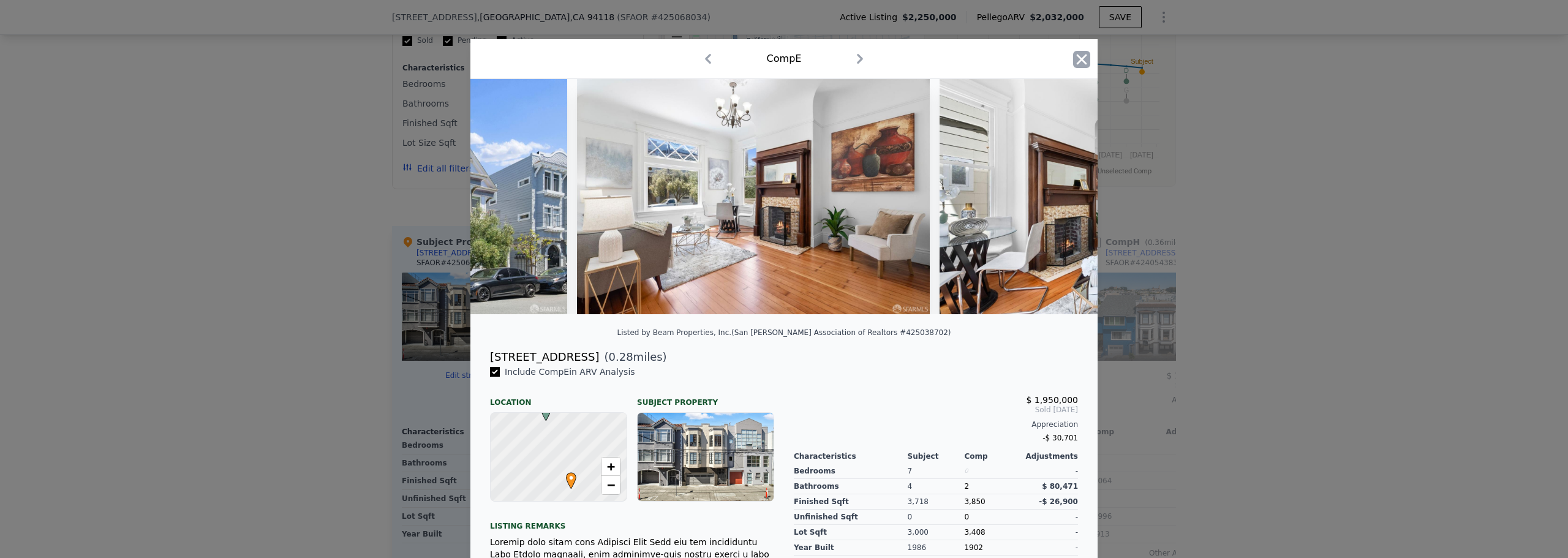
click at [1077, 56] on icon "button" at bounding box center [1082, 59] width 10 height 11
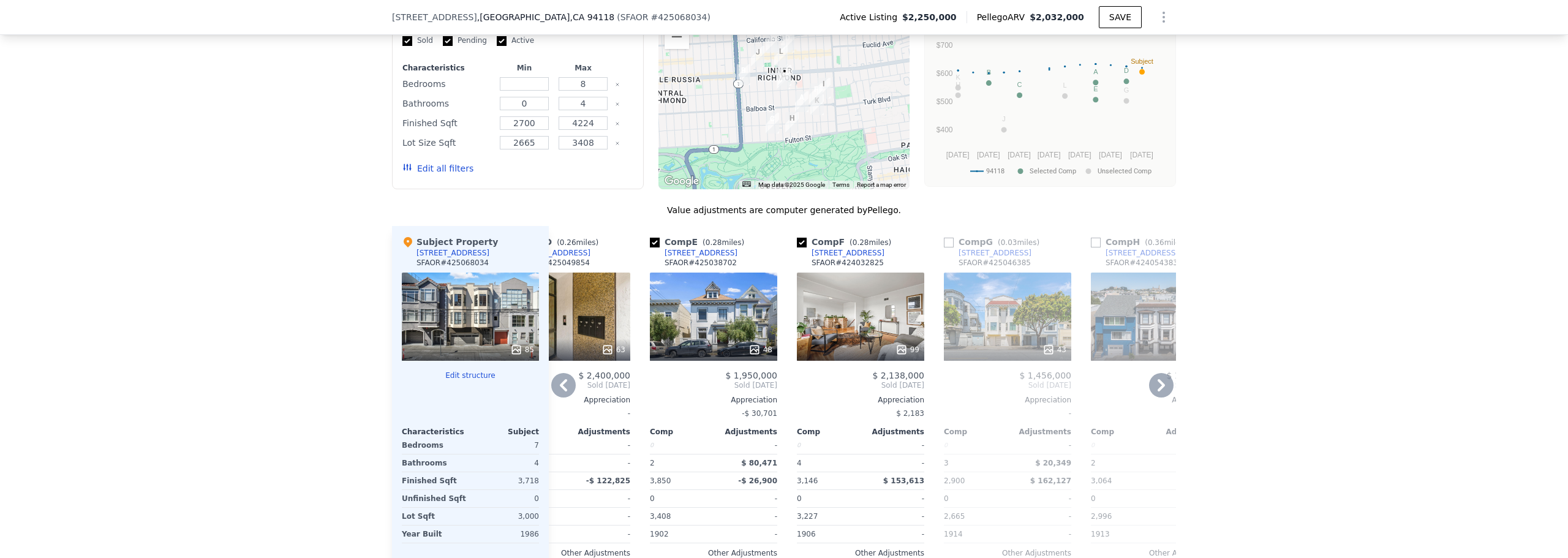
click at [839, 330] on div "99" at bounding box center [860, 316] width 127 height 88
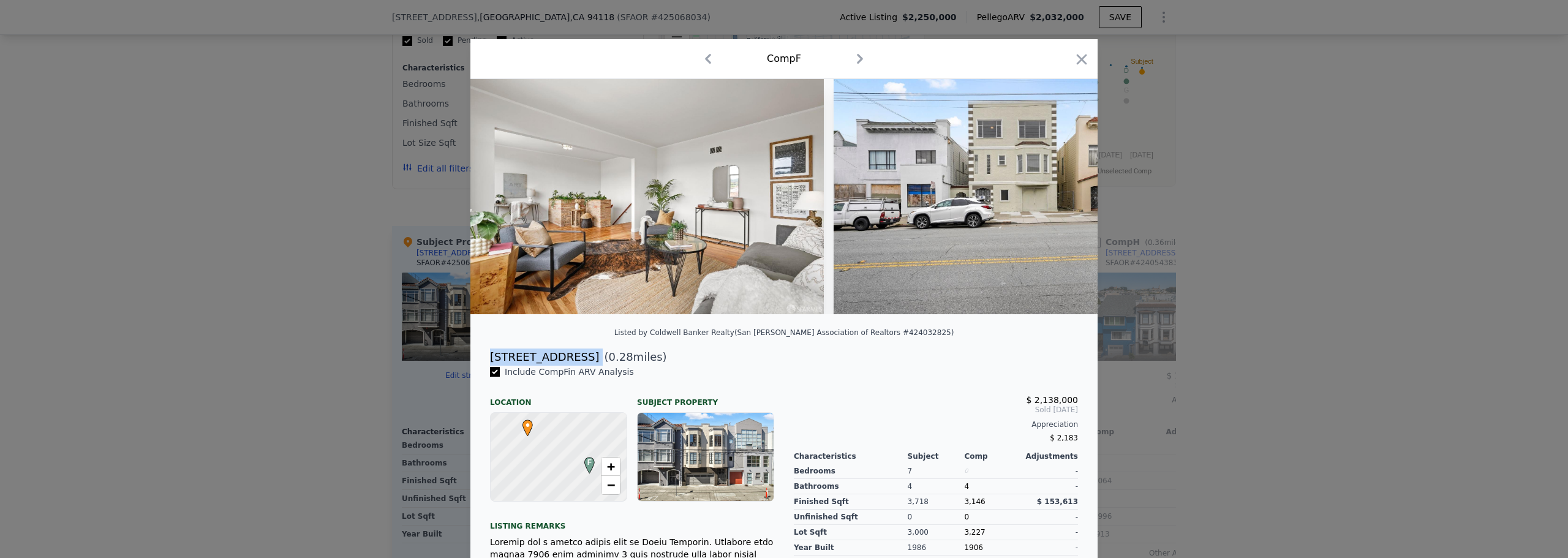
drag, startPoint x: 484, startPoint y: 366, endPoint x: 556, endPoint y: 365, distance: 72.0
click at [556, 365] on div "[STREET_ADDRESS] ( 0.28 miles)" at bounding box center [784, 357] width 608 height 18
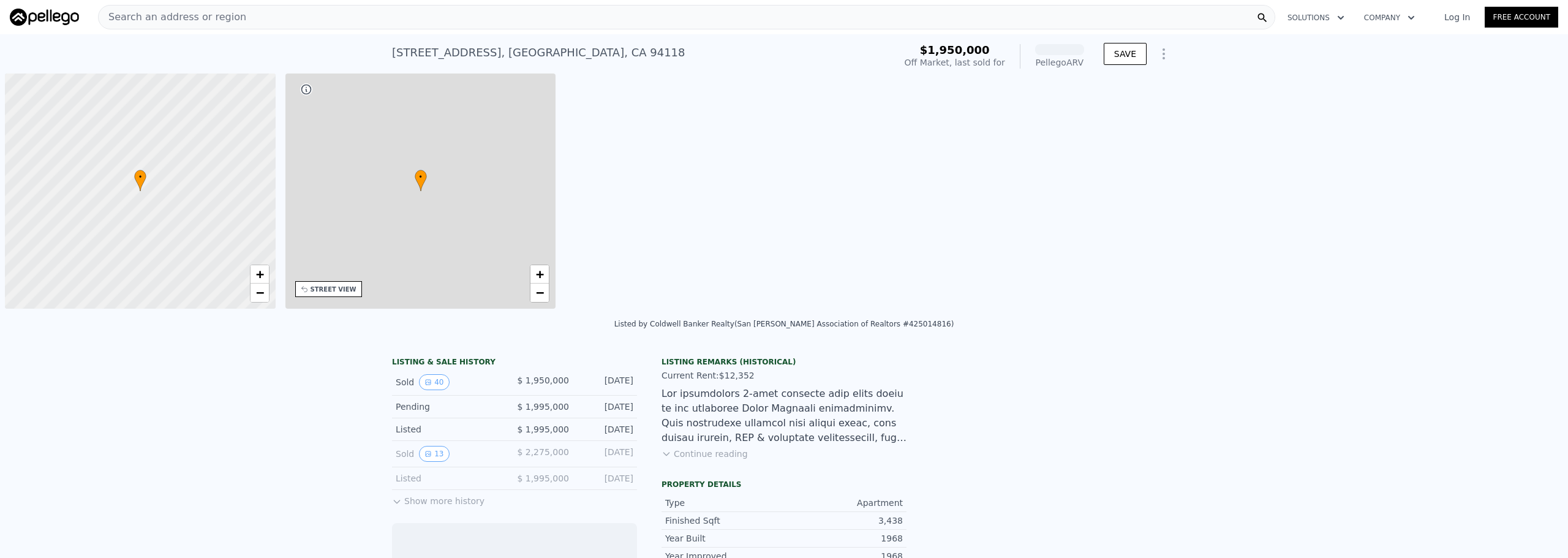
scroll to position [0, 5]
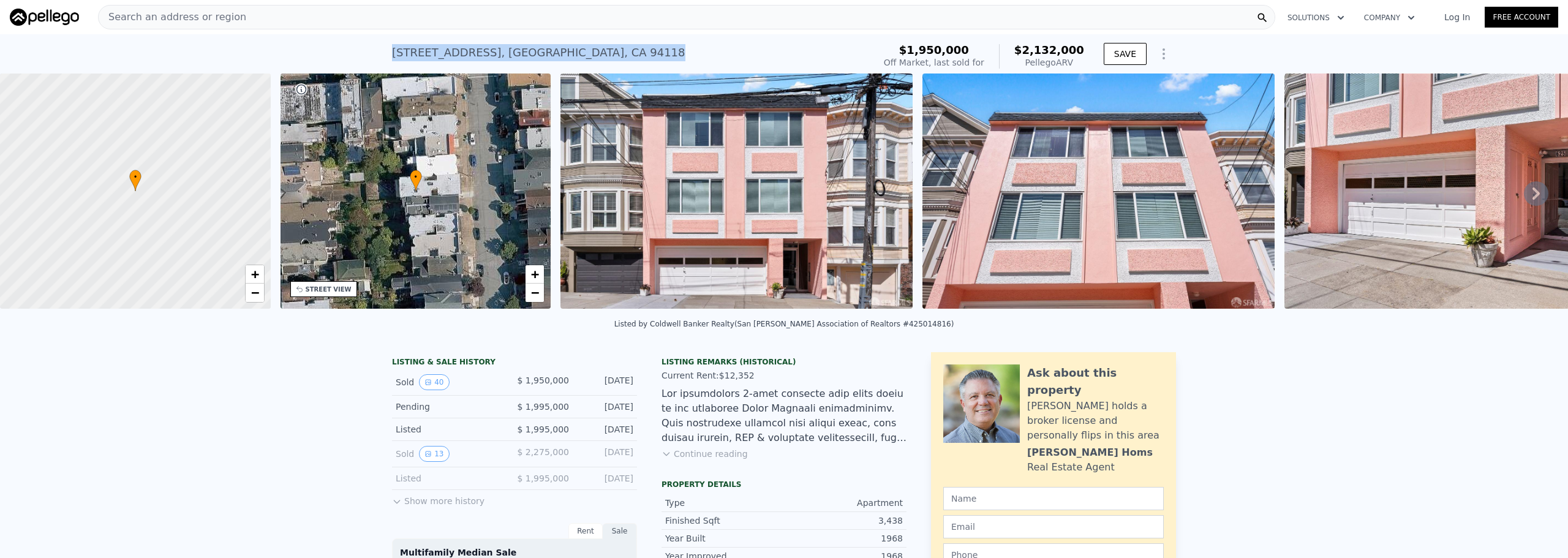
drag, startPoint x: 401, startPoint y: 53, endPoint x: 570, endPoint y: 53, distance: 169.0
click at [570, 53] on div "625 5th Ave , San Francisco , CA 94118" at bounding box center [538, 53] width 293 height 18
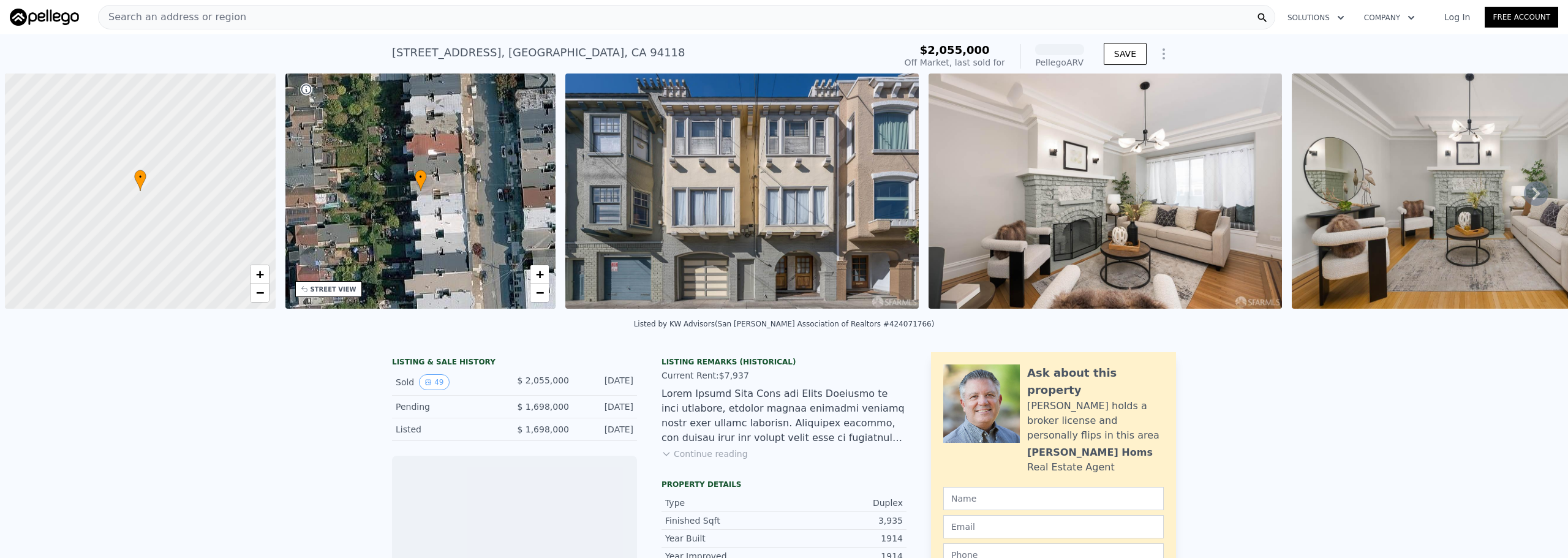
scroll to position [0, 5]
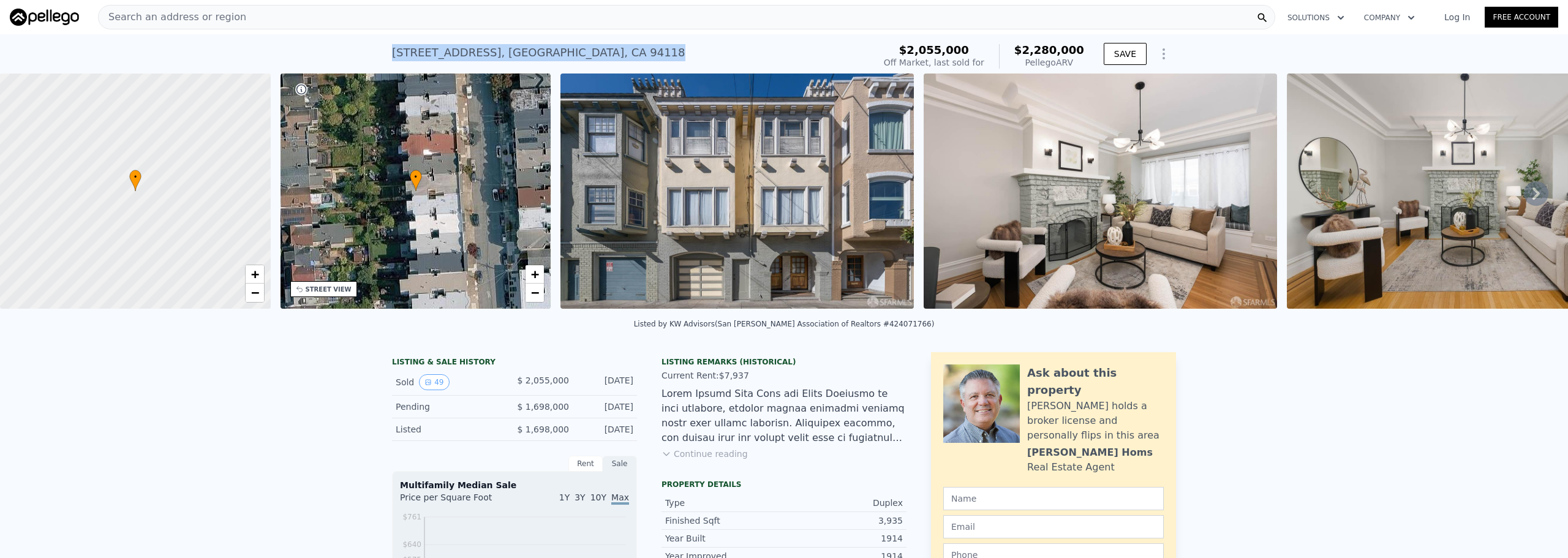
drag, startPoint x: 389, startPoint y: 50, endPoint x: 635, endPoint y: 54, distance: 246.0
click at [635, 54] on div "743 9th Ave , San Francisco , CA 94118 Sold Jan 2025 for $2.055m (~ARV $2.280m )" at bounding box center [631, 56] width 477 height 34
